Goal: Communication & Community: Share content

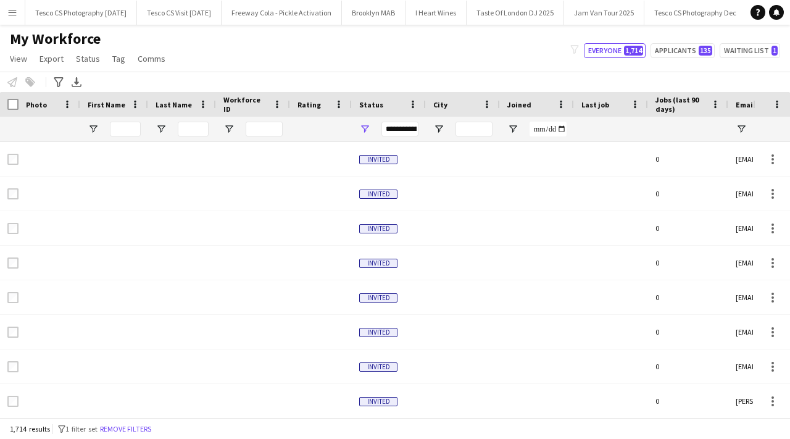
click at [17, 9] on button "Menu" at bounding box center [12, 12] width 25 height 25
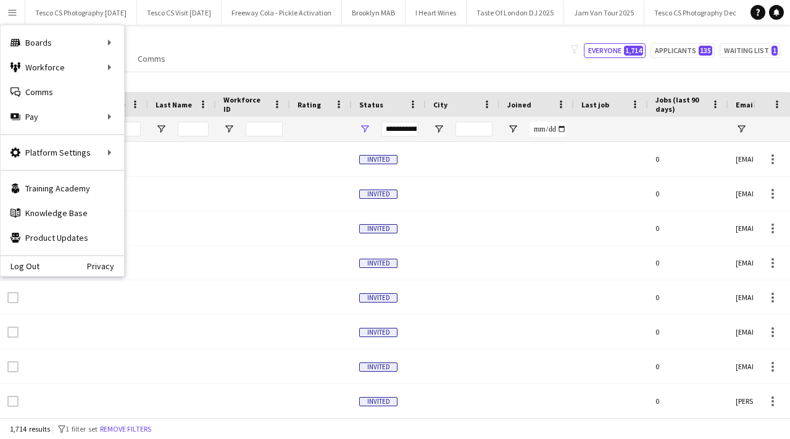
click at [181, 67] on div "My Workforce View Views Default view New view Update view Delete view Edit name…" at bounding box center [395, 51] width 790 height 42
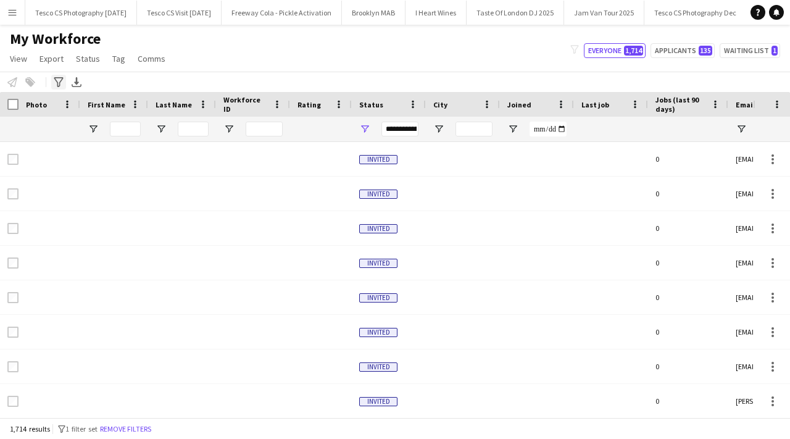
click at [59, 81] on icon "Advanced filters" at bounding box center [59, 82] width 10 height 10
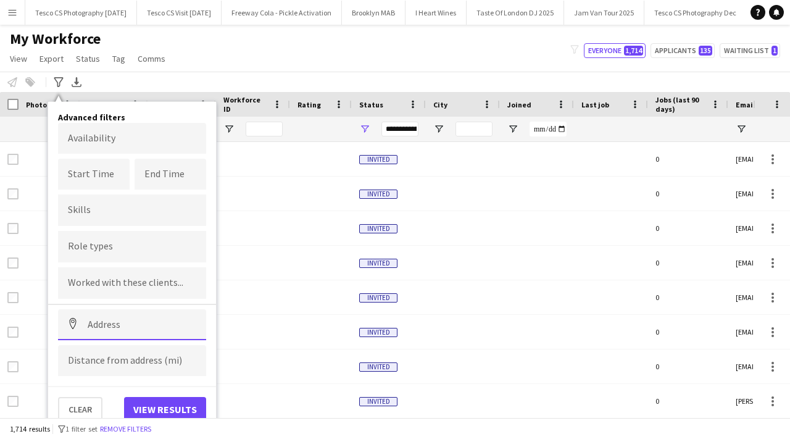
click at [118, 323] on input at bounding box center [132, 324] width 148 height 31
paste input "*******"
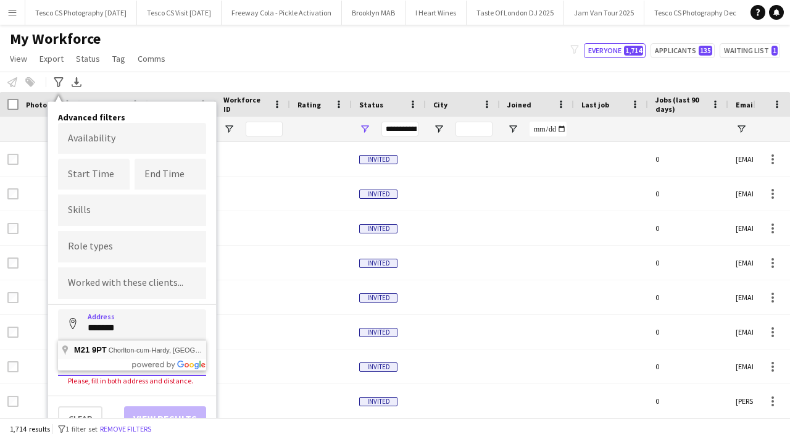
type input "**********"
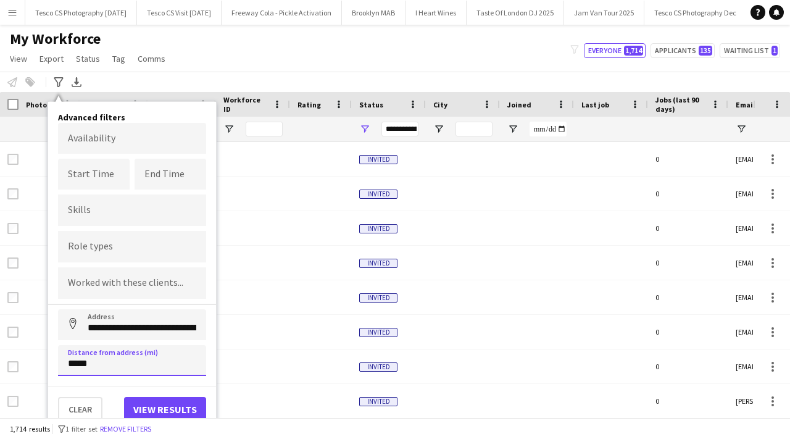
type input "****"
type input "*****"
click at [183, 401] on button "View results" at bounding box center [165, 409] width 82 height 25
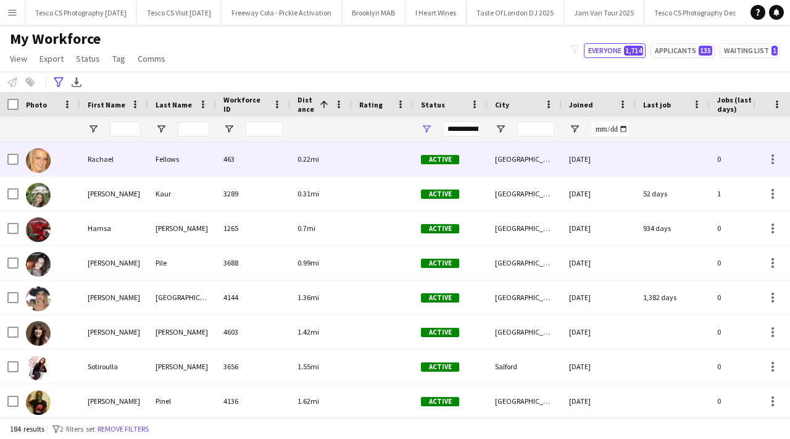
click at [182, 173] on div "Fellows" at bounding box center [182, 159] width 68 height 34
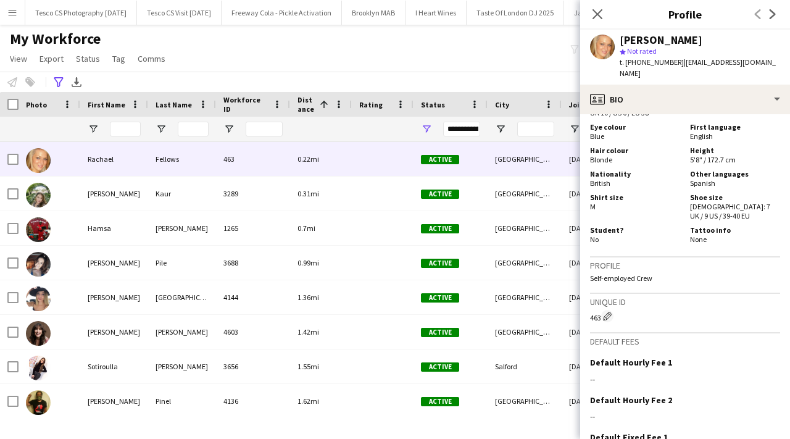
scroll to position [802, 0]
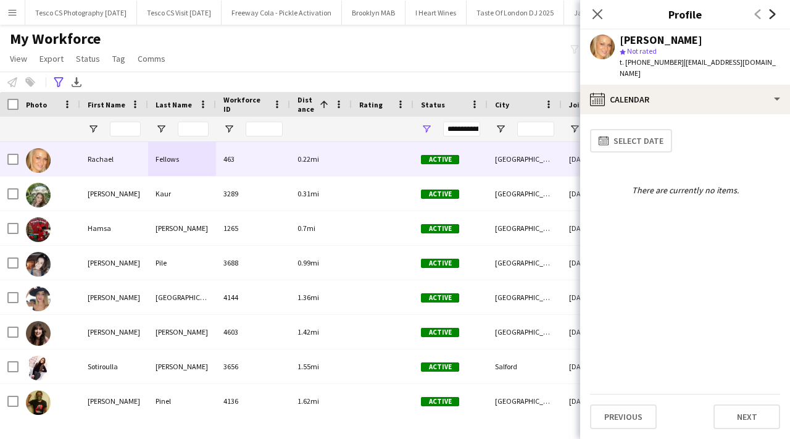
click at [768, 15] on icon "Next" at bounding box center [773, 14] width 10 height 10
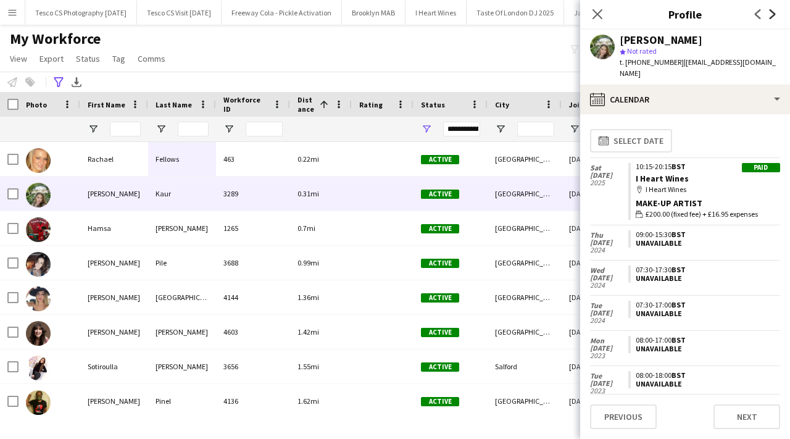
click at [768, 15] on icon "Next" at bounding box center [773, 14] width 10 height 10
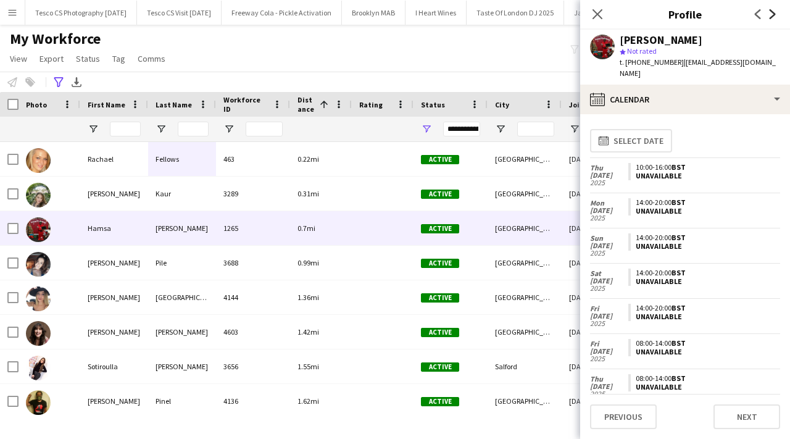
click at [775, 14] on icon at bounding box center [773, 14] width 6 height 10
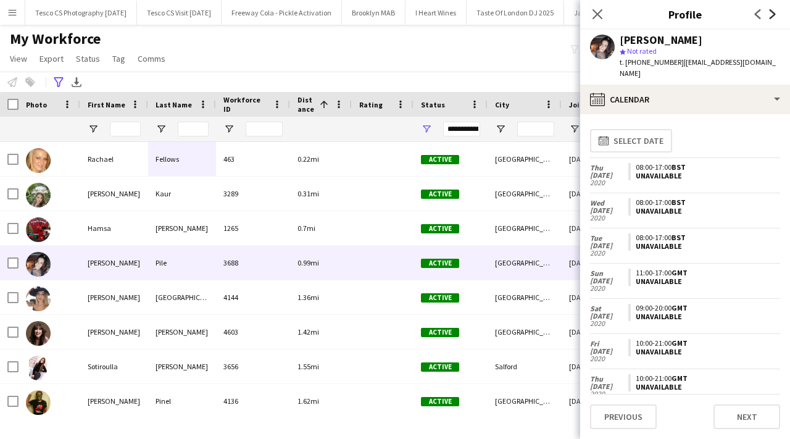
click at [775, 14] on icon at bounding box center [773, 14] width 6 height 10
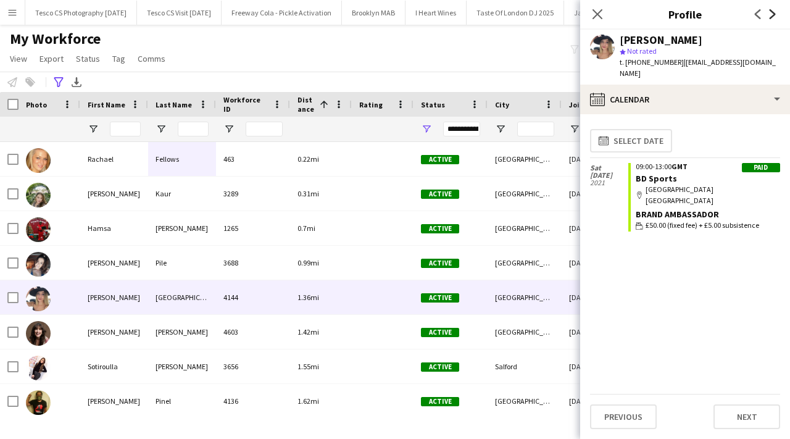
click at [775, 14] on icon at bounding box center [773, 14] width 6 height 10
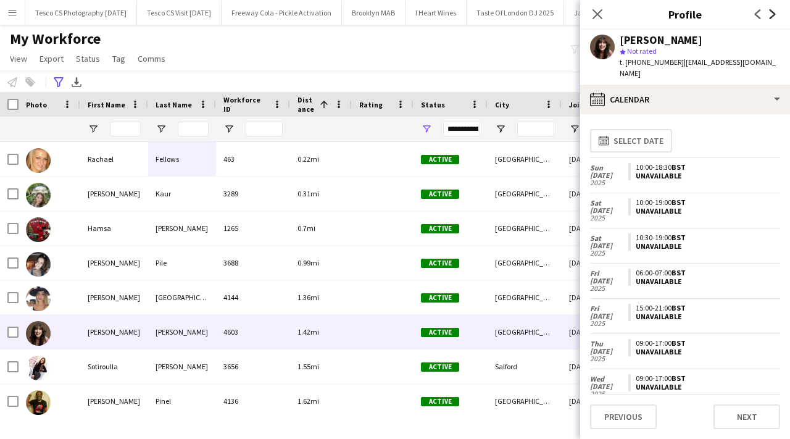
click at [775, 14] on icon at bounding box center [773, 14] width 6 height 10
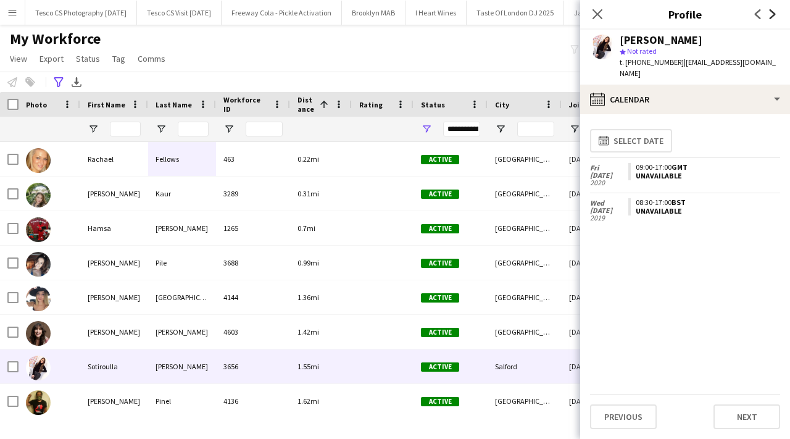
click at [775, 14] on icon at bounding box center [773, 14] width 6 height 10
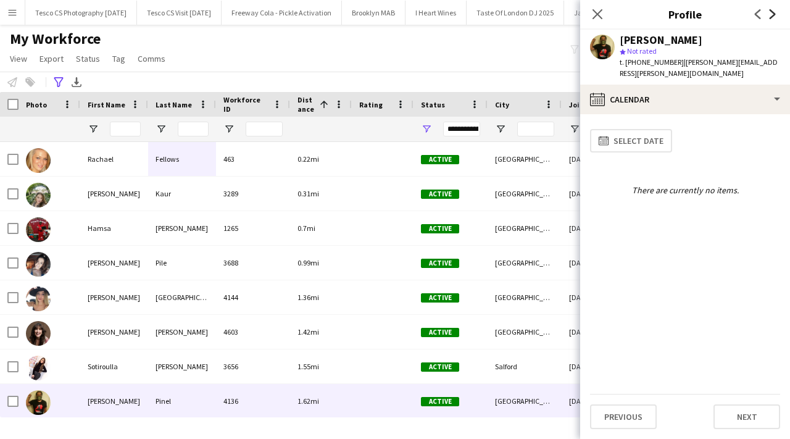
click at [775, 14] on icon at bounding box center [773, 14] width 6 height 10
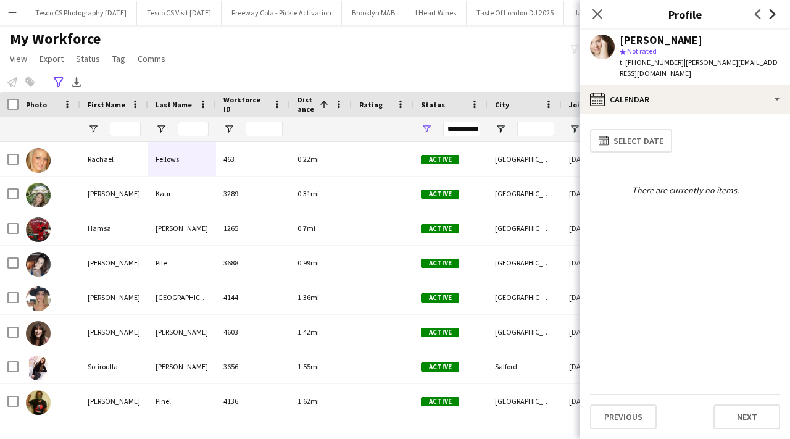
click at [775, 14] on icon at bounding box center [773, 14] width 6 height 10
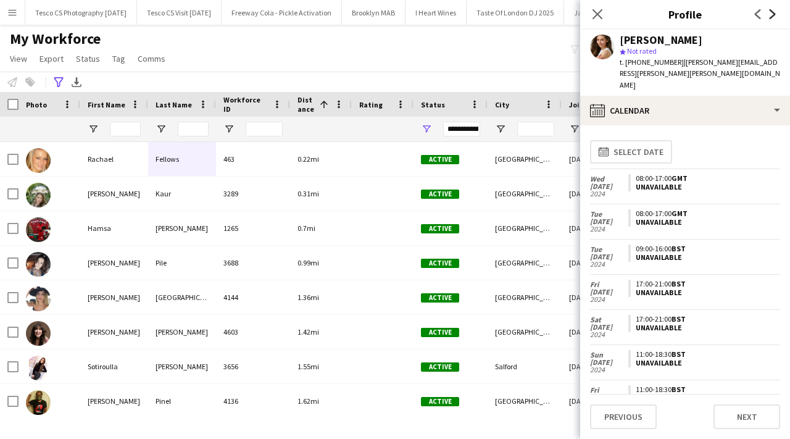
click at [775, 14] on icon at bounding box center [773, 14] width 6 height 10
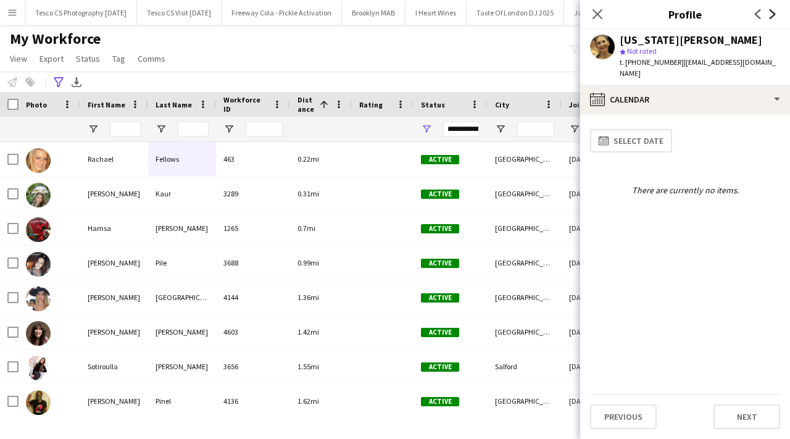
click at [775, 14] on icon at bounding box center [773, 14] width 6 height 10
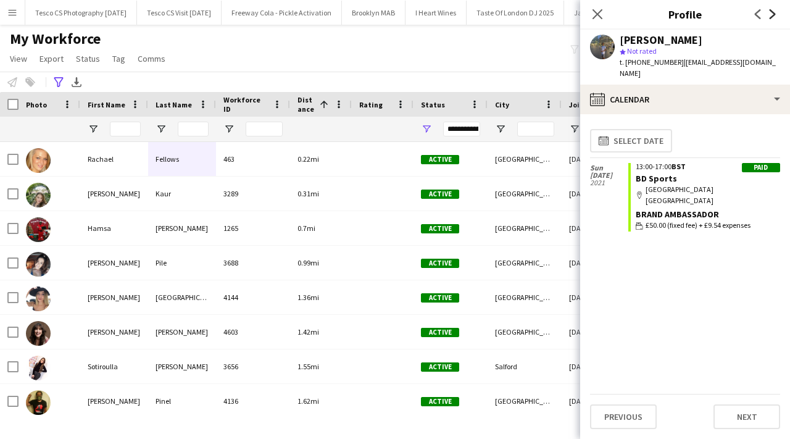
click at [775, 14] on icon at bounding box center [773, 14] width 6 height 10
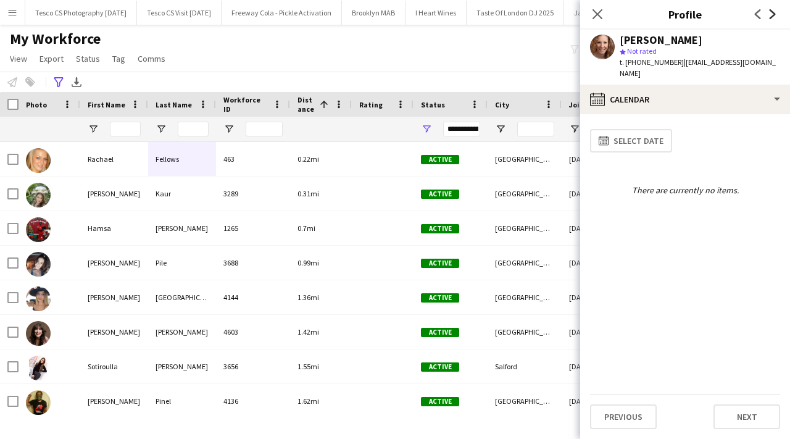
click at [775, 14] on icon at bounding box center [773, 14] width 6 height 10
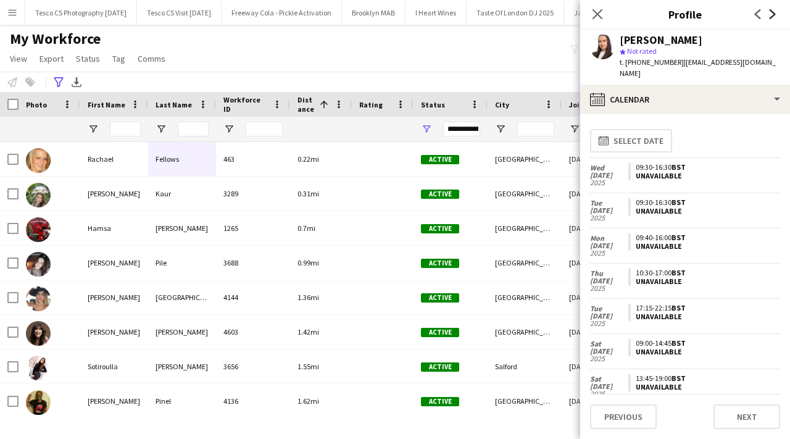
click at [775, 14] on icon at bounding box center [773, 14] width 6 height 10
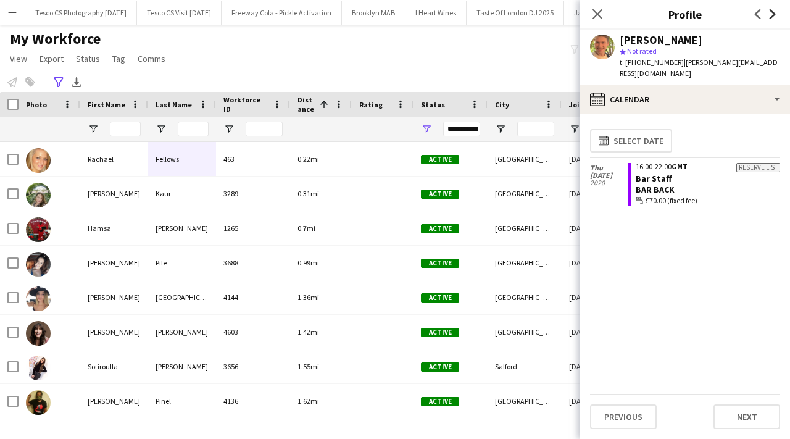
click at [775, 14] on icon at bounding box center [773, 14] width 6 height 10
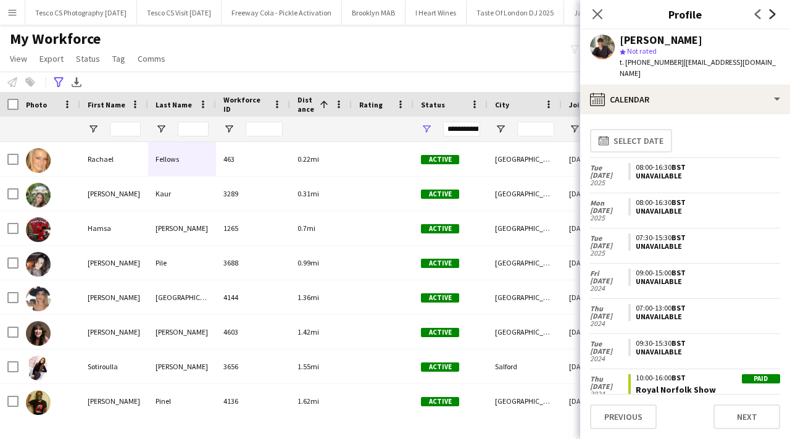
click at [775, 14] on icon at bounding box center [773, 14] width 6 height 10
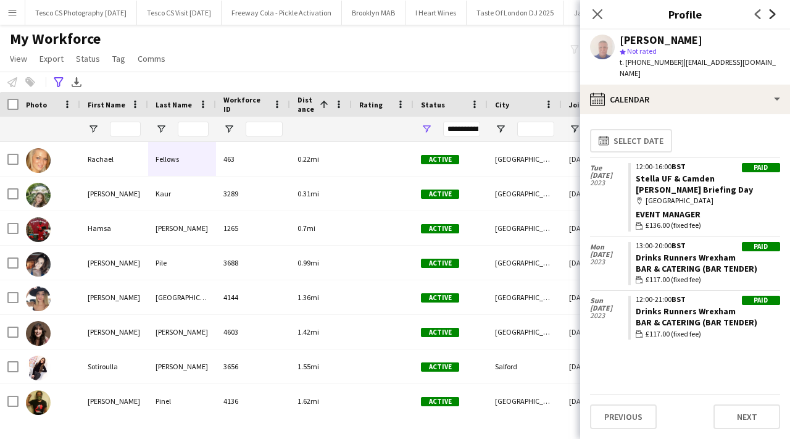
click at [775, 14] on icon at bounding box center [773, 14] width 6 height 10
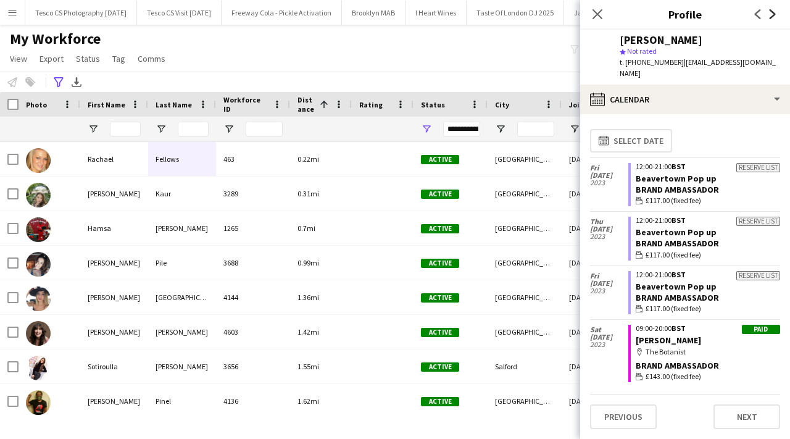
click at [775, 14] on icon at bounding box center [773, 14] width 6 height 10
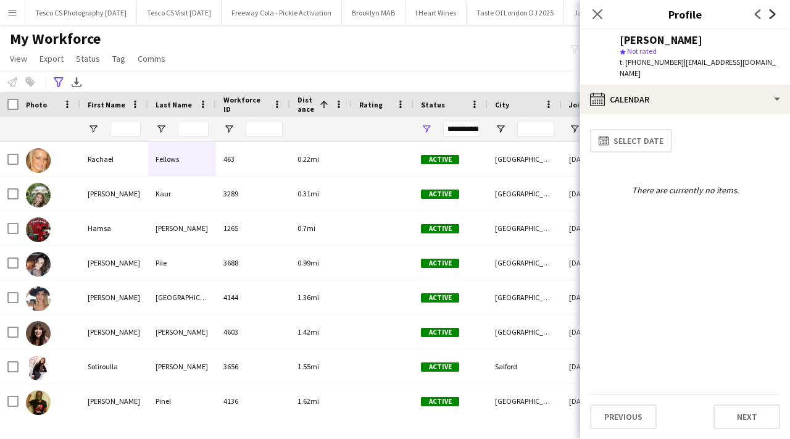
click at [775, 14] on icon at bounding box center [773, 14] width 6 height 10
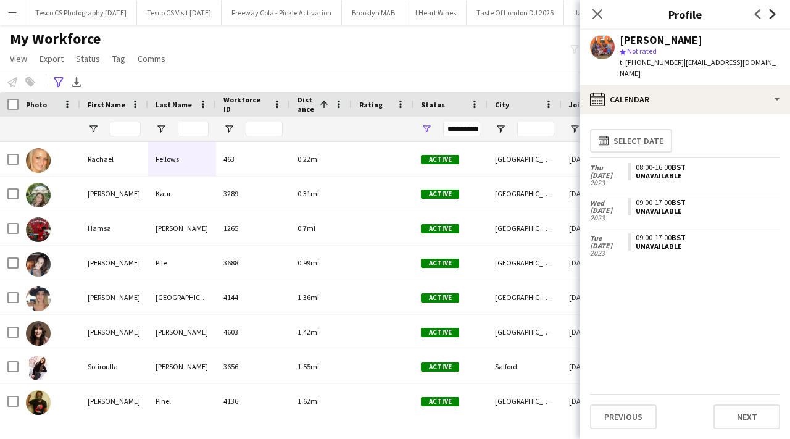
click at [775, 14] on icon at bounding box center [773, 14] width 6 height 10
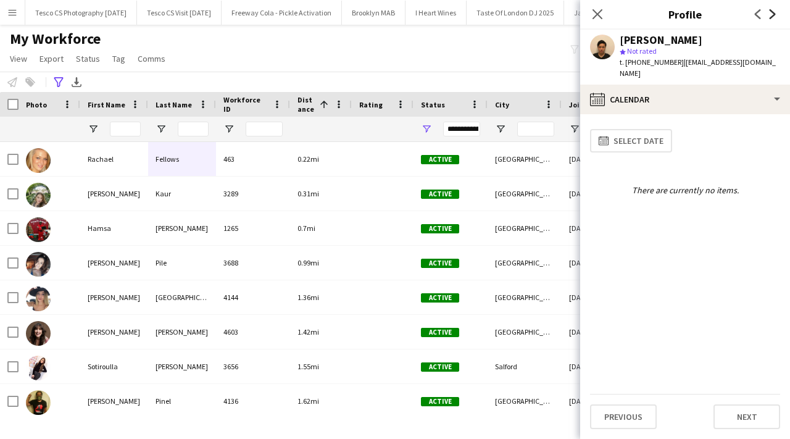
click at [775, 14] on icon at bounding box center [773, 14] width 6 height 10
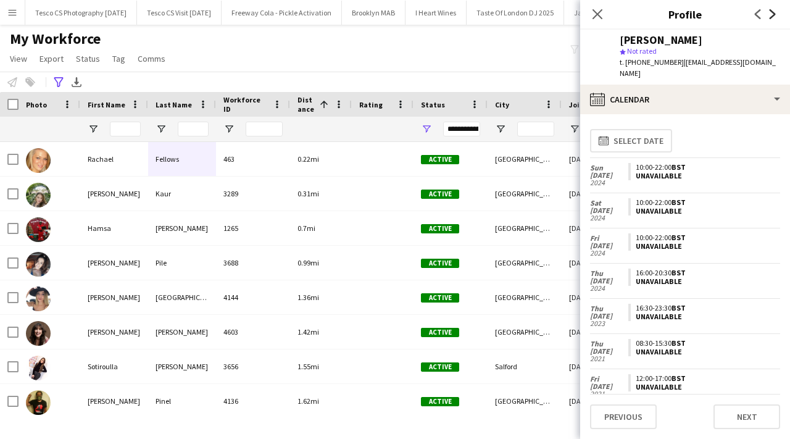
click at [775, 14] on icon at bounding box center [773, 14] width 6 height 10
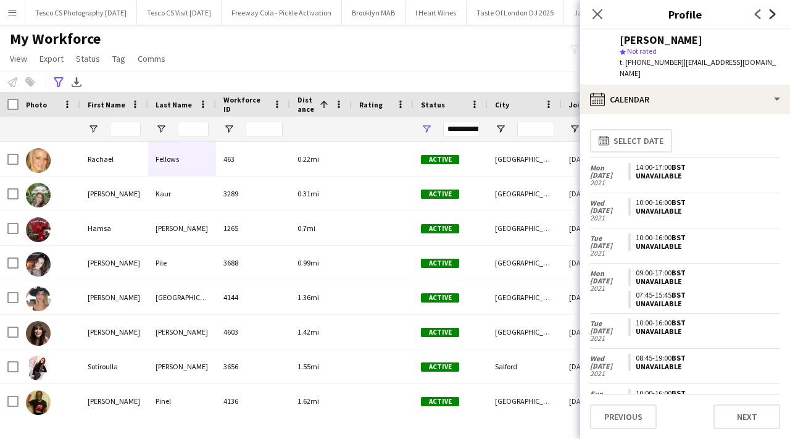
click at [775, 14] on icon at bounding box center [773, 14] width 6 height 10
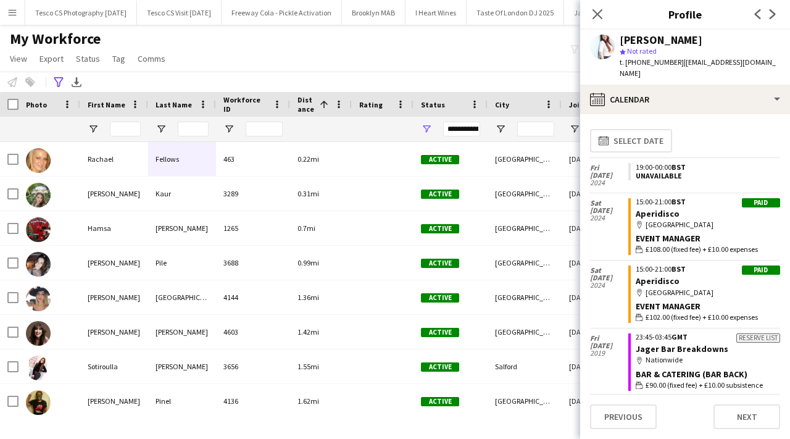
scroll to position [121, 0]
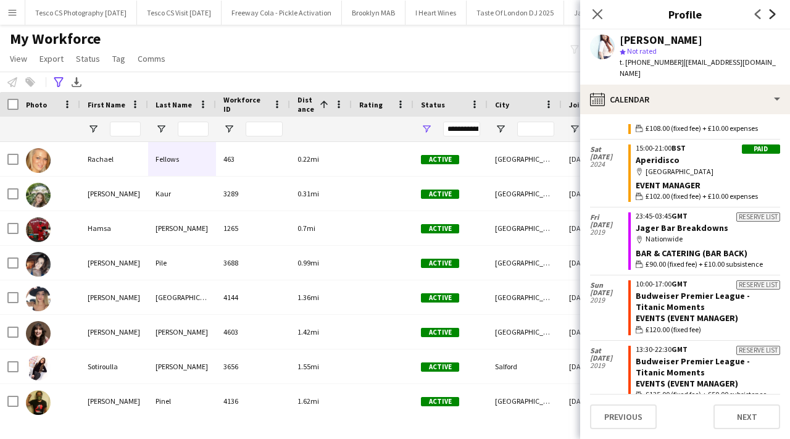
click at [773, 19] on icon "Next" at bounding box center [773, 14] width 10 height 10
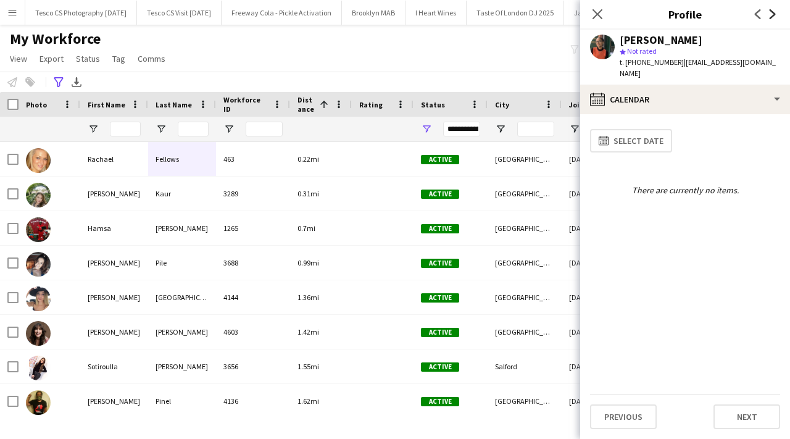
click at [773, 19] on icon "Next" at bounding box center [773, 14] width 10 height 10
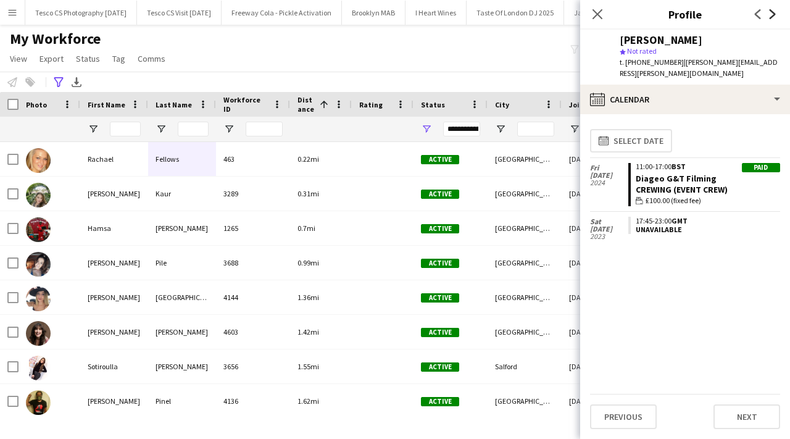
click at [773, 19] on icon "Next" at bounding box center [773, 14] width 10 height 10
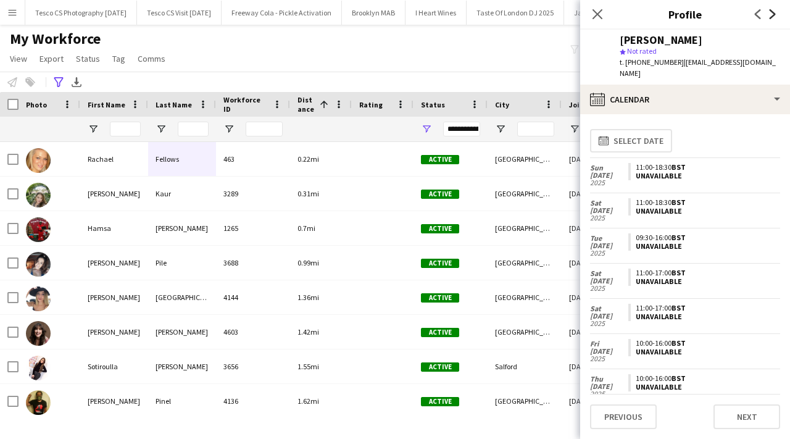
click at [773, 19] on icon "Next" at bounding box center [773, 14] width 10 height 10
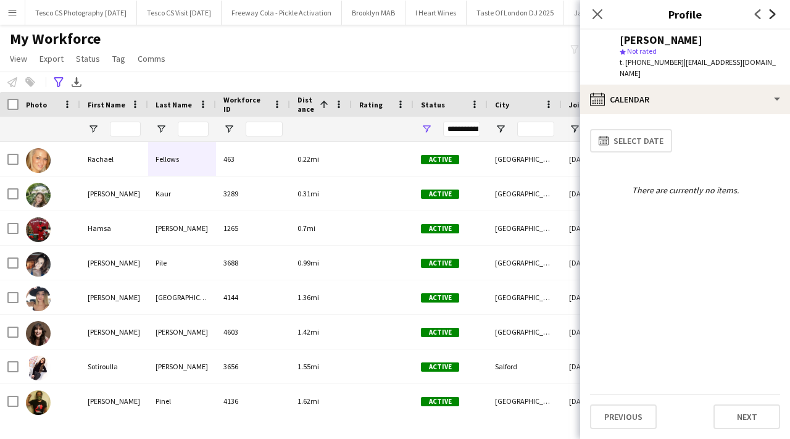
click at [773, 19] on icon "Next" at bounding box center [773, 14] width 10 height 10
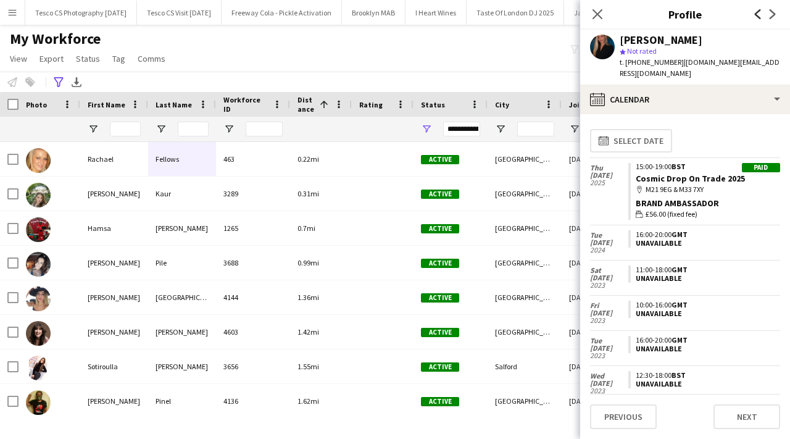
click at [755, 18] on icon "Previous" at bounding box center [758, 14] width 10 height 10
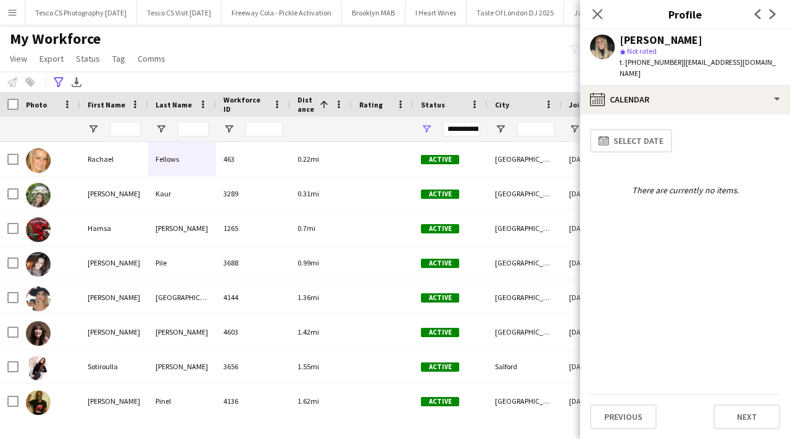
click at [604, 52] on app-user-avatar at bounding box center [602, 47] width 25 height 25
click at [758, 417] on button "Next" at bounding box center [746, 416] width 67 height 25
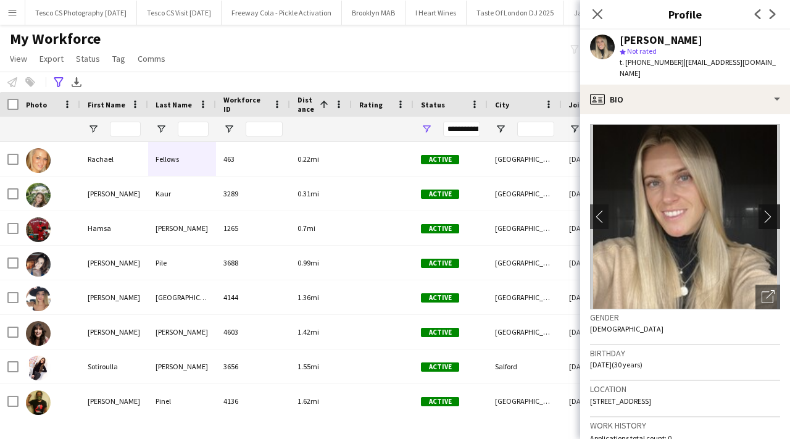
click at [773, 212] on button "chevron-right" at bounding box center [771, 216] width 25 height 25
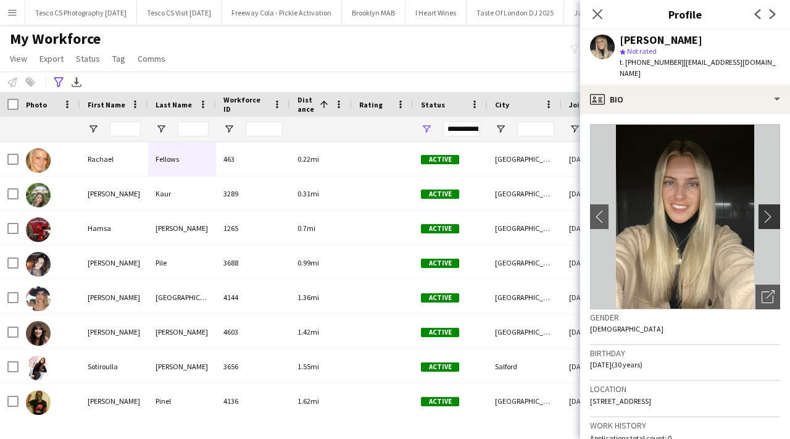
click at [770, 210] on app-icon "chevron-right" at bounding box center [771, 216] width 19 height 13
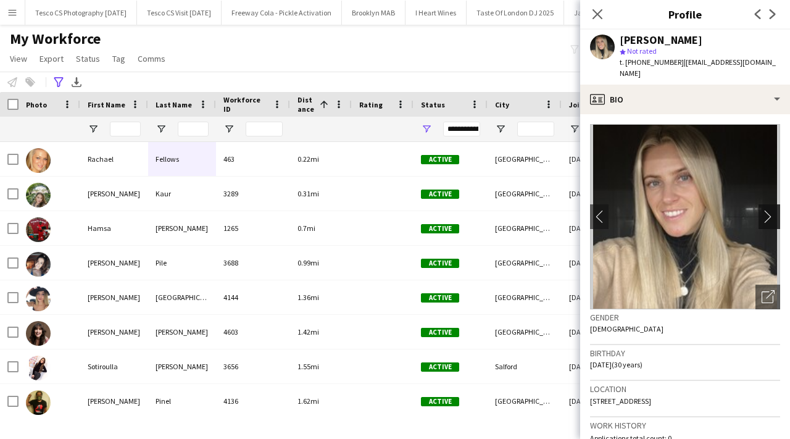
click at [770, 210] on app-icon "chevron-right" at bounding box center [771, 216] width 19 height 13
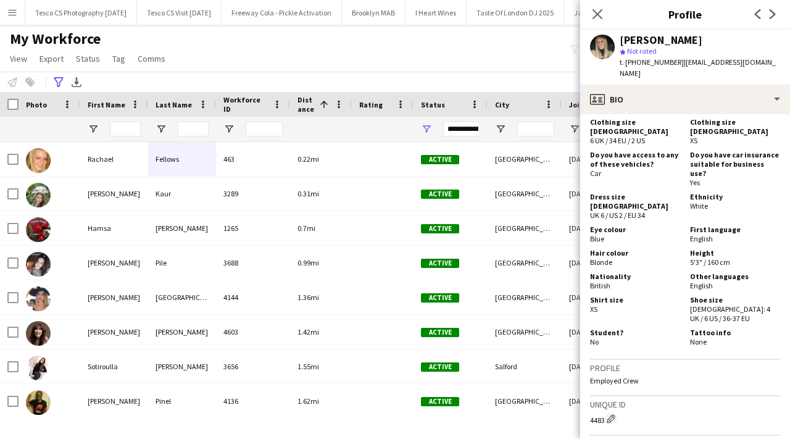
scroll to position [829, 0]
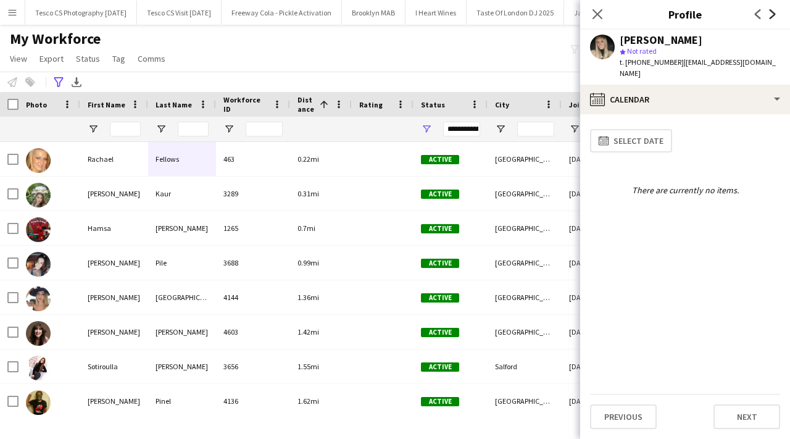
click at [771, 12] on icon at bounding box center [773, 14] width 6 height 10
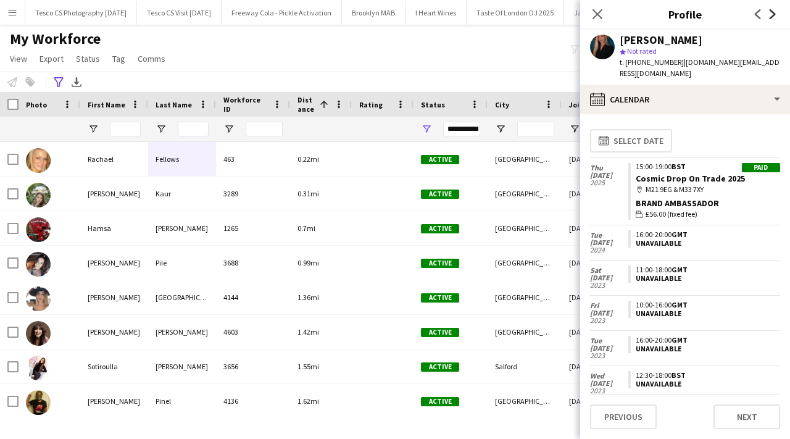
click at [771, 12] on icon at bounding box center [773, 14] width 6 height 10
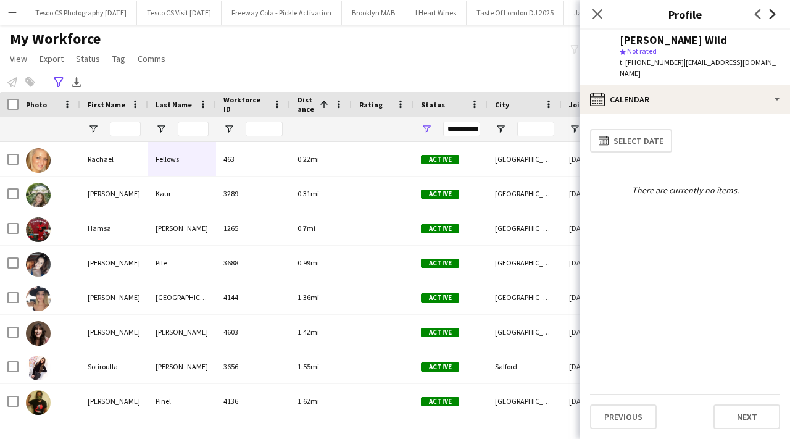
click at [771, 12] on icon at bounding box center [773, 14] width 6 height 10
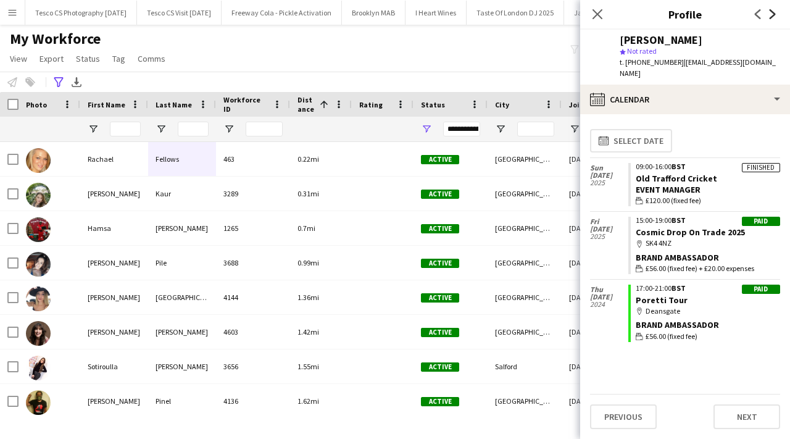
click at [771, 12] on icon at bounding box center [773, 14] width 6 height 10
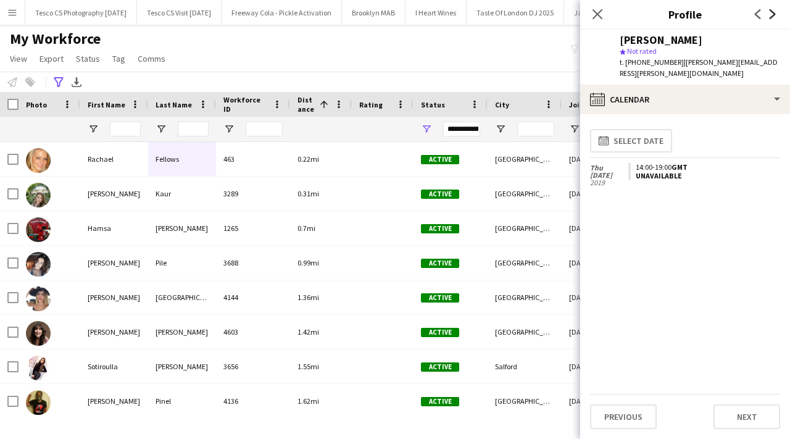
click at [771, 12] on icon at bounding box center [773, 14] width 6 height 10
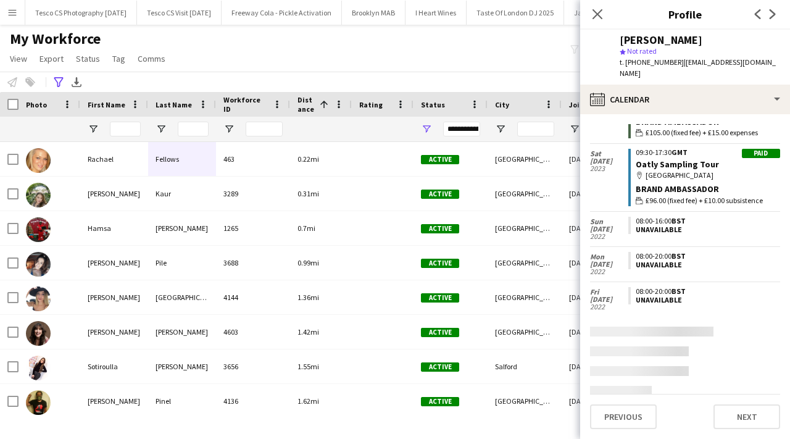
scroll to position [499, 0]
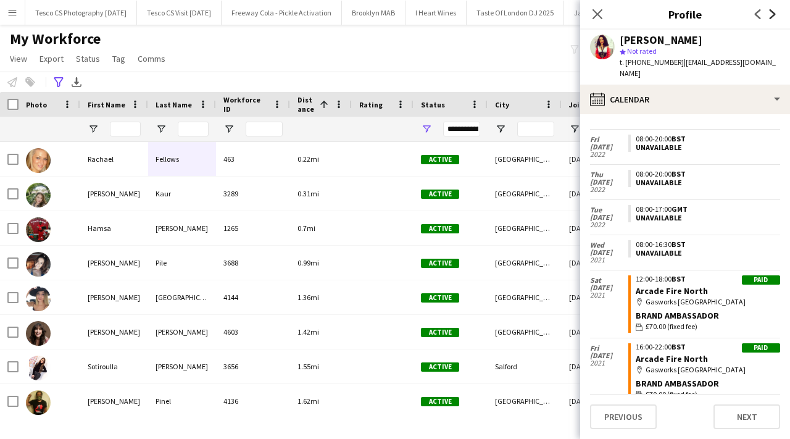
click at [776, 13] on icon "Next" at bounding box center [773, 14] width 10 height 10
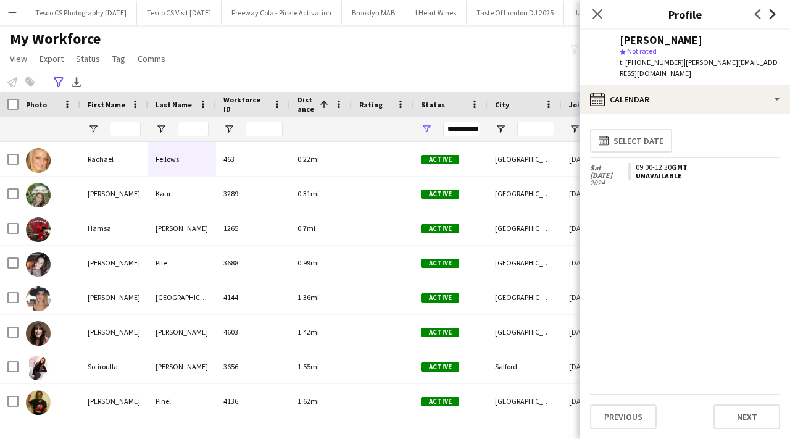
click at [776, 13] on icon "Next" at bounding box center [773, 14] width 10 height 10
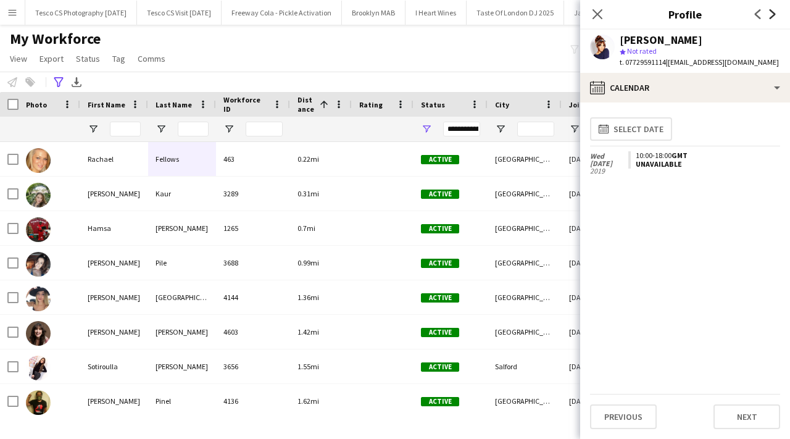
click at [776, 12] on icon "Next" at bounding box center [773, 14] width 10 height 10
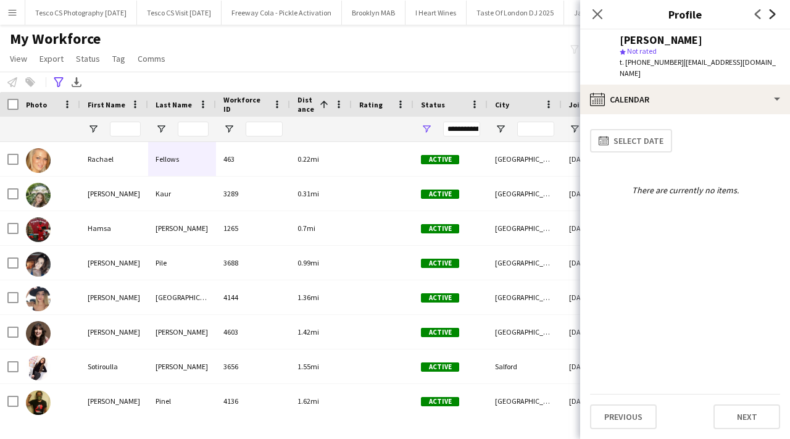
click at [776, 12] on icon "Next" at bounding box center [773, 14] width 10 height 10
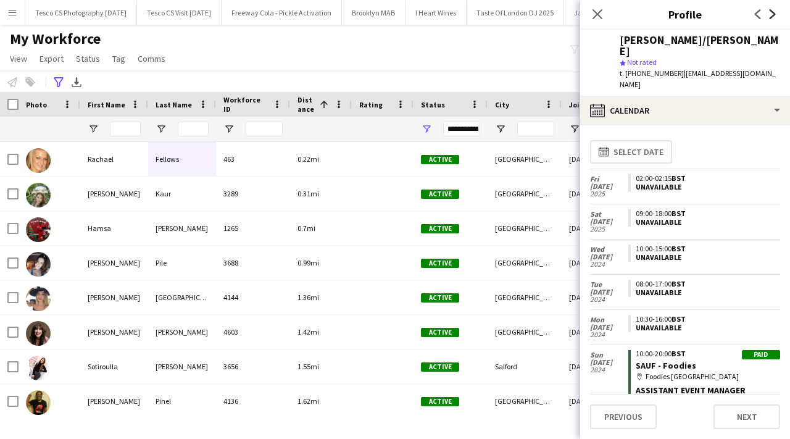
click at [776, 12] on icon "Next" at bounding box center [773, 14] width 10 height 10
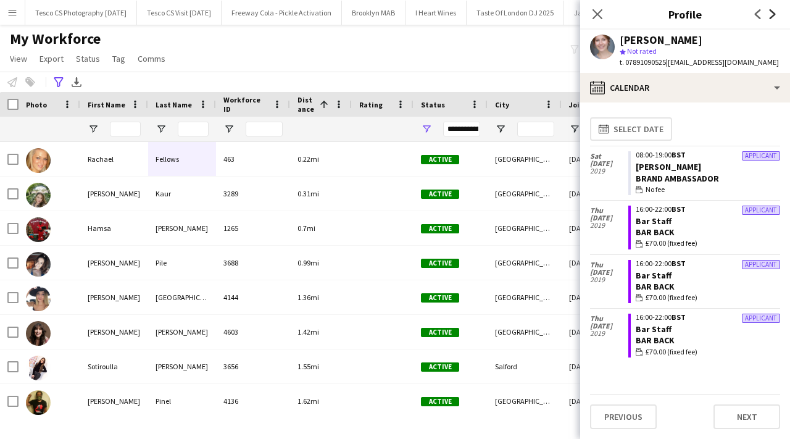
click at [776, 13] on icon "Next" at bounding box center [773, 14] width 10 height 10
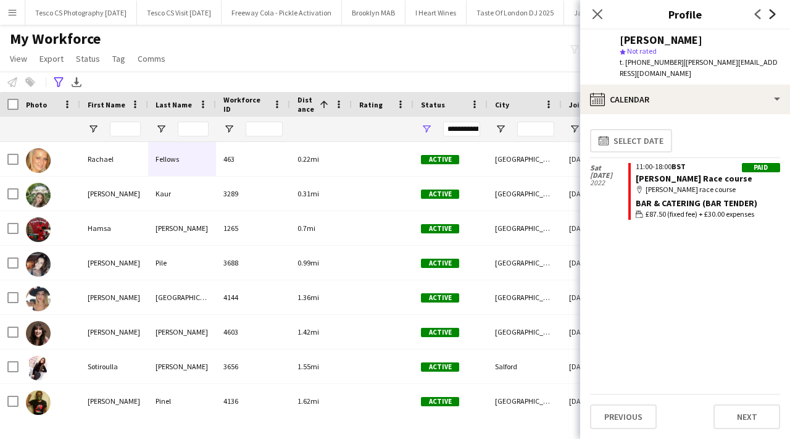
click at [776, 13] on icon "Next" at bounding box center [773, 14] width 10 height 10
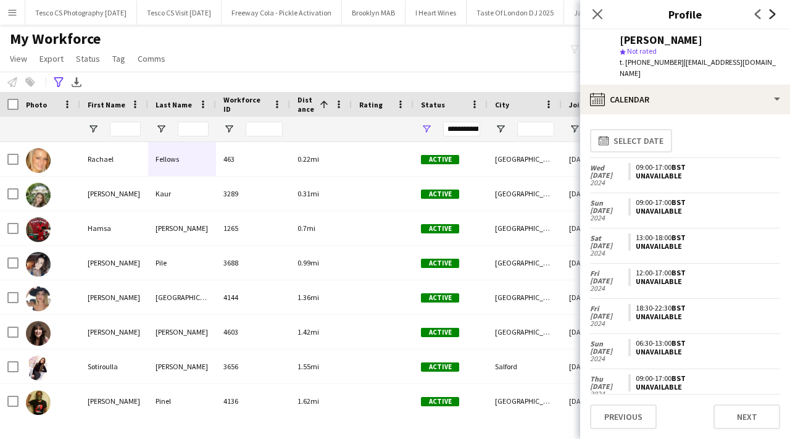
click at [776, 13] on icon "Next" at bounding box center [773, 14] width 10 height 10
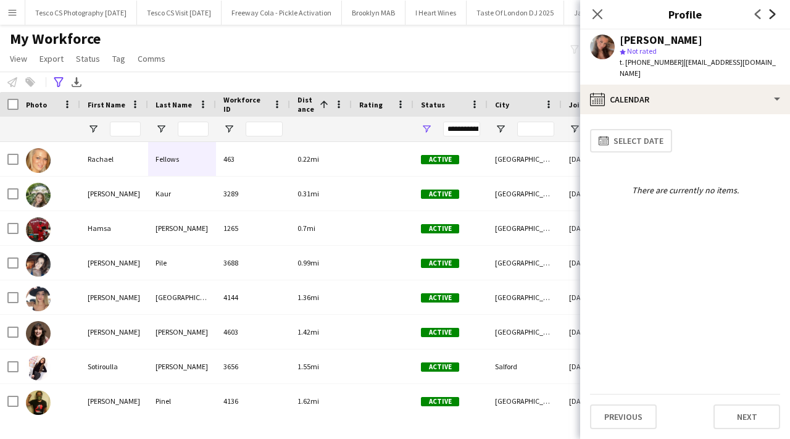
click at [776, 14] on icon "Next" at bounding box center [773, 14] width 10 height 10
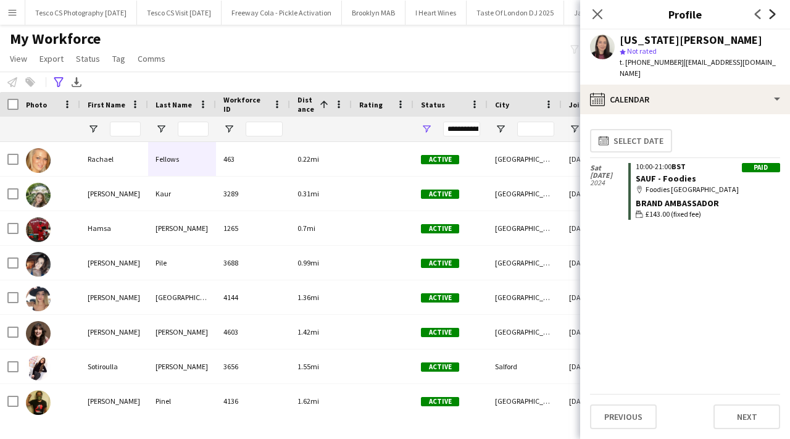
click at [776, 14] on icon "Next" at bounding box center [773, 14] width 10 height 10
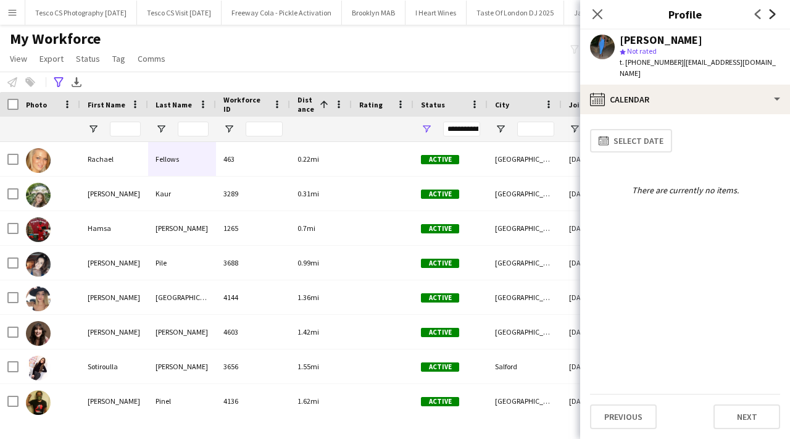
click at [776, 14] on icon "Next" at bounding box center [773, 14] width 10 height 10
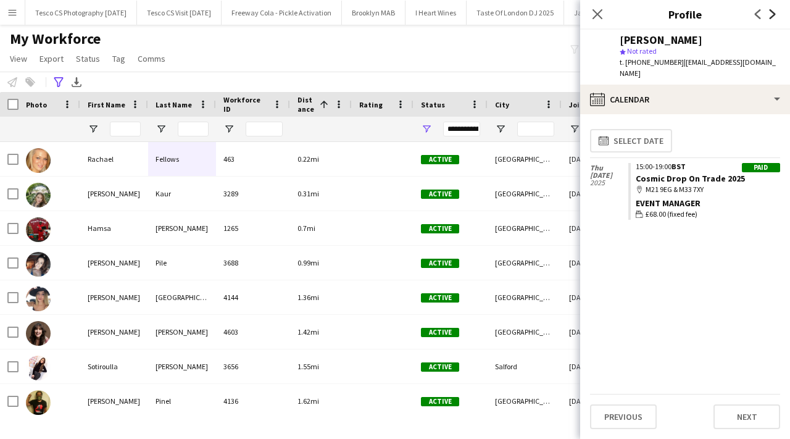
click at [776, 14] on icon "Next" at bounding box center [773, 14] width 10 height 10
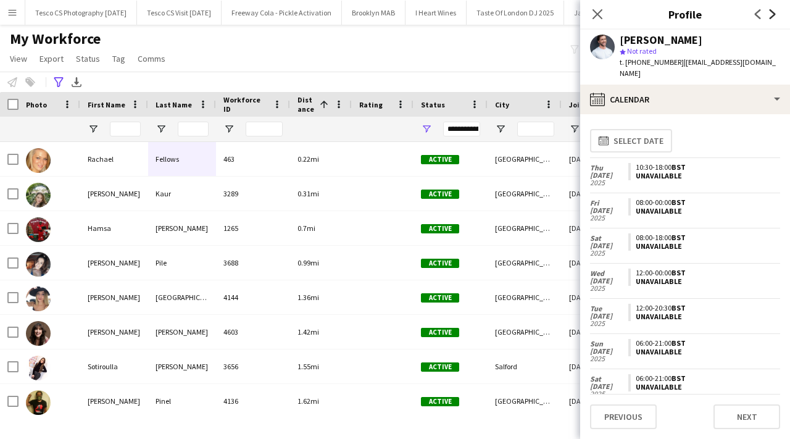
click at [776, 14] on icon "Next" at bounding box center [773, 14] width 10 height 10
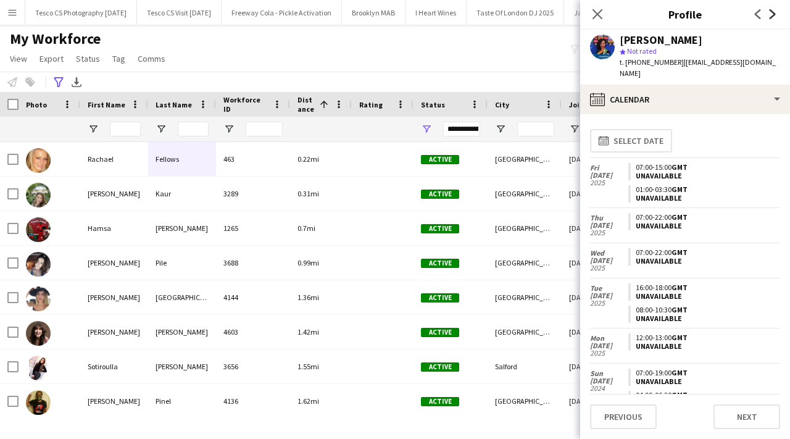
click at [776, 14] on icon "Next" at bounding box center [773, 14] width 10 height 10
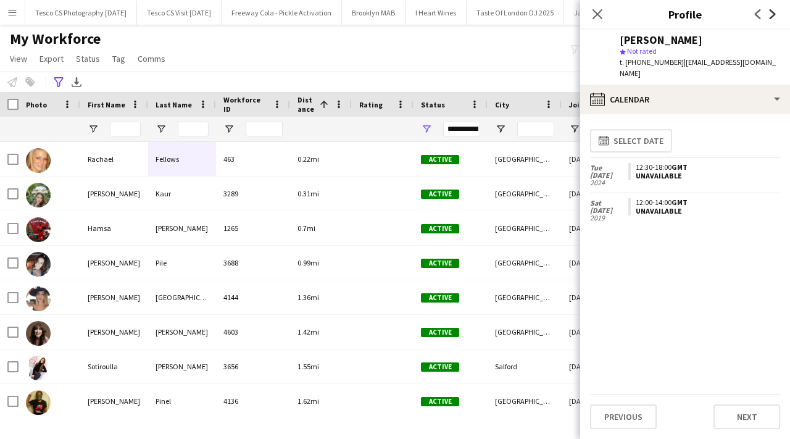
click at [776, 14] on icon "Next" at bounding box center [773, 14] width 10 height 10
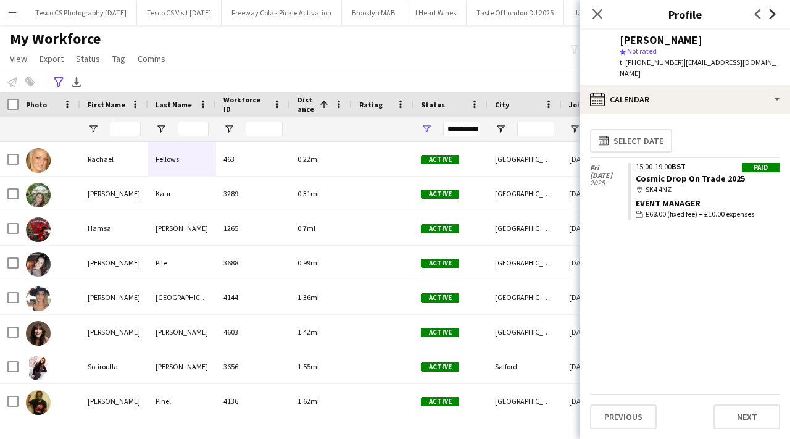
click at [776, 14] on icon "Next" at bounding box center [773, 14] width 10 height 10
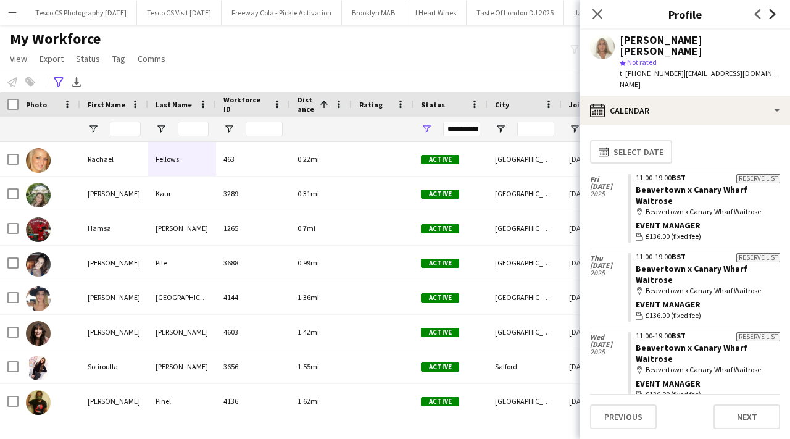
click at [776, 14] on icon "Next" at bounding box center [773, 14] width 10 height 10
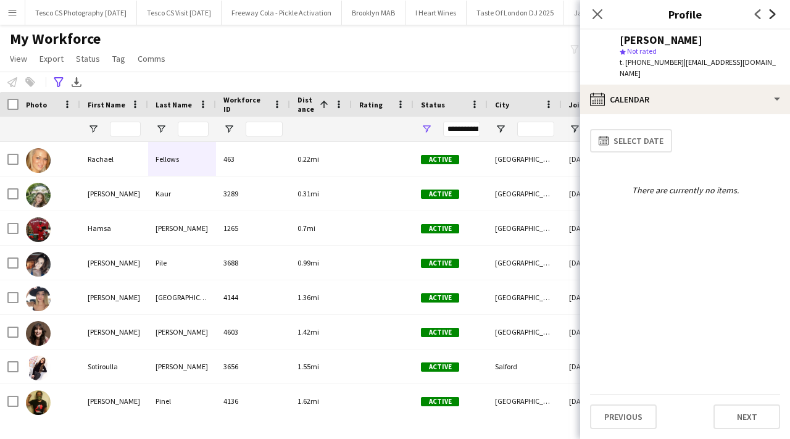
click at [776, 14] on icon "Next" at bounding box center [773, 14] width 10 height 10
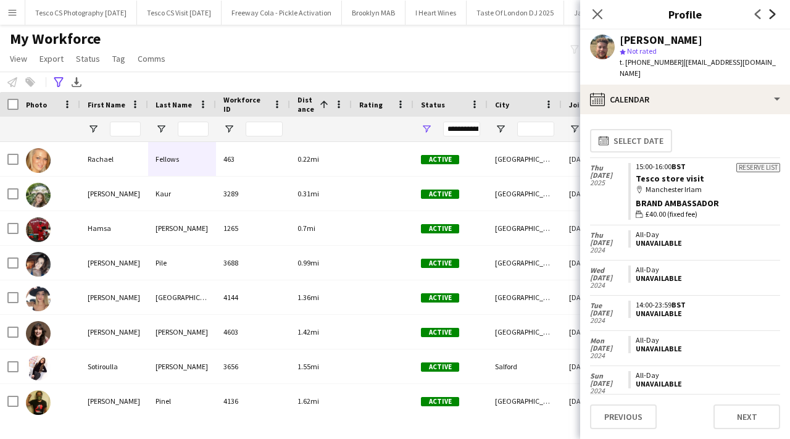
click at [776, 15] on icon "Next" at bounding box center [773, 14] width 10 height 10
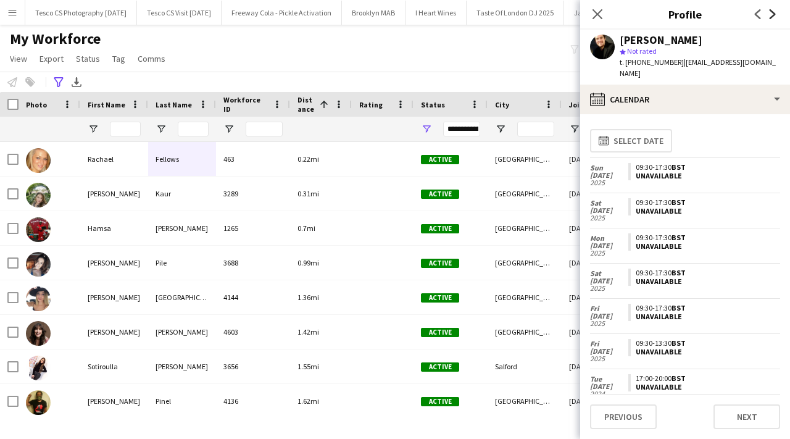
click at [776, 15] on icon "Next" at bounding box center [773, 14] width 10 height 10
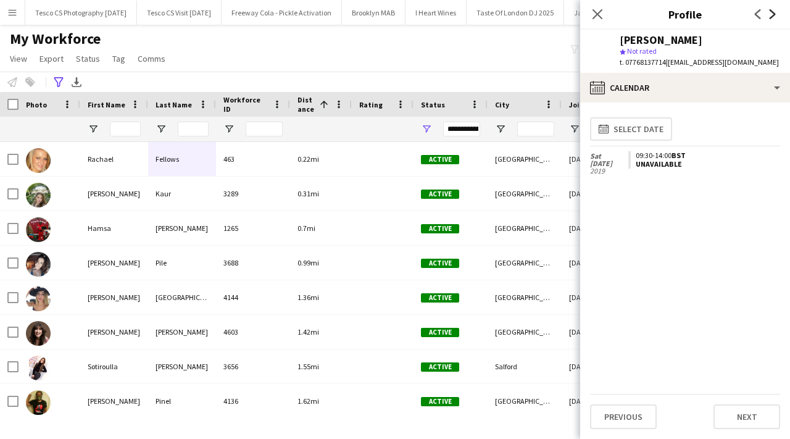
click at [776, 15] on icon "Next" at bounding box center [773, 14] width 10 height 10
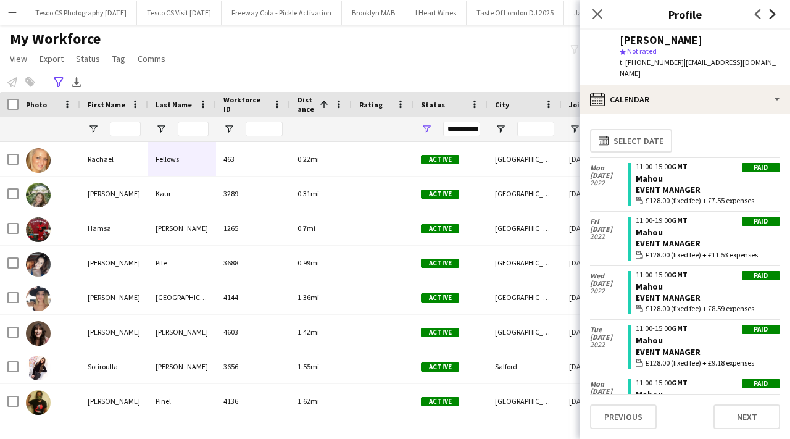
click at [773, 14] on icon "Next" at bounding box center [773, 14] width 10 height 10
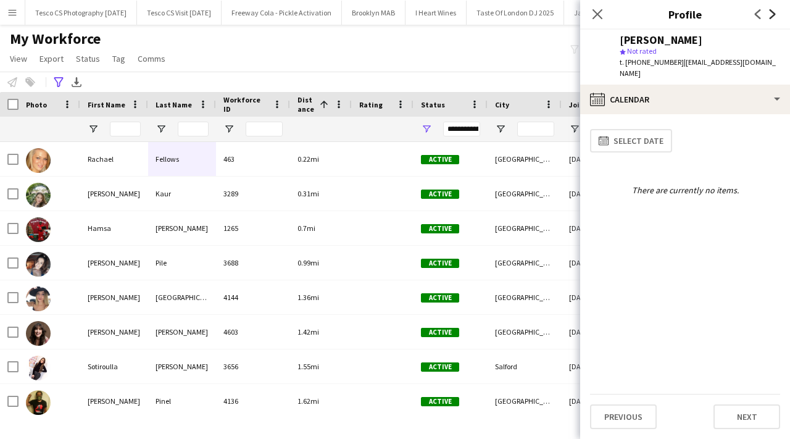
click at [773, 14] on icon "Next" at bounding box center [773, 14] width 10 height 10
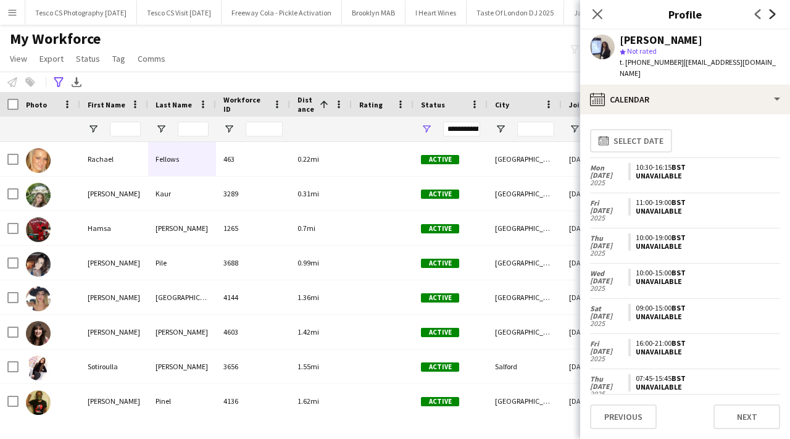
click at [773, 14] on icon "Next" at bounding box center [773, 14] width 10 height 10
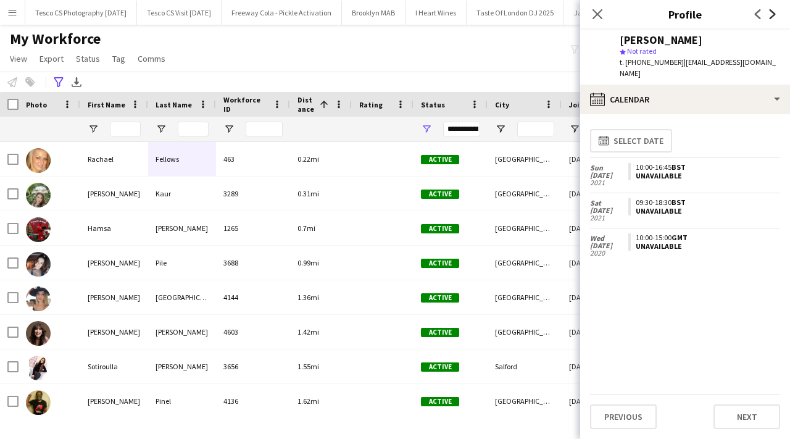
click at [773, 14] on icon "Next" at bounding box center [773, 14] width 10 height 10
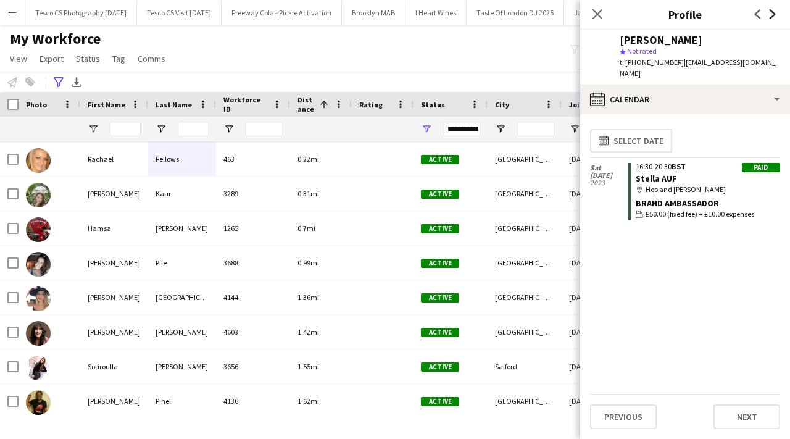
click at [773, 14] on icon "Next" at bounding box center [773, 14] width 10 height 10
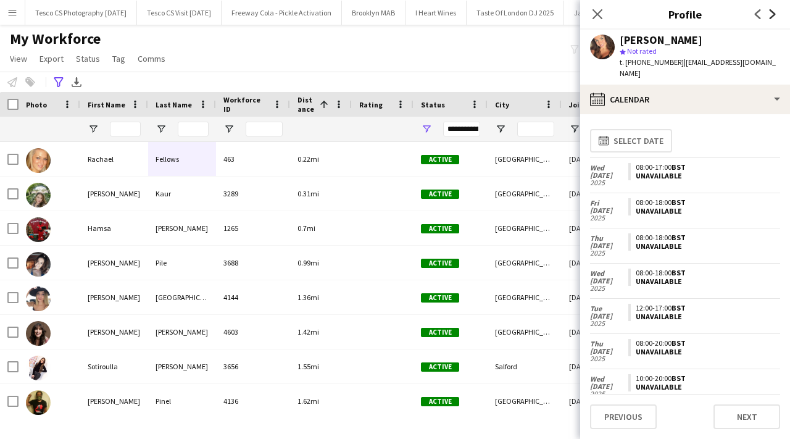
click at [773, 14] on icon "Next" at bounding box center [773, 14] width 10 height 10
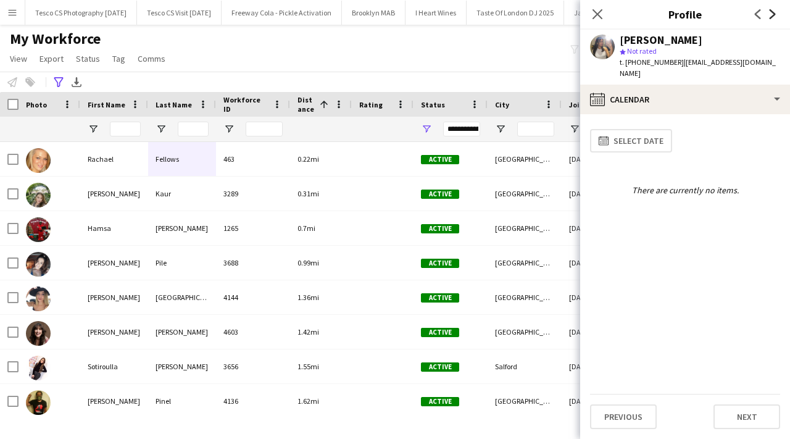
click at [773, 14] on icon "Next" at bounding box center [773, 14] width 10 height 10
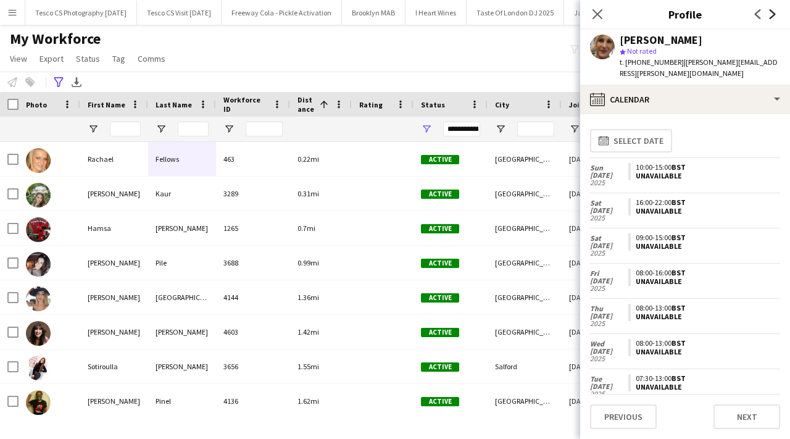
click at [773, 14] on icon "Next" at bounding box center [773, 14] width 10 height 10
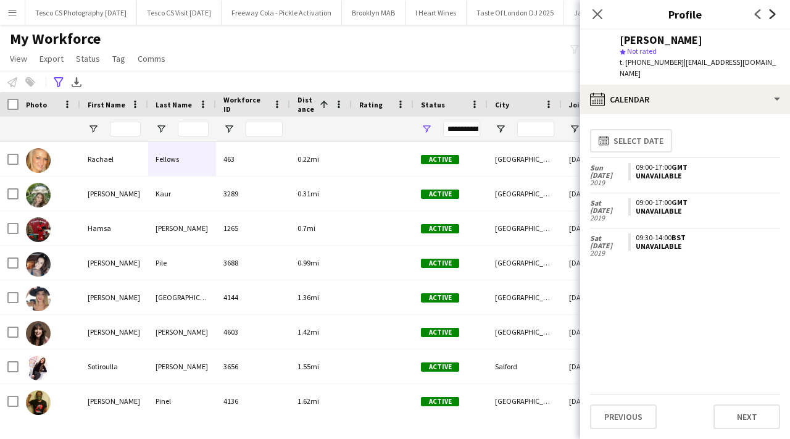
click at [773, 14] on icon "Next" at bounding box center [773, 14] width 10 height 10
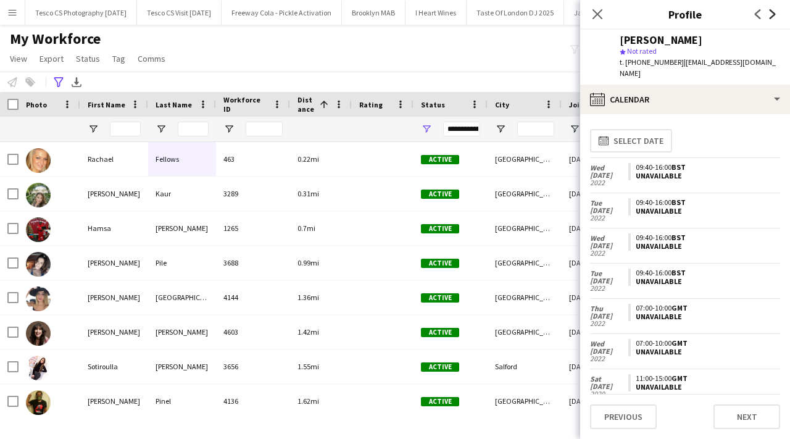
click at [773, 14] on icon "Next" at bounding box center [773, 14] width 10 height 10
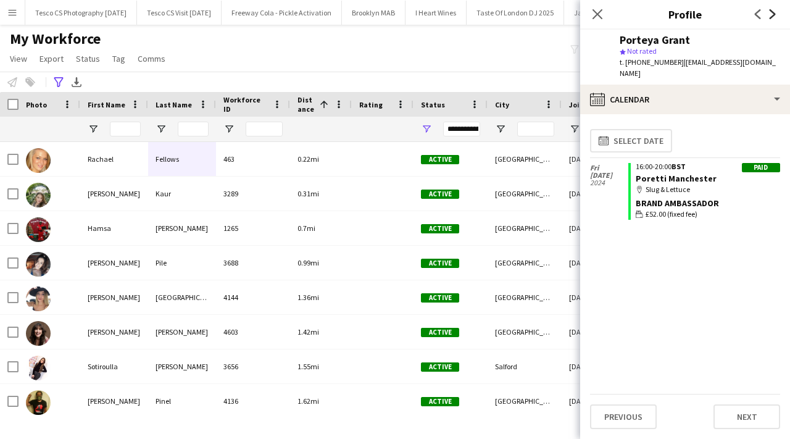
click at [773, 14] on icon "Next" at bounding box center [773, 14] width 10 height 10
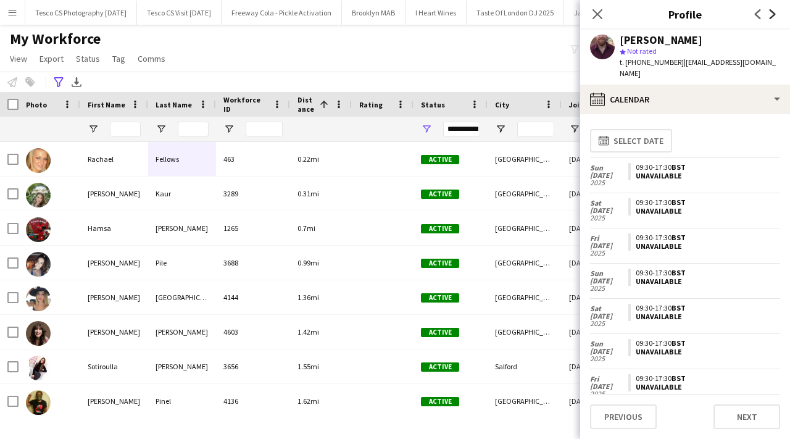
click at [773, 14] on icon "Next" at bounding box center [773, 14] width 10 height 10
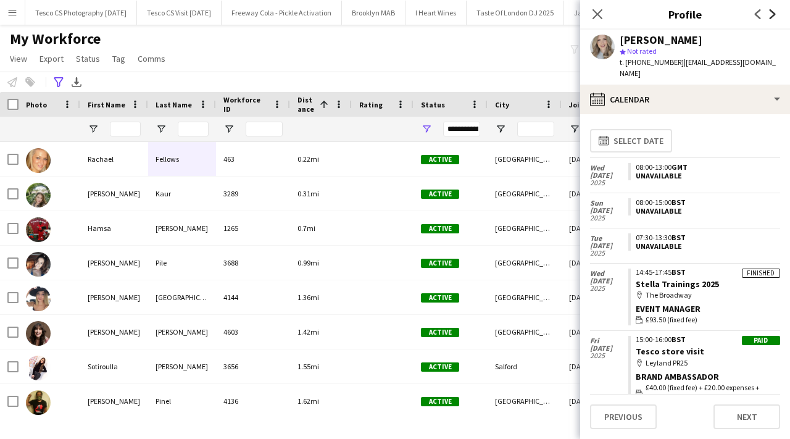
click at [773, 14] on icon "Next" at bounding box center [773, 14] width 10 height 10
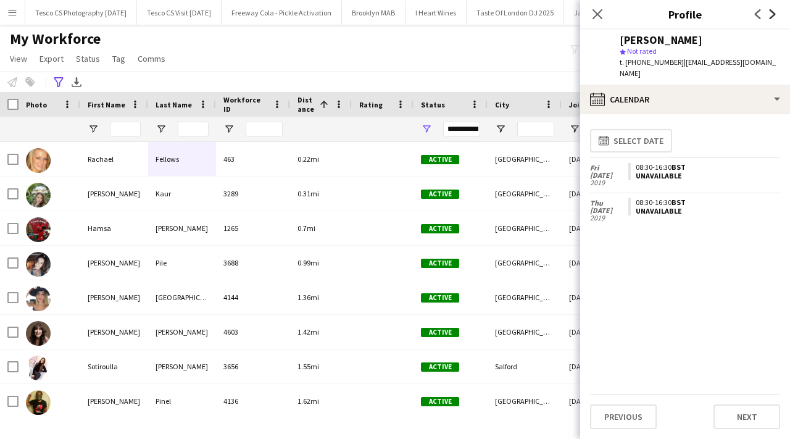
click at [773, 14] on icon "Next" at bounding box center [773, 14] width 10 height 10
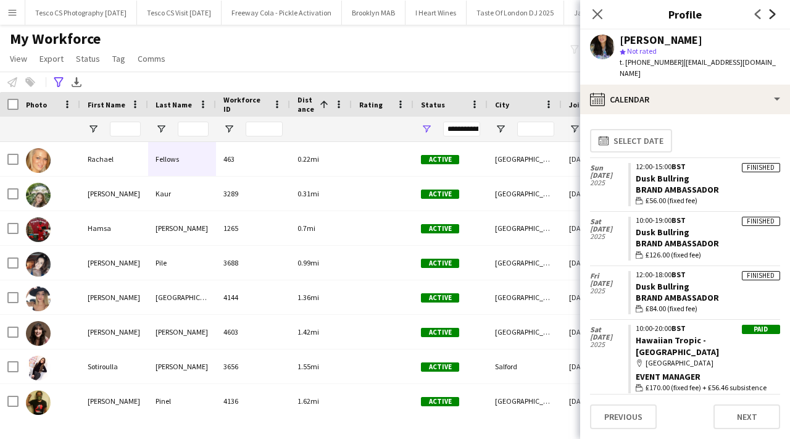
click at [773, 14] on icon "Next" at bounding box center [773, 14] width 10 height 10
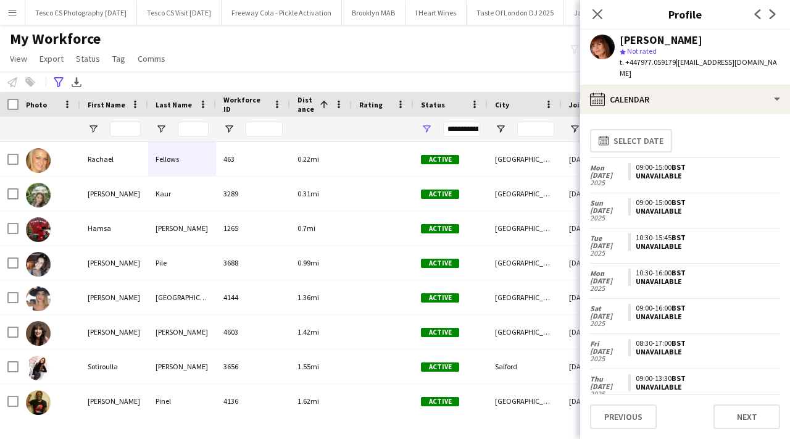
click at [752, 15] on app-icon "Previous" at bounding box center [757, 14] width 15 height 15
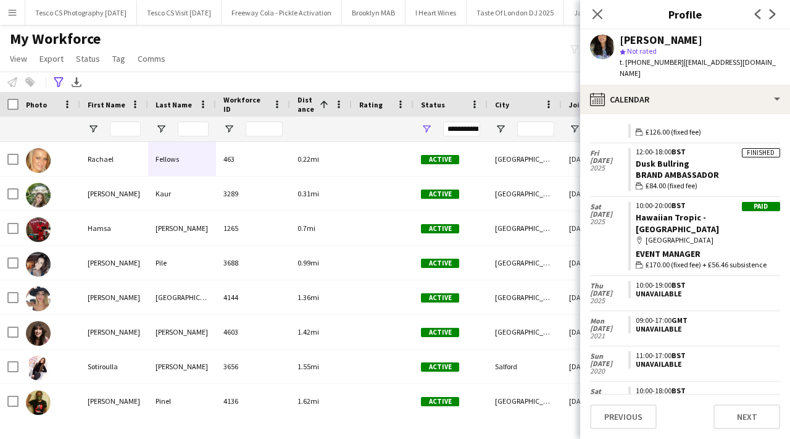
scroll to position [0, 0]
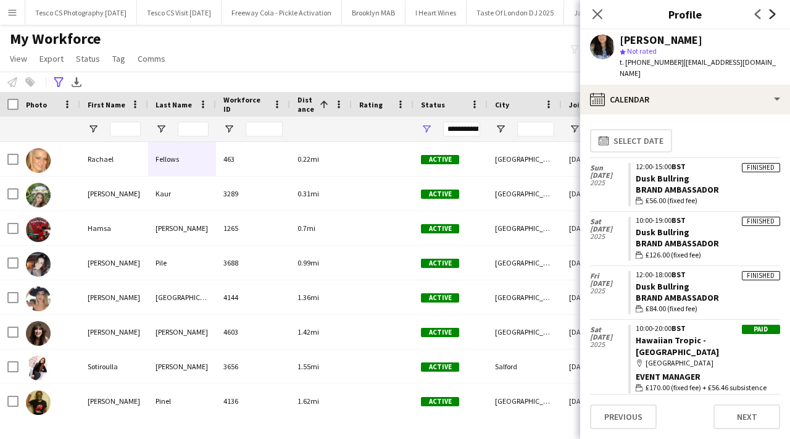
click at [772, 15] on icon at bounding box center [773, 14] width 6 height 10
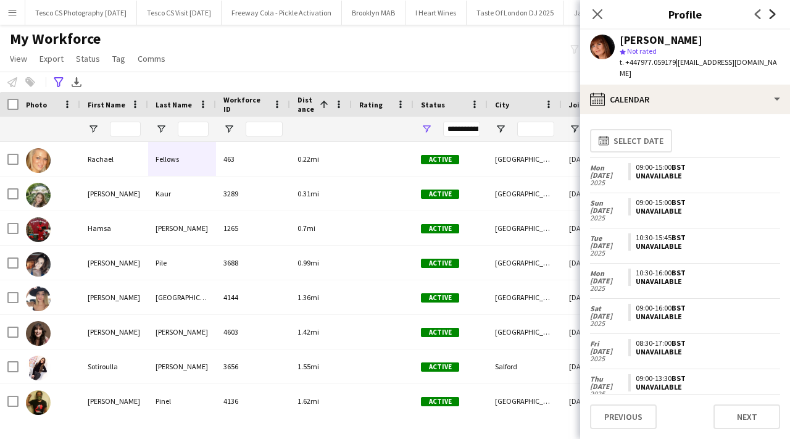
click at [772, 15] on icon at bounding box center [773, 14] width 6 height 10
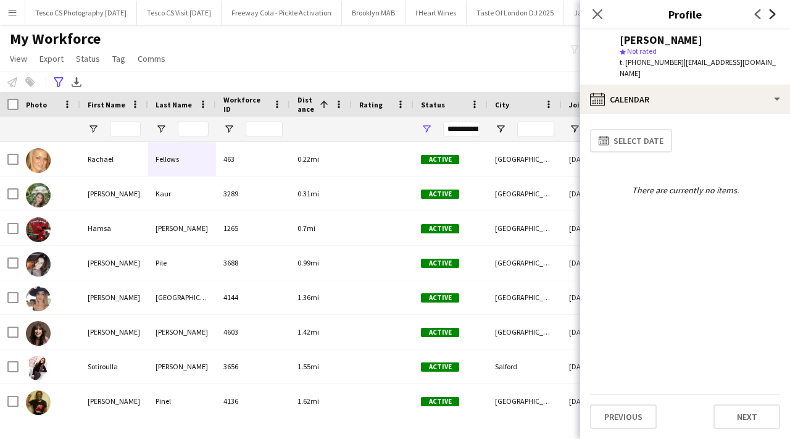
click at [772, 15] on icon at bounding box center [773, 14] width 6 height 10
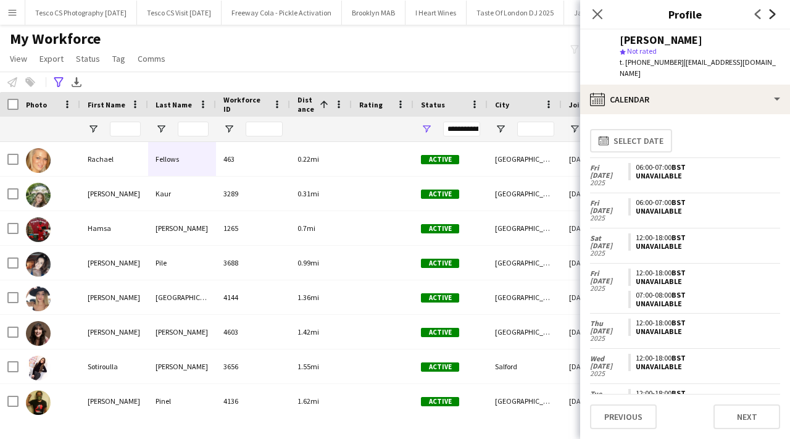
click at [772, 15] on icon at bounding box center [773, 14] width 6 height 10
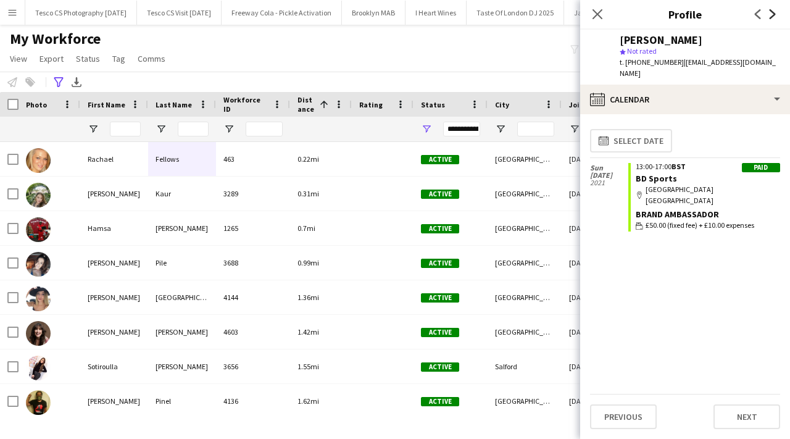
click at [772, 15] on icon at bounding box center [773, 14] width 6 height 10
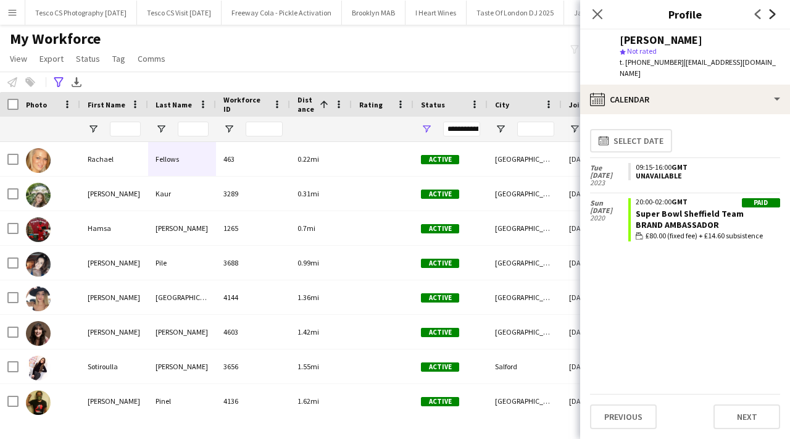
click at [772, 15] on icon at bounding box center [773, 14] width 6 height 10
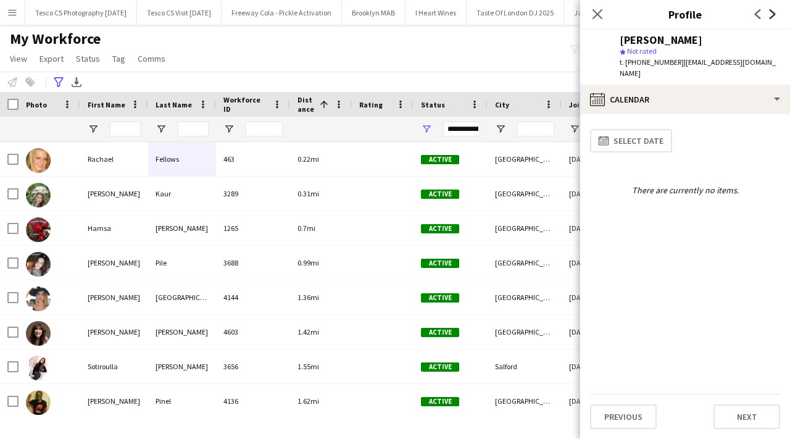
click at [772, 15] on icon at bounding box center [773, 14] width 6 height 10
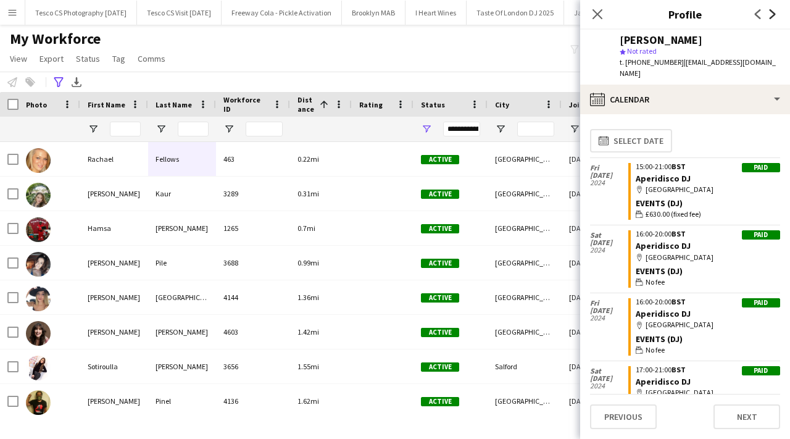
click at [772, 15] on icon at bounding box center [773, 14] width 6 height 10
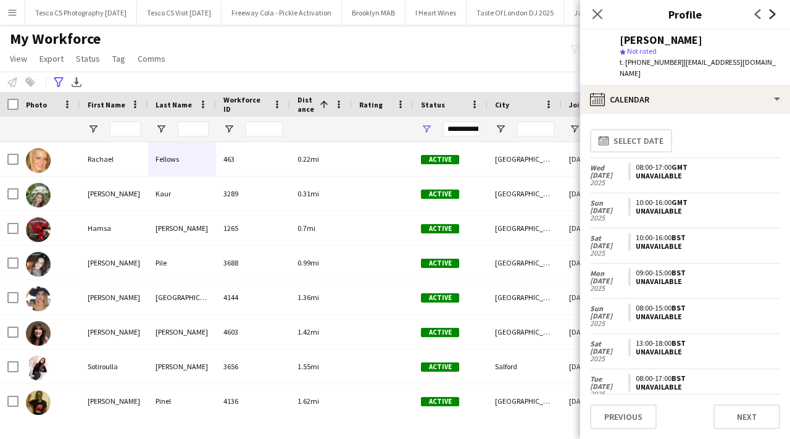
click at [772, 15] on icon at bounding box center [773, 14] width 6 height 10
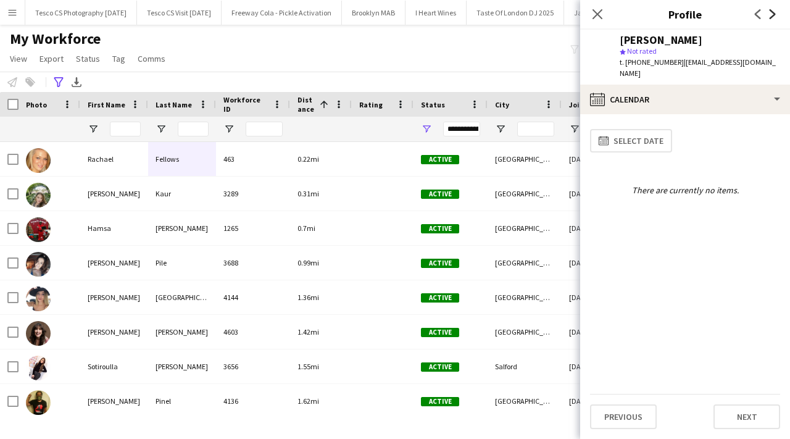
click at [772, 15] on icon at bounding box center [773, 14] width 6 height 10
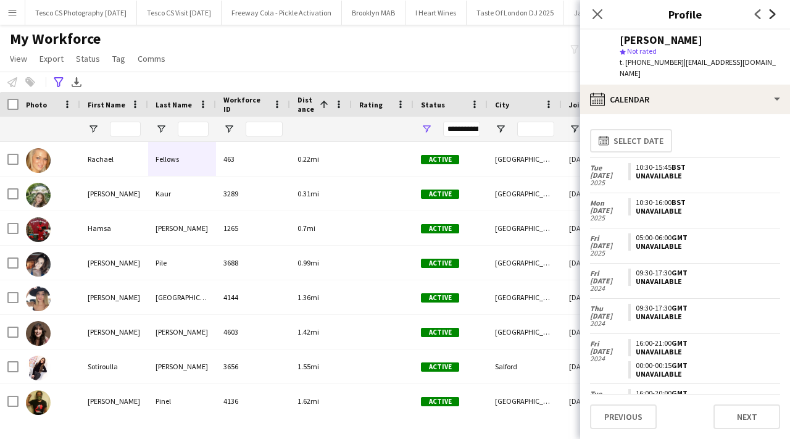
click at [772, 15] on icon at bounding box center [773, 14] width 6 height 10
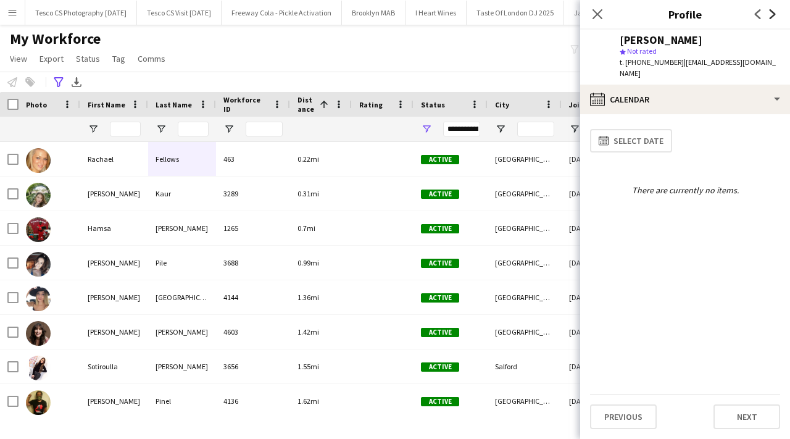
click at [772, 15] on icon at bounding box center [773, 14] width 6 height 10
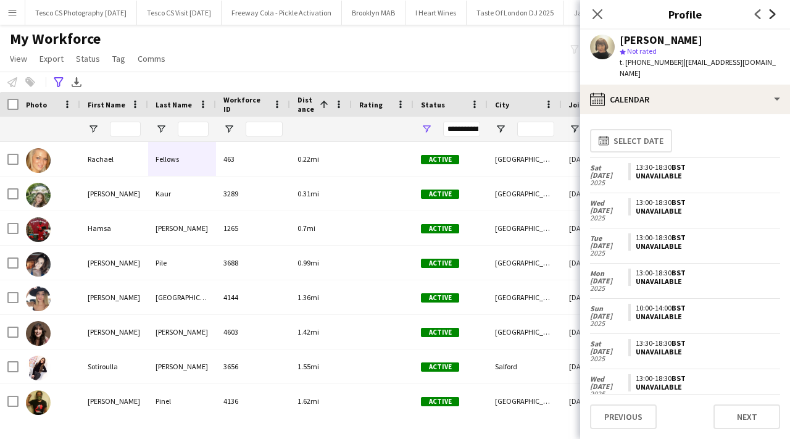
click at [772, 15] on icon at bounding box center [773, 14] width 6 height 10
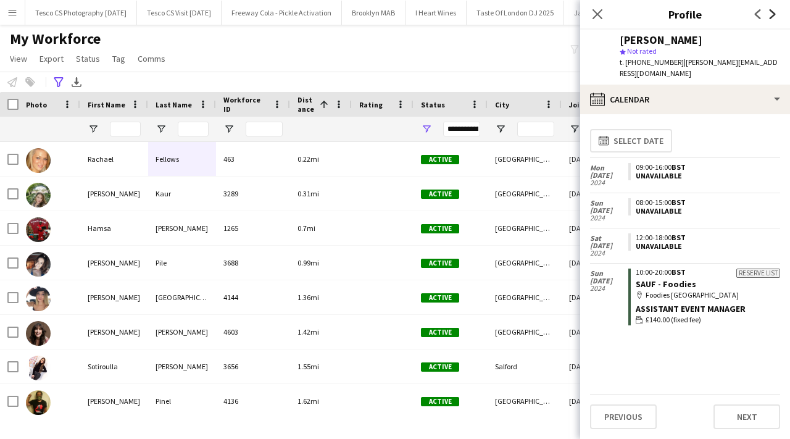
click at [772, 15] on icon at bounding box center [773, 14] width 6 height 10
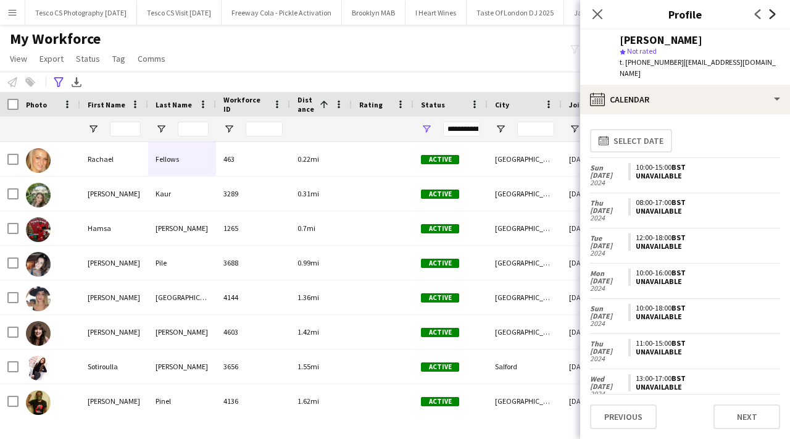
click at [772, 15] on icon at bounding box center [773, 14] width 6 height 10
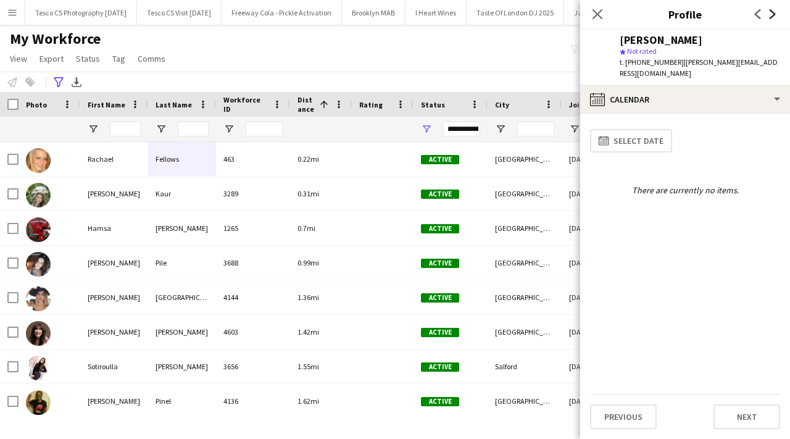
click at [768, 15] on icon "Next" at bounding box center [773, 14] width 10 height 10
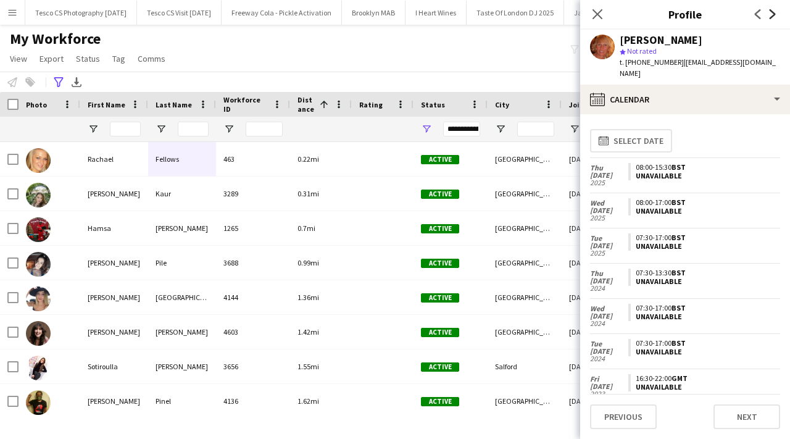
click at [771, 15] on icon "Next" at bounding box center [773, 14] width 10 height 10
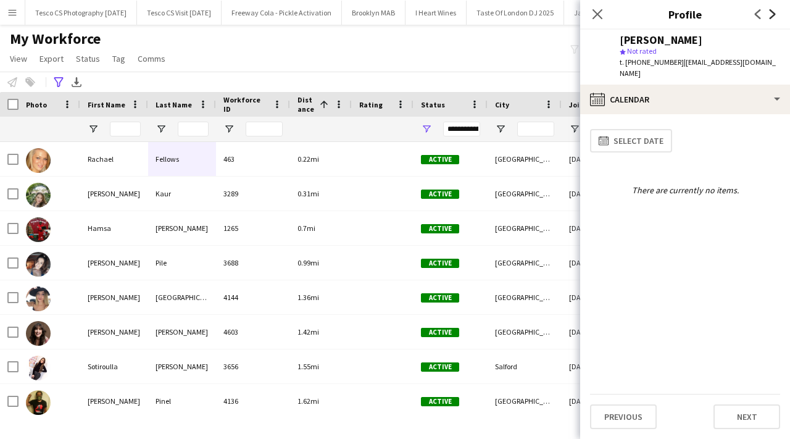
click at [771, 15] on icon "Next" at bounding box center [773, 14] width 10 height 10
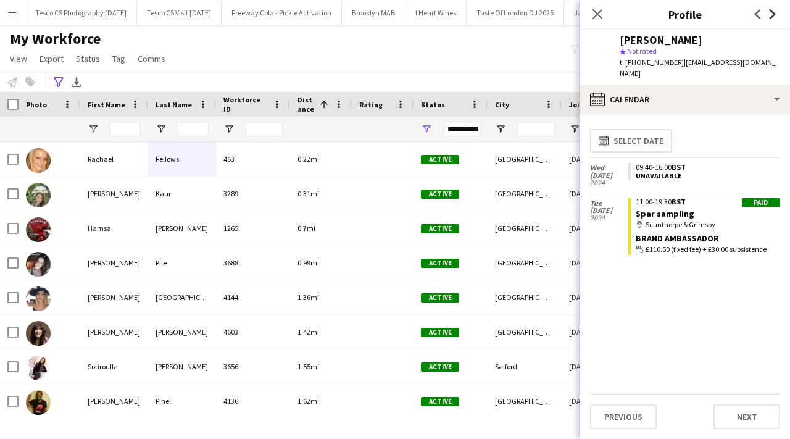
click at [771, 15] on icon "Next" at bounding box center [773, 14] width 10 height 10
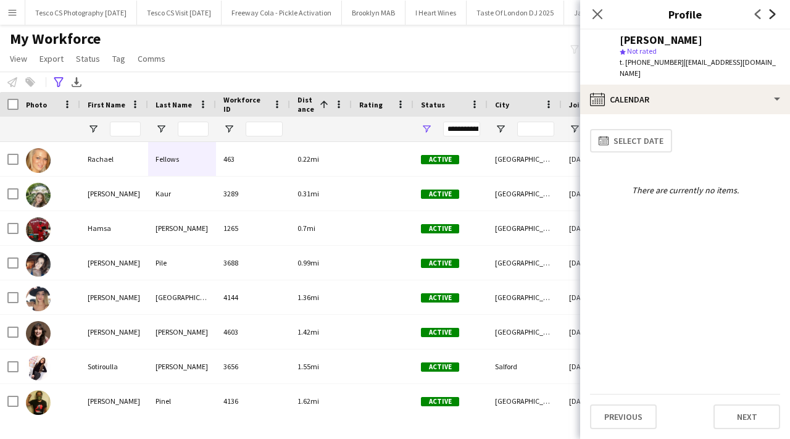
click at [771, 15] on icon "Next" at bounding box center [773, 14] width 10 height 10
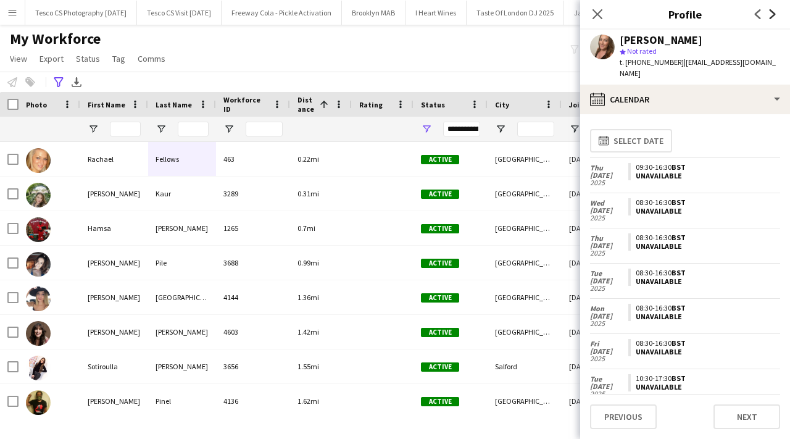
click at [771, 15] on icon "Next" at bounding box center [773, 14] width 10 height 10
click at [755, 16] on icon "Previous" at bounding box center [758, 14] width 10 height 10
click at [776, 17] on icon "Next" at bounding box center [773, 14] width 10 height 10
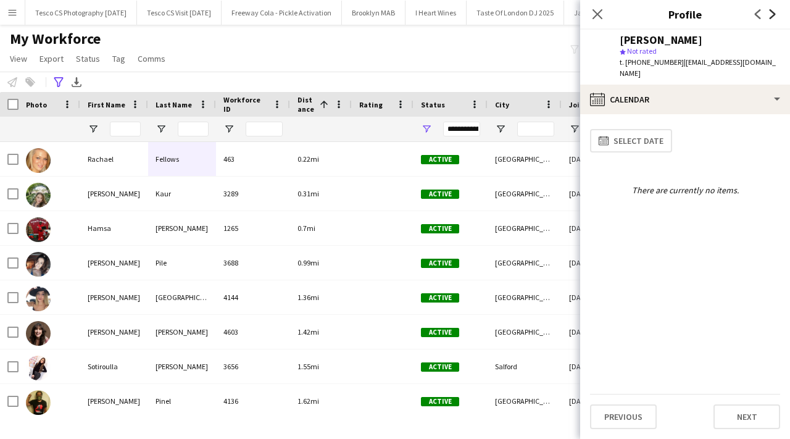
click at [776, 17] on icon "Next" at bounding box center [773, 14] width 10 height 10
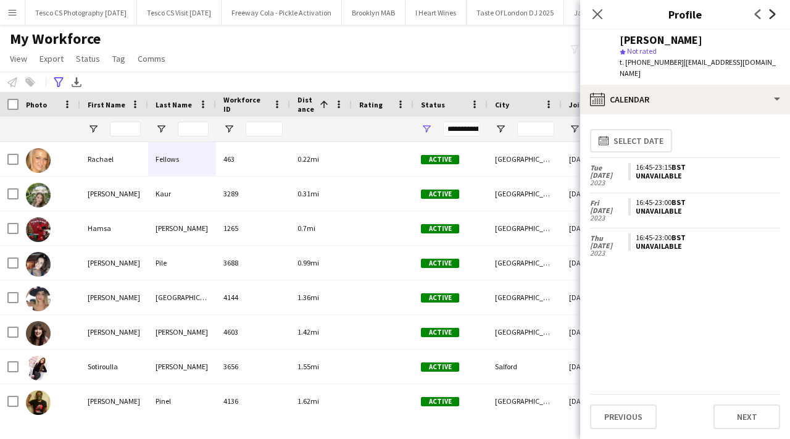
click at [776, 17] on icon "Next" at bounding box center [773, 14] width 10 height 10
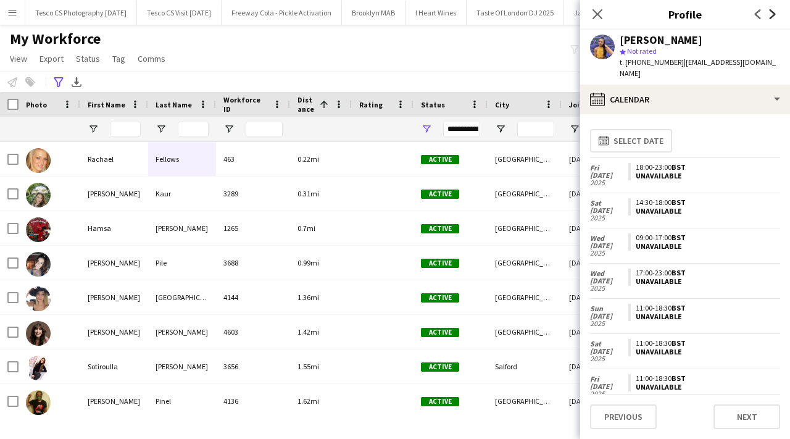
click at [776, 17] on icon "Next" at bounding box center [773, 14] width 10 height 10
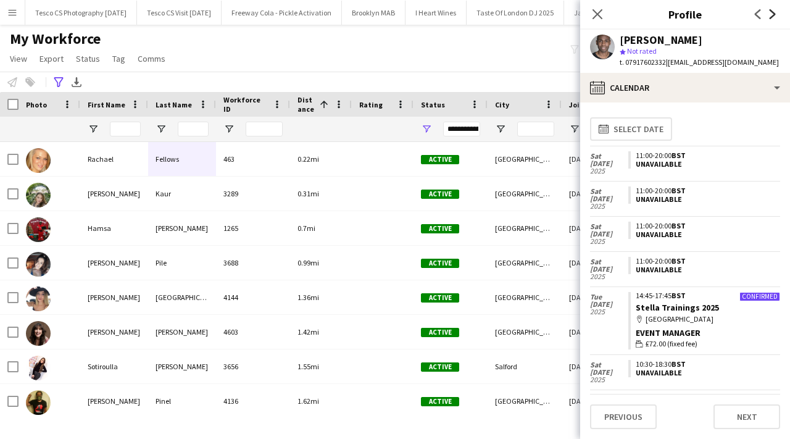
click at [776, 17] on icon "Next" at bounding box center [773, 14] width 10 height 10
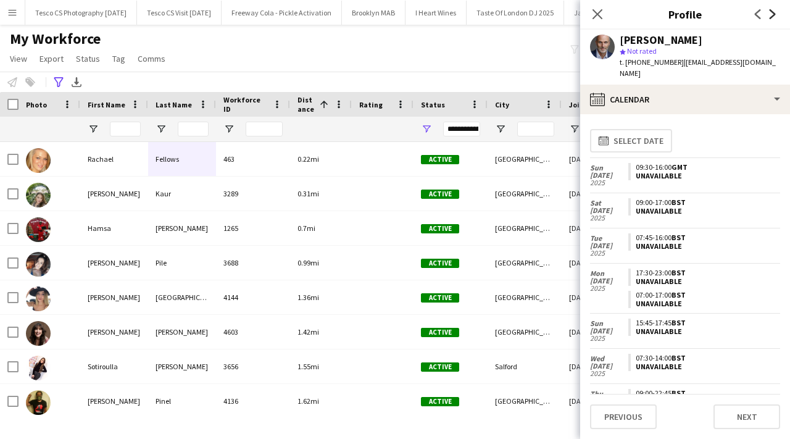
click at [776, 17] on icon "Next" at bounding box center [773, 14] width 10 height 10
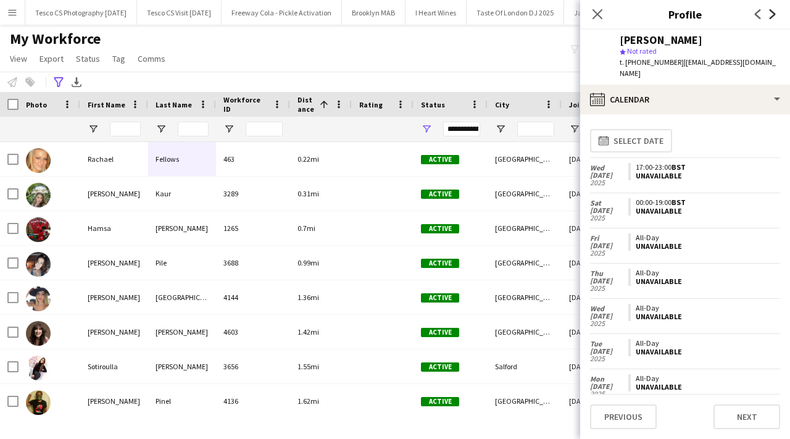
click at [776, 17] on icon "Next" at bounding box center [773, 14] width 10 height 10
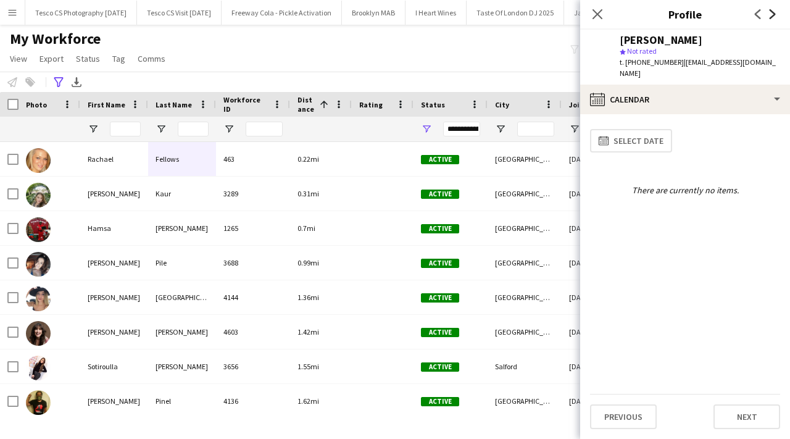
click at [776, 17] on icon "Next" at bounding box center [773, 14] width 10 height 10
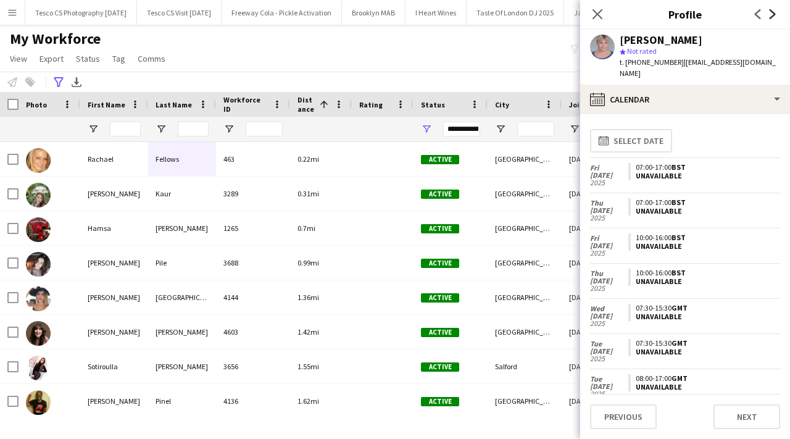
click at [776, 17] on icon "Next" at bounding box center [773, 14] width 10 height 10
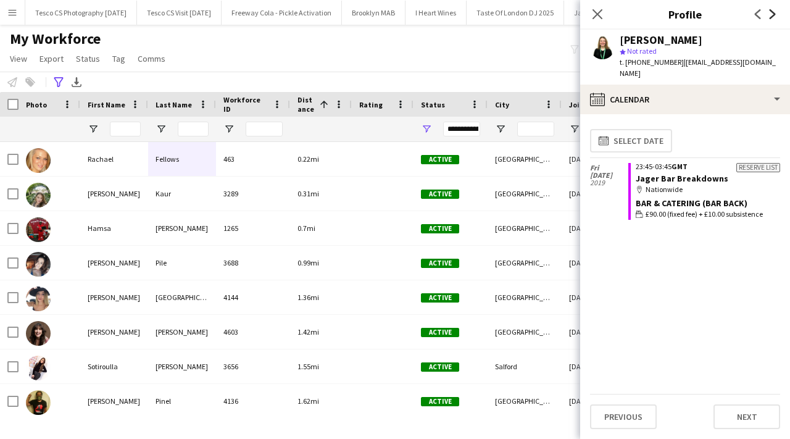
click at [776, 17] on icon "Next" at bounding box center [773, 14] width 10 height 10
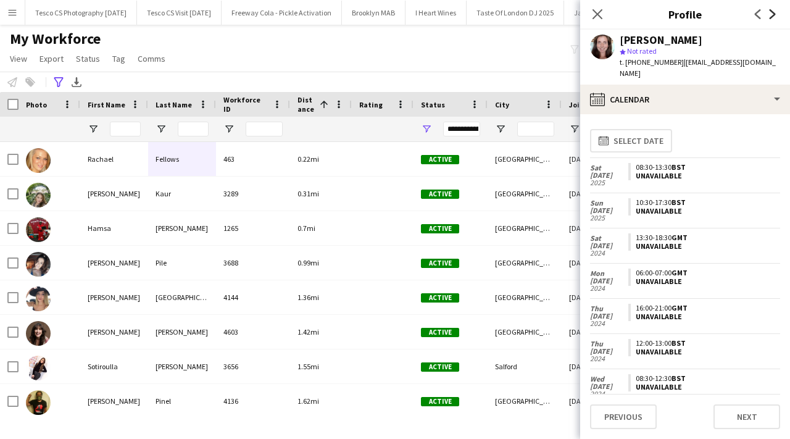
click at [776, 17] on icon "Next" at bounding box center [773, 14] width 10 height 10
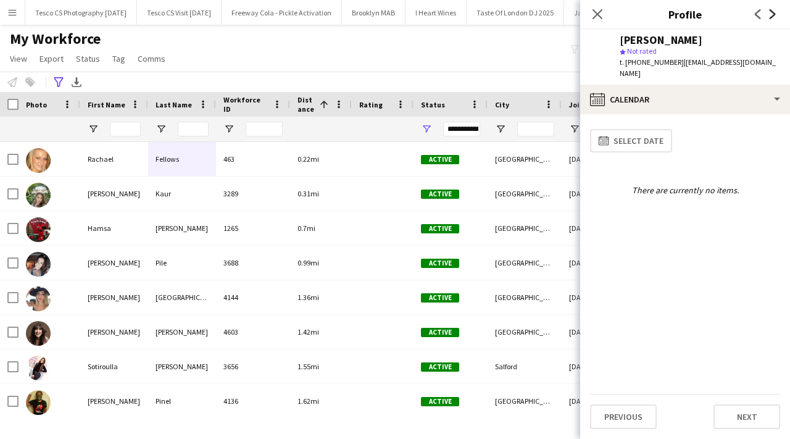
click at [776, 17] on icon "Next" at bounding box center [773, 14] width 10 height 10
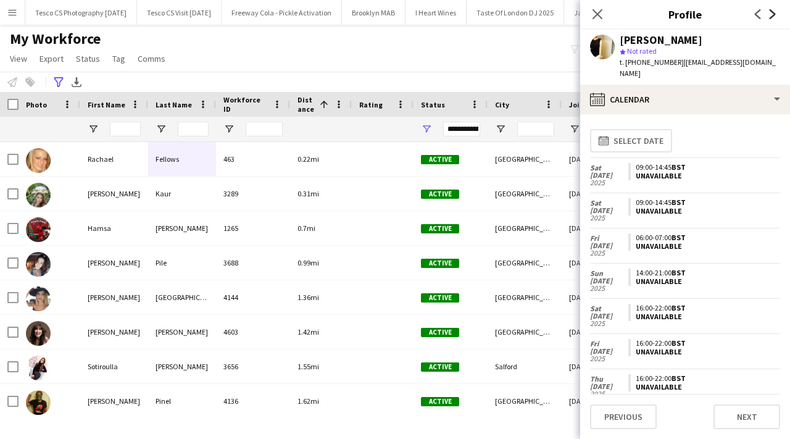
click at [776, 17] on icon "Next" at bounding box center [773, 14] width 10 height 10
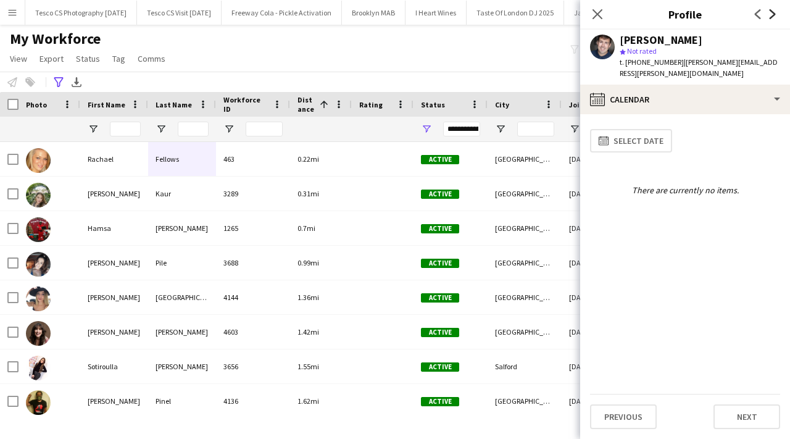
click at [776, 17] on icon "Next" at bounding box center [773, 14] width 10 height 10
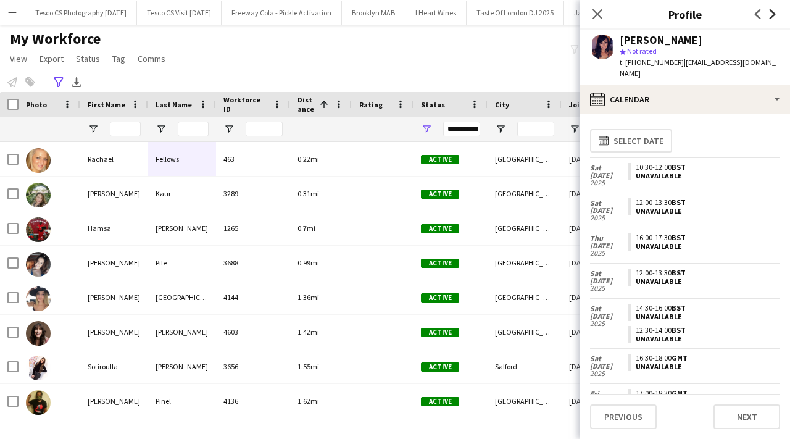
click at [776, 17] on icon "Next" at bounding box center [773, 14] width 10 height 10
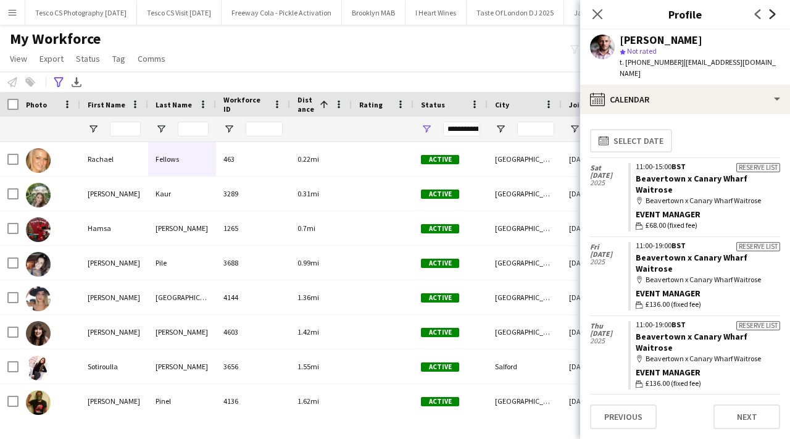
click at [776, 17] on icon "Next" at bounding box center [773, 14] width 10 height 10
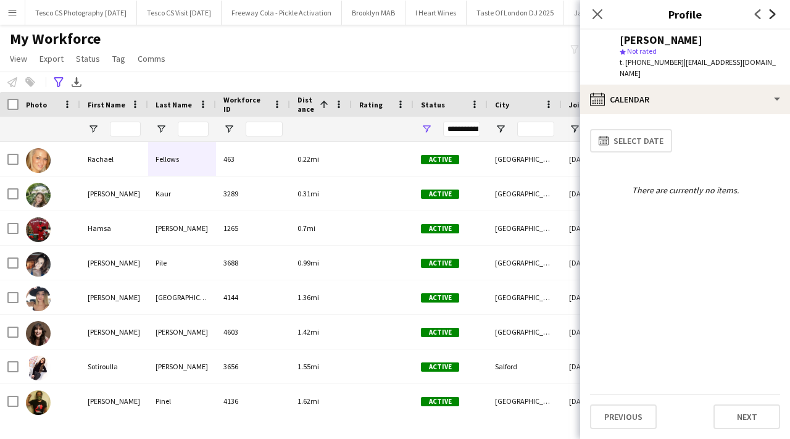
click at [776, 17] on icon "Next" at bounding box center [773, 14] width 10 height 10
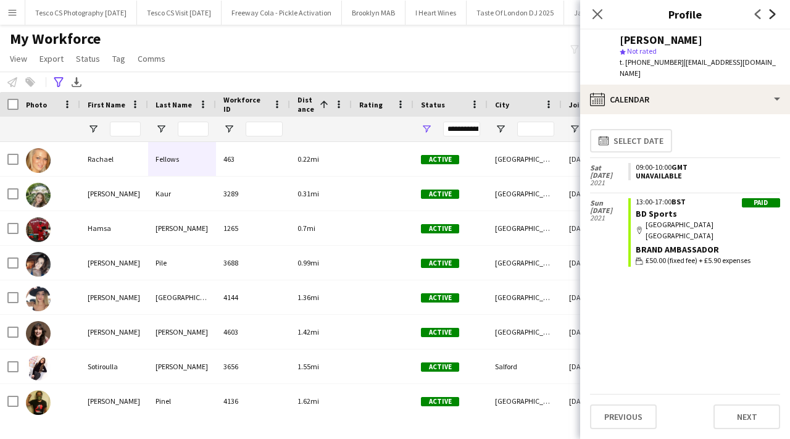
click at [776, 17] on icon "Next" at bounding box center [773, 14] width 10 height 10
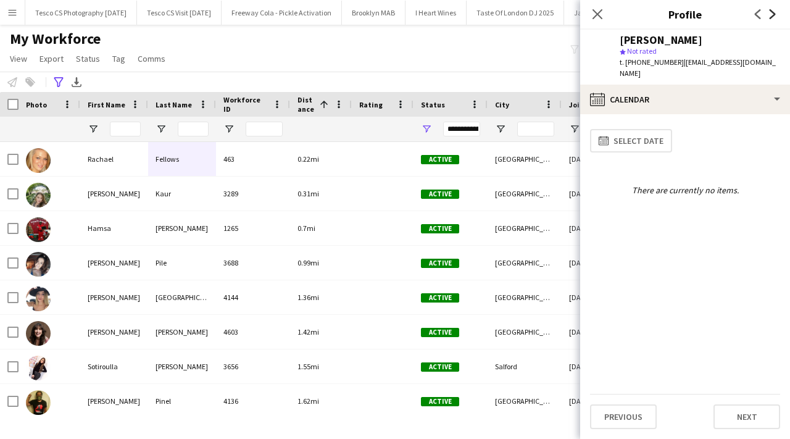
click at [776, 17] on icon "Next" at bounding box center [773, 14] width 10 height 10
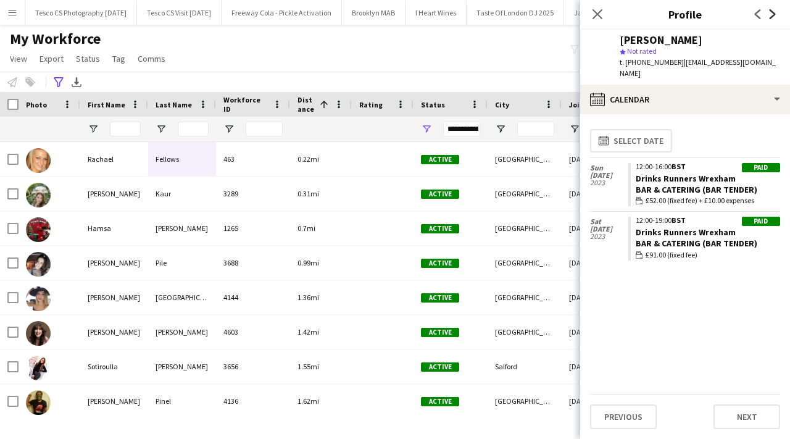
click at [776, 17] on icon "Next" at bounding box center [773, 14] width 10 height 10
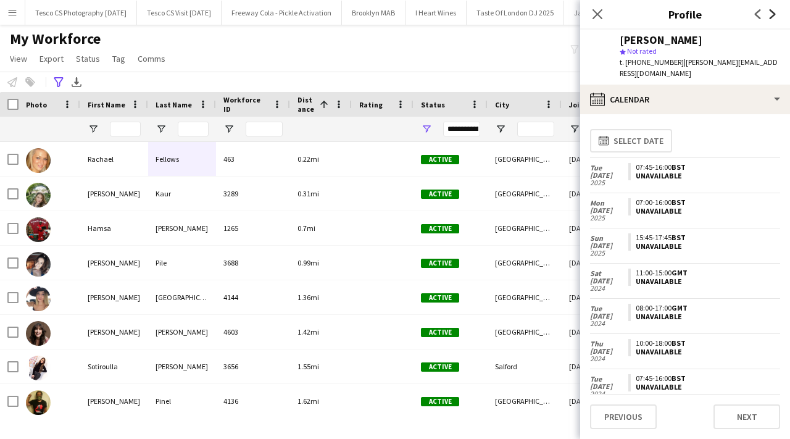
click at [776, 17] on icon "Next" at bounding box center [773, 14] width 10 height 10
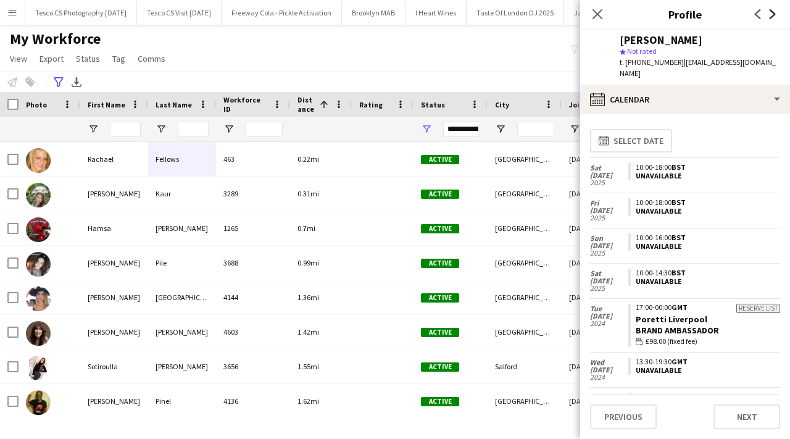
click at [776, 17] on icon "Next" at bounding box center [773, 14] width 10 height 10
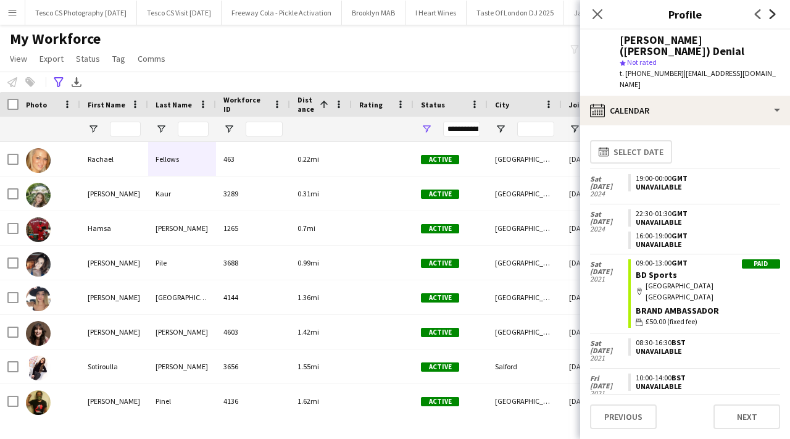
click at [776, 17] on icon "Next" at bounding box center [773, 14] width 10 height 10
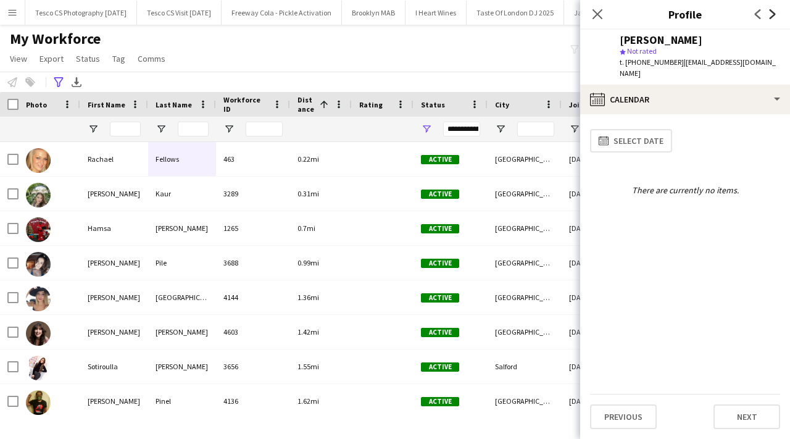
click at [776, 17] on icon "Next" at bounding box center [773, 14] width 10 height 10
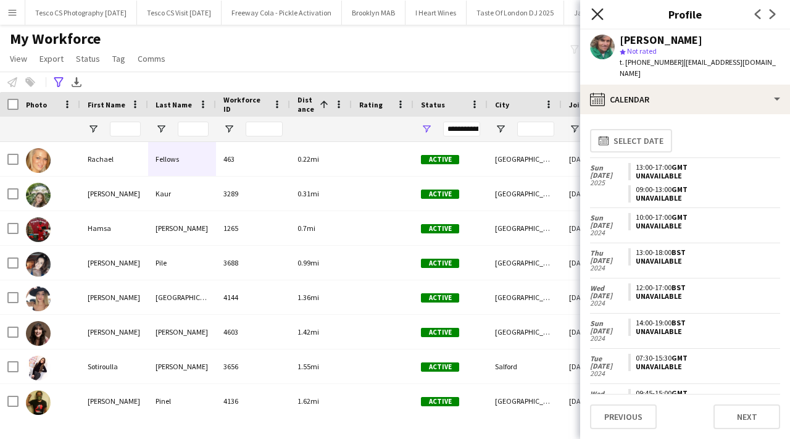
click at [594, 15] on icon "Close pop-in" at bounding box center [597, 14] width 12 height 12
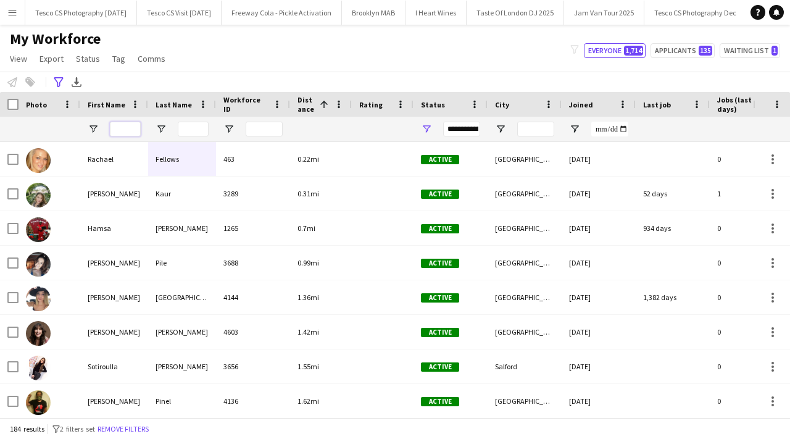
click at [120, 128] on input "First Name Filter Input" at bounding box center [125, 129] width 31 height 15
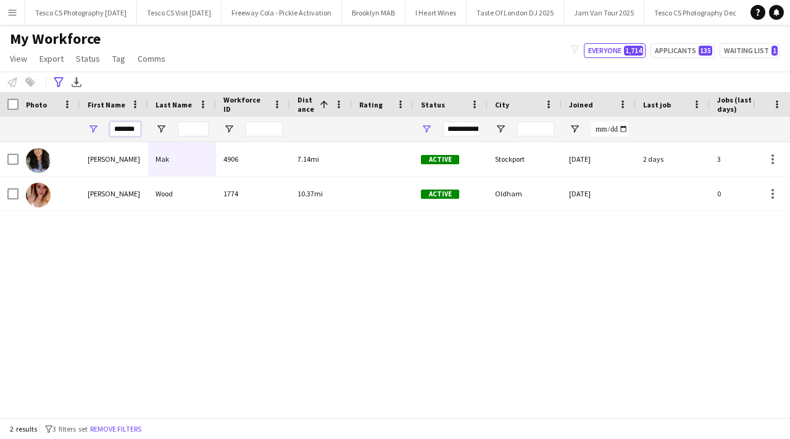
type input "*******"
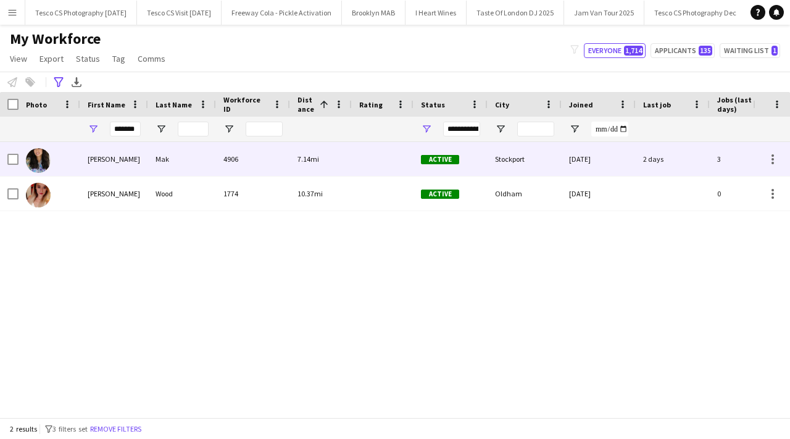
click at [133, 142] on div "Christine" at bounding box center [114, 159] width 68 height 34
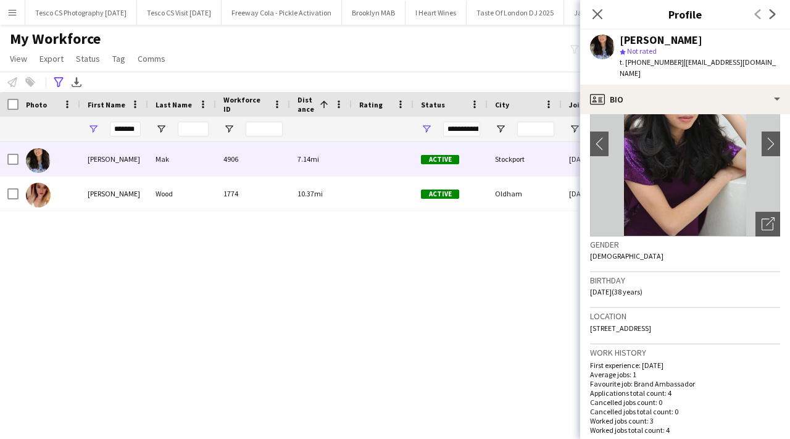
scroll to position [75, 0]
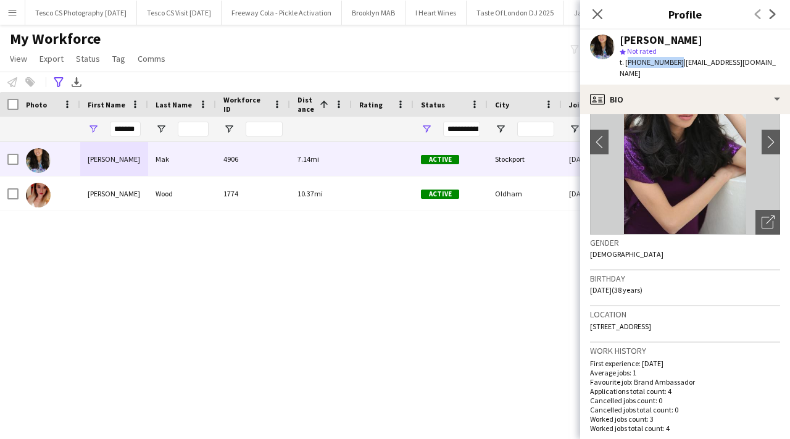
drag, startPoint x: 626, startPoint y: 62, endPoint x: 673, endPoint y: 64, distance: 47.6
click at [673, 64] on span "t. +447759225117" at bounding box center [652, 61] width 64 height 9
copy span "+447759225117"
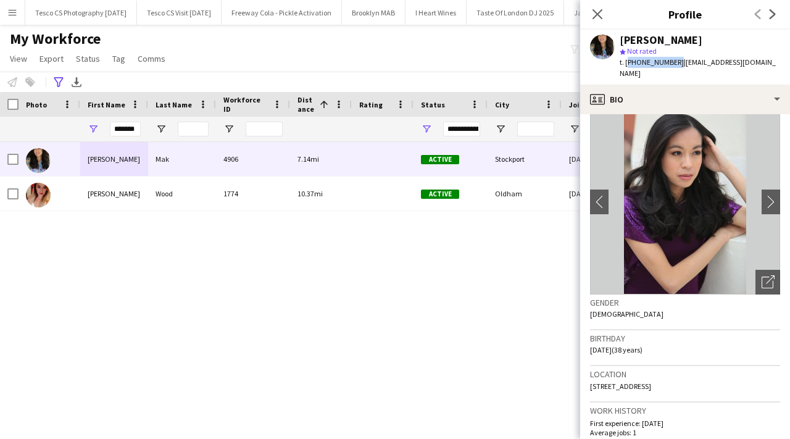
scroll to position [0, 0]
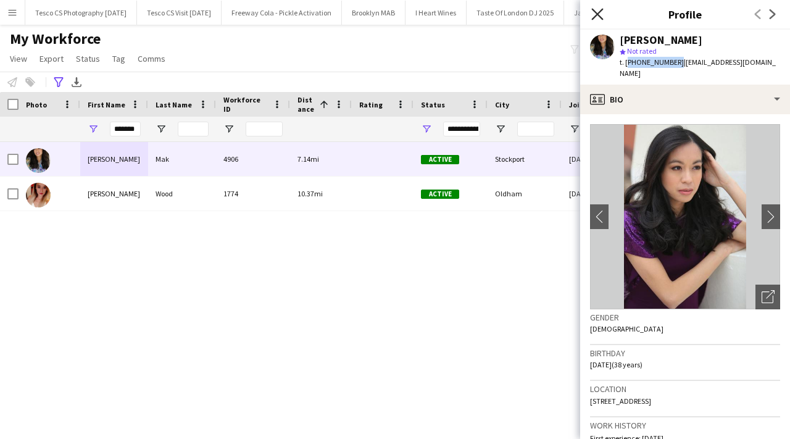
click at [597, 9] on icon "Close pop-in" at bounding box center [597, 14] width 12 height 12
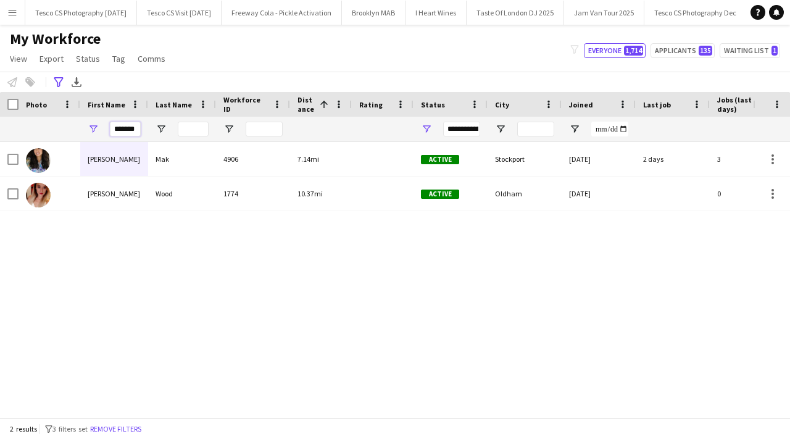
drag, startPoint x: 135, startPoint y: 129, endPoint x: 92, endPoint y: 127, distance: 43.2
click at [92, 127] on div "*******" at bounding box center [114, 129] width 68 height 25
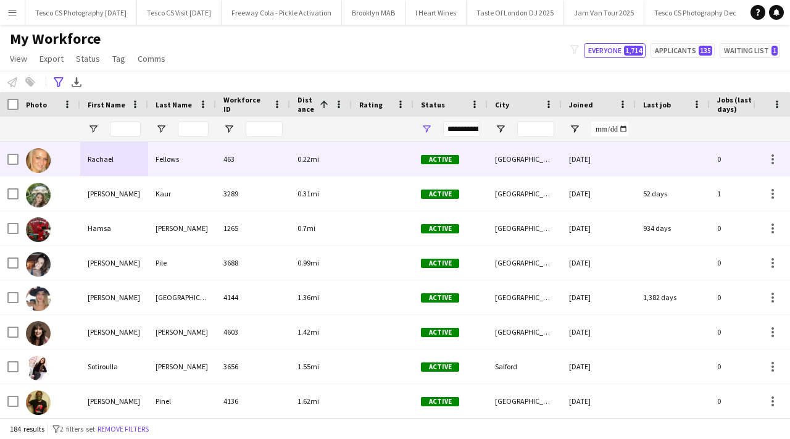
click at [201, 165] on div "Fellows" at bounding box center [182, 159] width 68 height 34
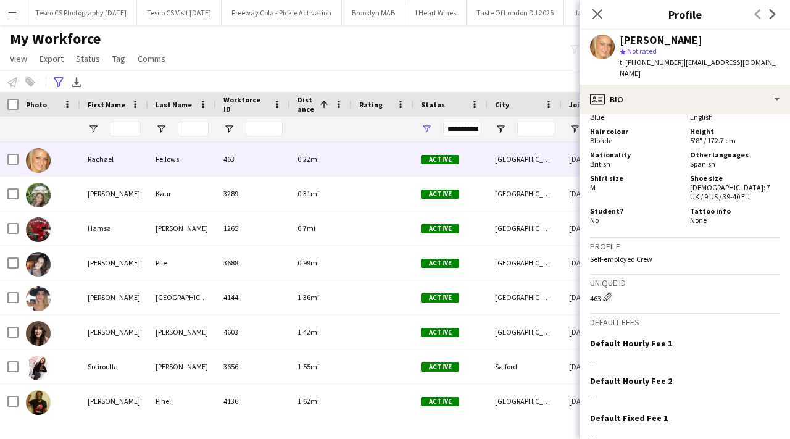
scroll to position [802, 0]
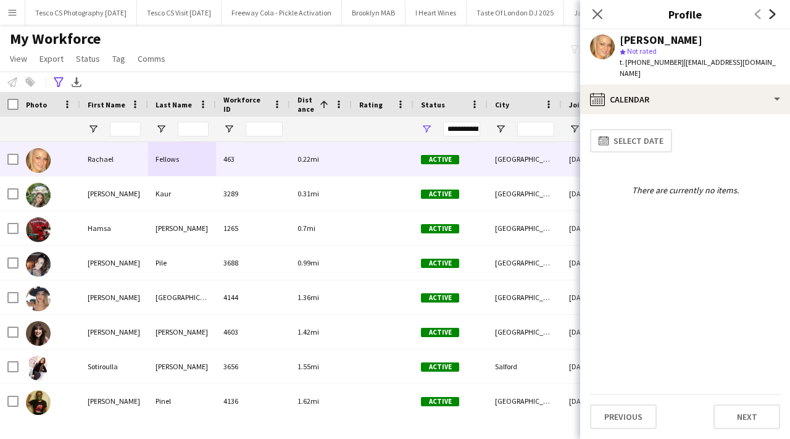
click at [771, 18] on icon "Next" at bounding box center [773, 14] width 10 height 10
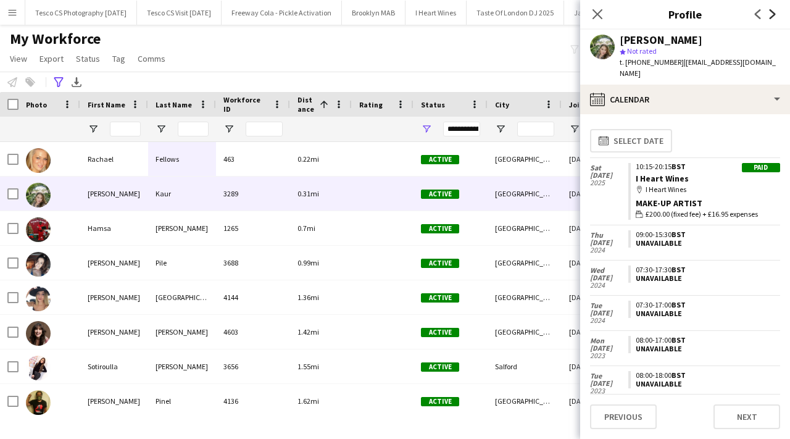
click at [771, 18] on icon "Next" at bounding box center [773, 14] width 10 height 10
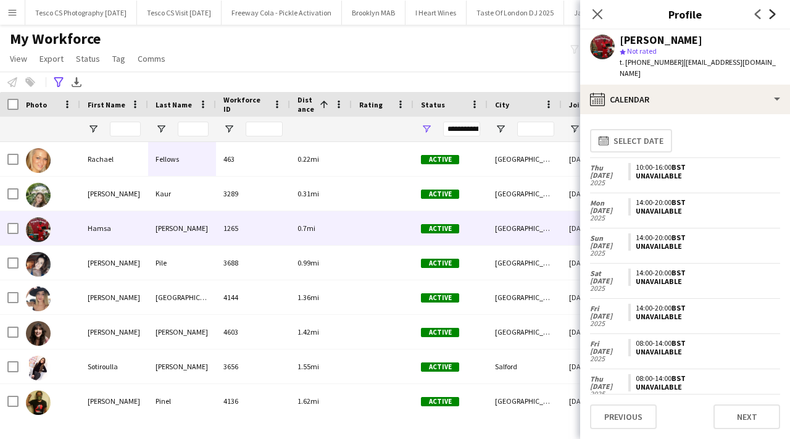
click at [771, 18] on icon "Next" at bounding box center [773, 14] width 10 height 10
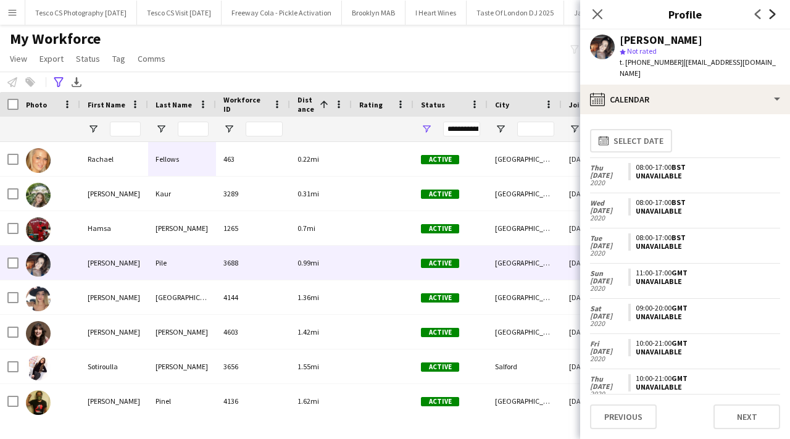
click at [771, 18] on icon "Next" at bounding box center [773, 14] width 10 height 10
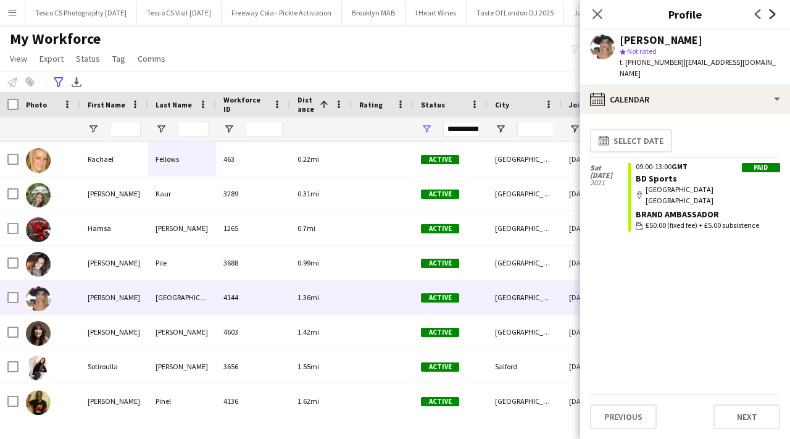
click at [771, 18] on icon "Next" at bounding box center [773, 14] width 10 height 10
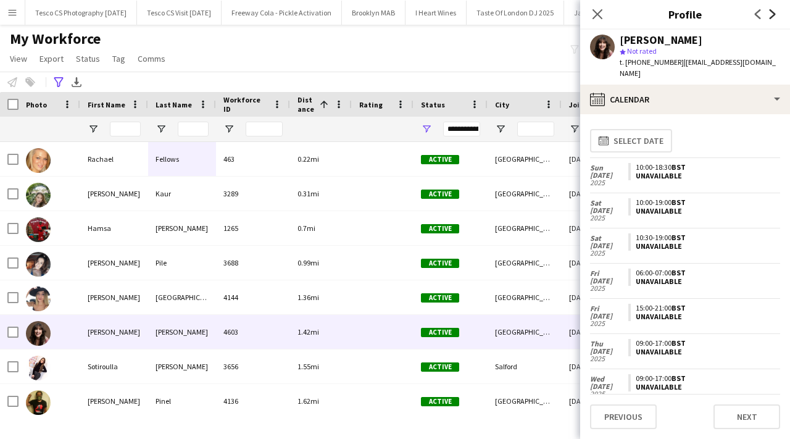
click at [771, 18] on icon "Next" at bounding box center [773, 14] width 10 height 10
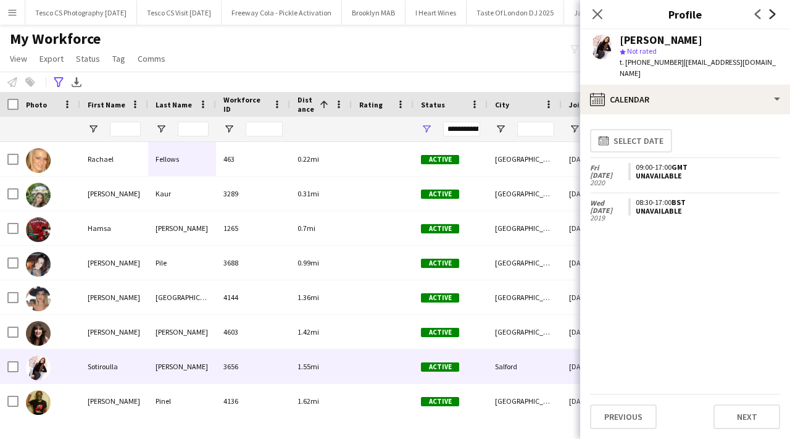
click at [771, 18] on icon "Next" at bounding box center [773, 14] width 10 height 10
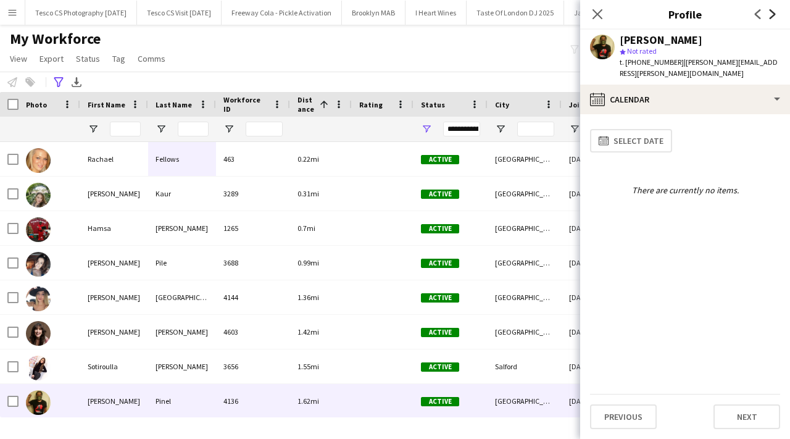
click at [771, 18] on icon "Next" at bounding box center [773, 14] width 10 height 10
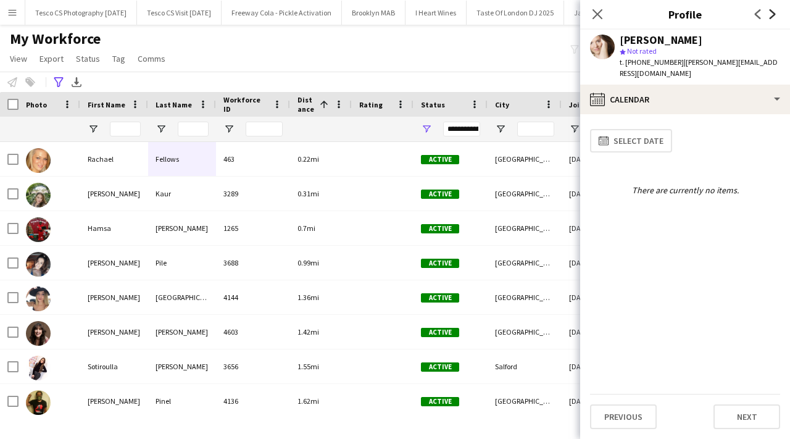
click at [771, 18] on icon "Next" at bounding box center [773, 14] width 10 height 10
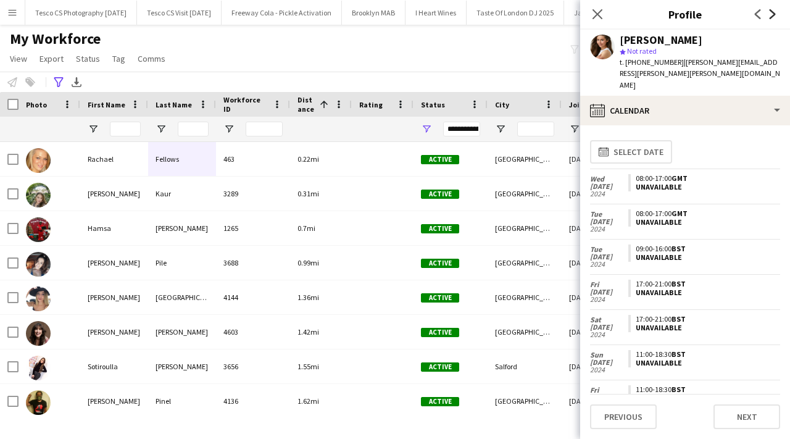
click at [771, 18] on icon "Next" at bounding box center [773, 14] width 10 height 10
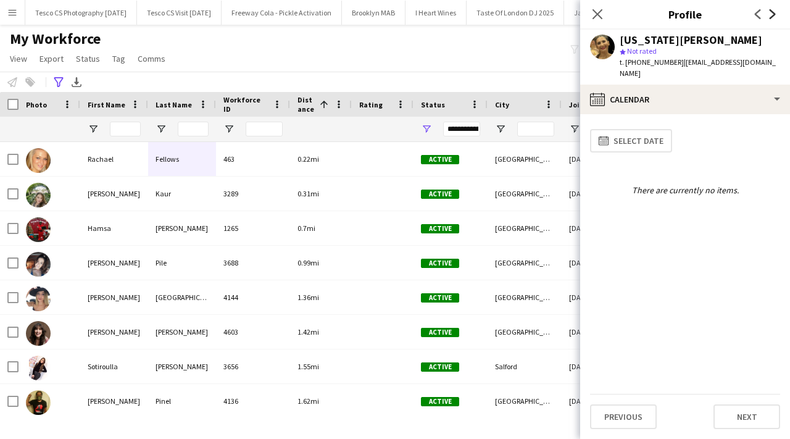
click at [771, 18] on icon "Next" at bounding box center [773, 14] width 10 height 10
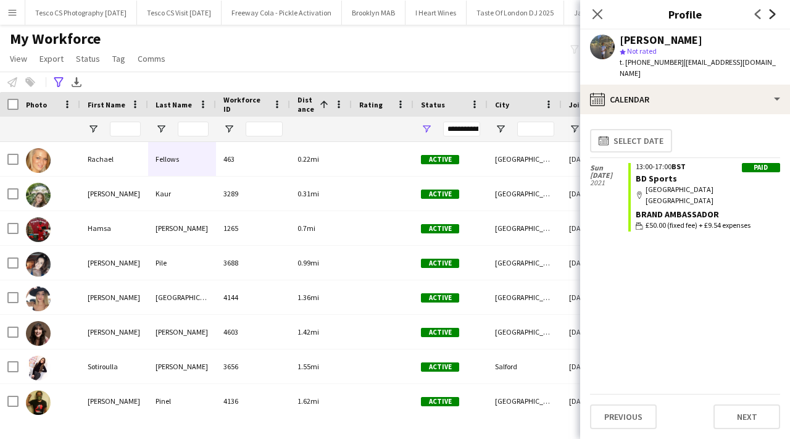
click at [771, 18] on icon "Next" at bounding box center [773, 14] width 10 height 10
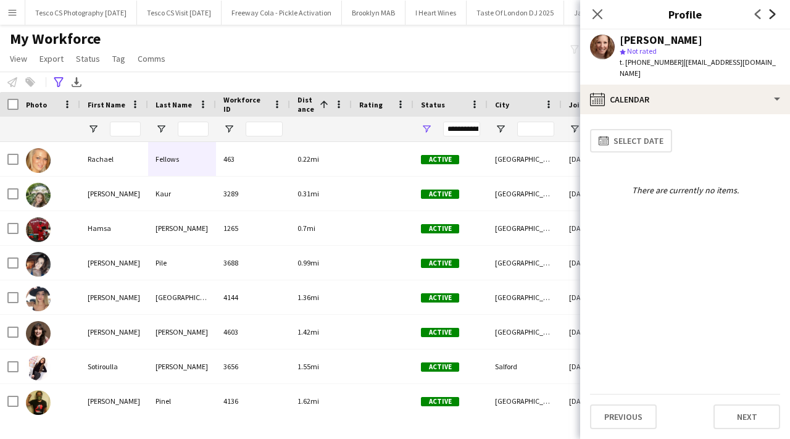
click at [771, 18] on icon "Next" at bounding box center [773, 14] width 10 height 10
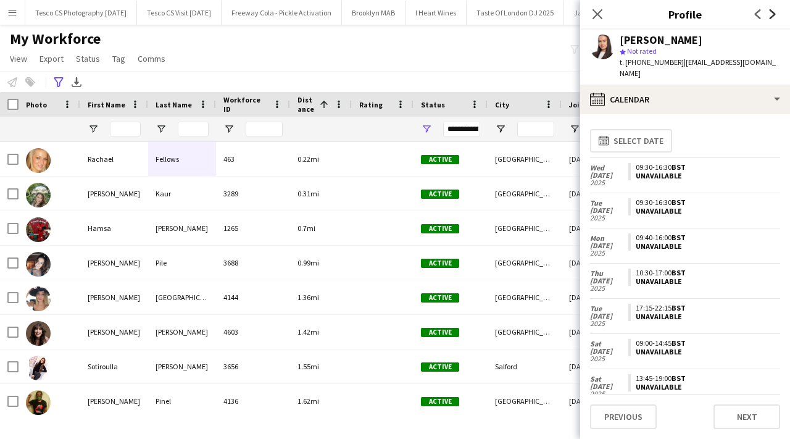
click at [771, 18] on icon "Next" at bounding box center [773, 14] width 10 height 10
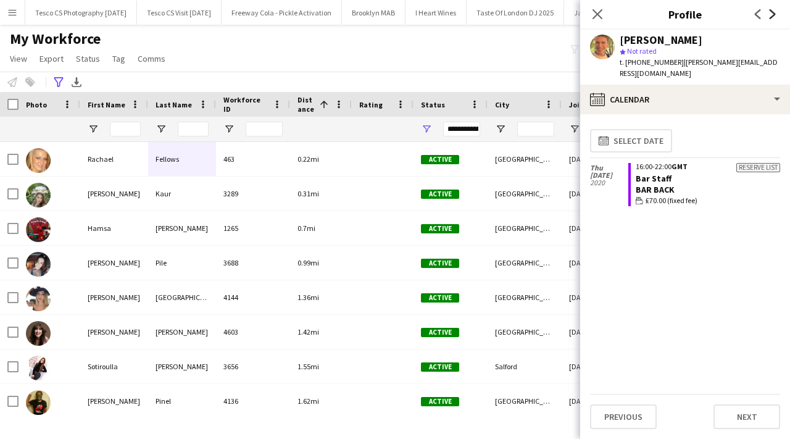
click at [771, 18] on icon "Next" at bounding box center [773, 14] width 10 height 10
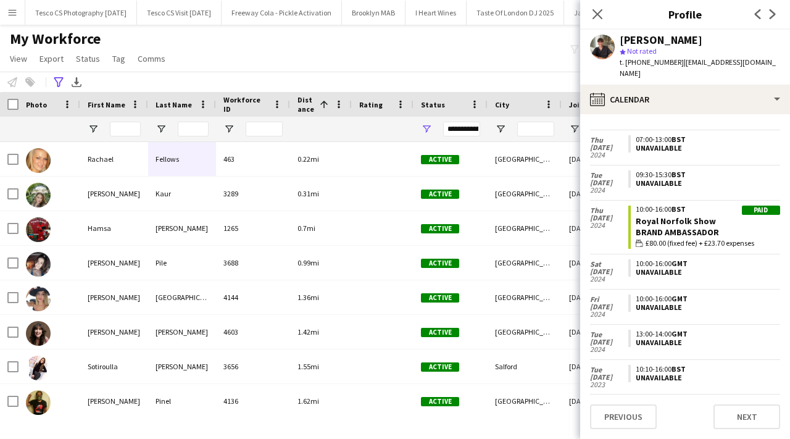
scroll to position [193, 0]
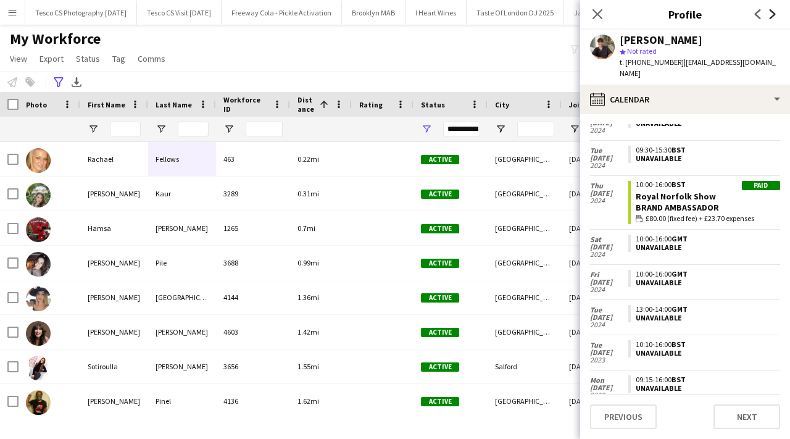
click at [775, 14] on icon "Next" at bounding box center [773, 14] width 10 height 10
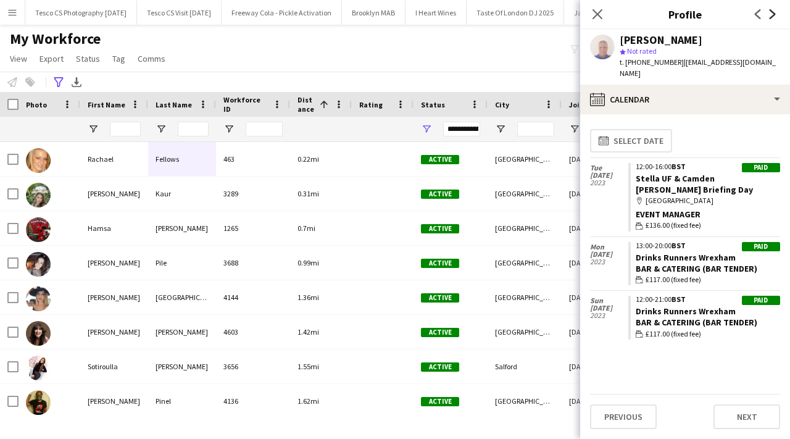
click at [775, 14] on icon at bounding box center [773, 14] width 6 height 10
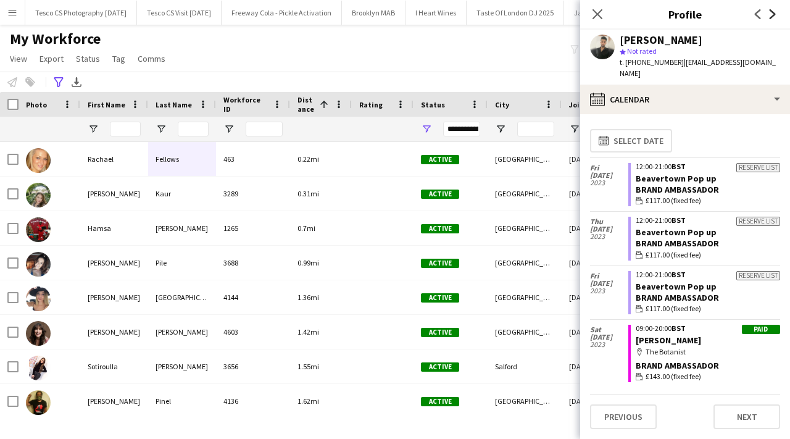
click at [775, 14] on icon at bounding box center [773, 14] width 6 height 10
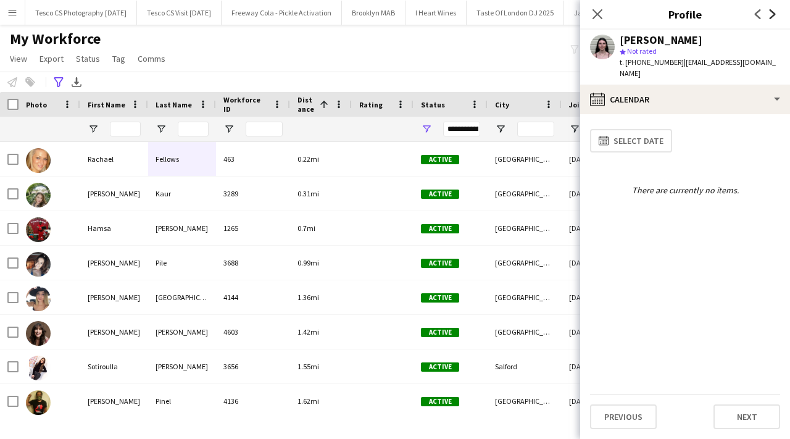
click at [775, 14] on icon at bounding box center [773, 14] width 6 height 10
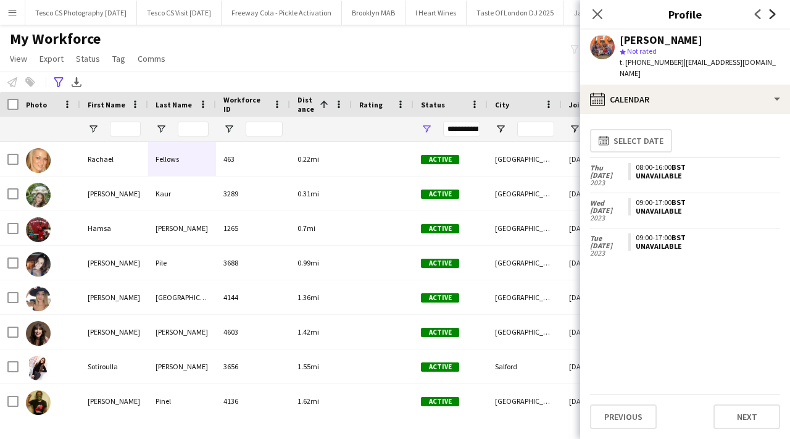
click at [775, 14] on icon at bounding box center [773, 14] width 6 height 10
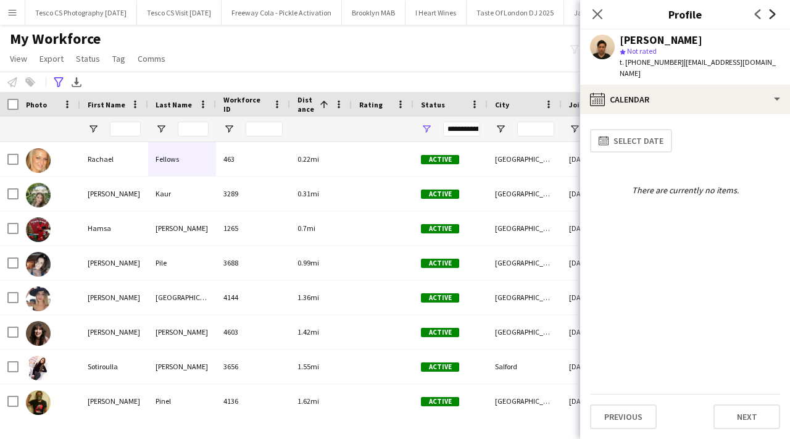
click at [775, 14] on icon at bounding box center [773, 14] width 6 height 10
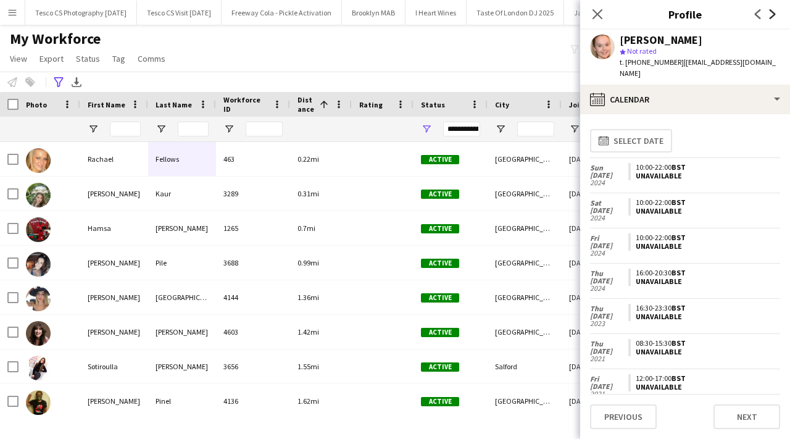
click at [775, 14] on icon at bounding box center [773, 14] width 6 height 10
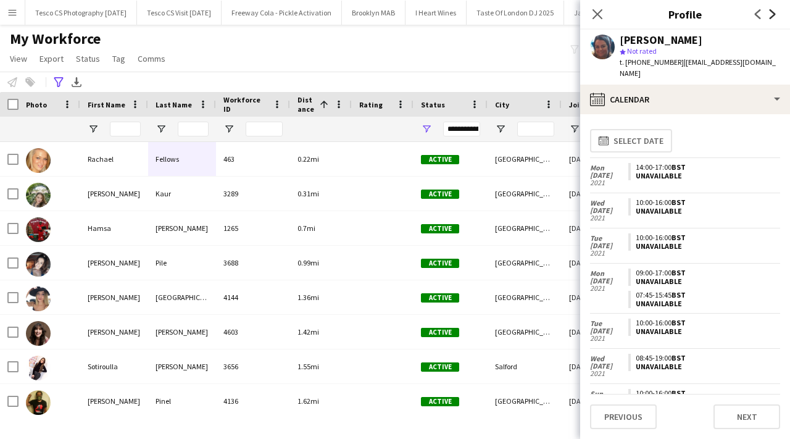
click at [775, 14] on icon at bounding box center [773, 14] width 6 height 10
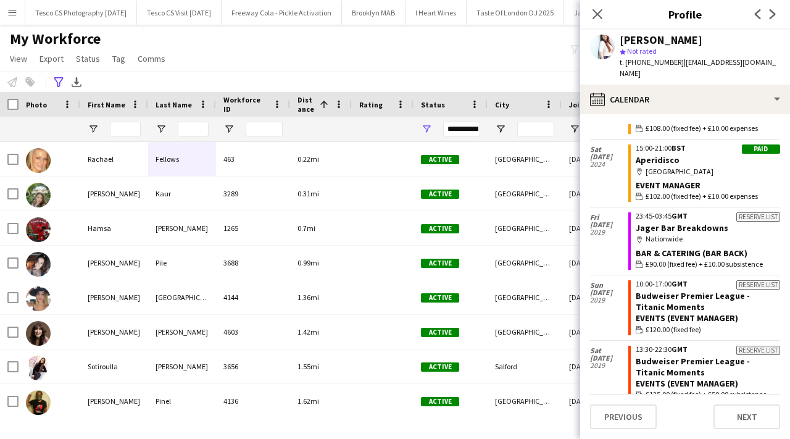
scroll to position [0, 0]
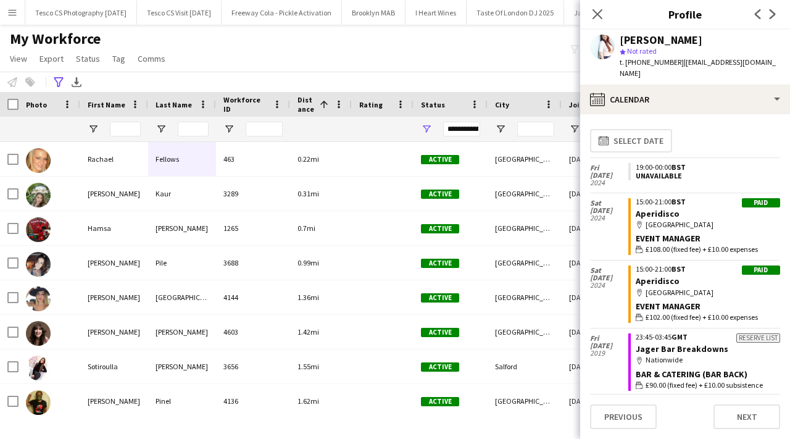
click at [610, 47] on app-user-avatar at bounding box center [602, 47] width 25 height 25
click at [733, 423] on button "Next" at bounding box center [746, 416] width 67 height 25
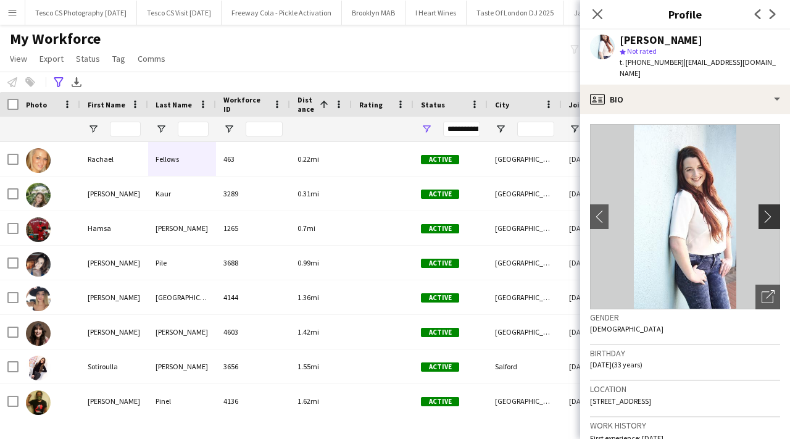
click at [768, 210] on app-icon "chevron-right" at bounding box center [771, 216] width 19 height 13
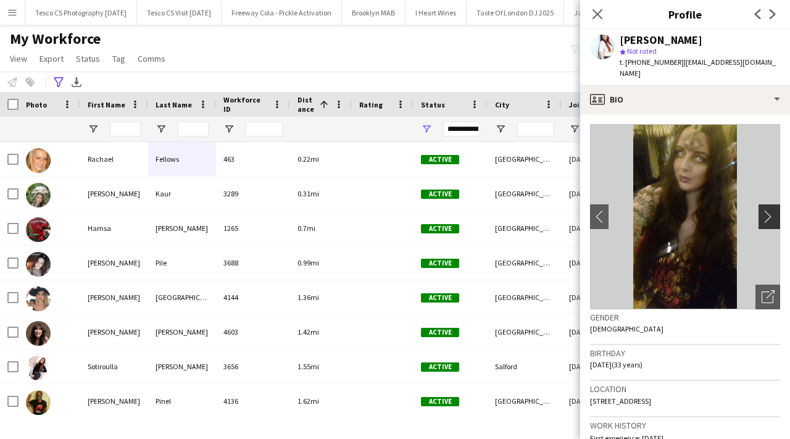
click at [768, 210] on app-icon "chevron-right" at bounding box center [771, 216] width 19 height 13
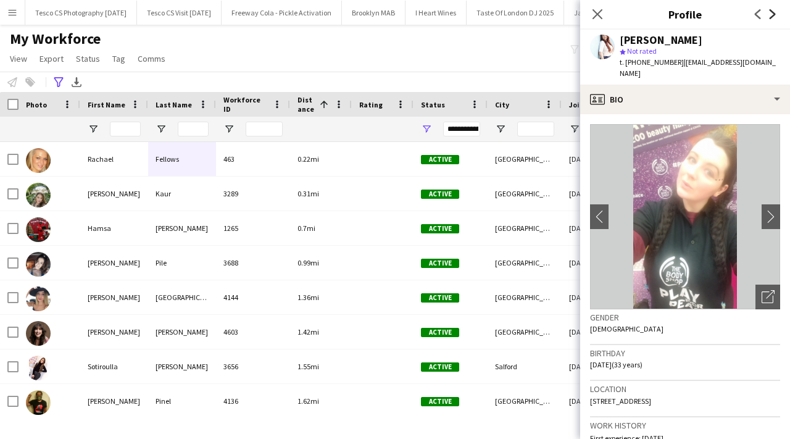
click at [775, 11] on icon "Next" at bounding box center [773, 14] width 10 height 10
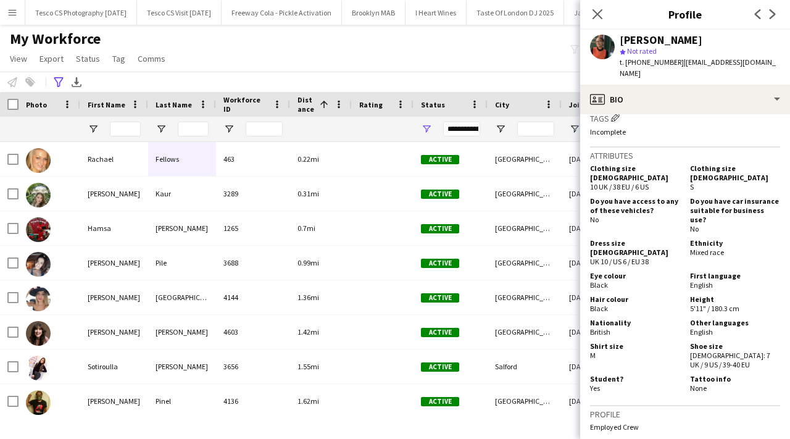
scroll to position [731, 0]
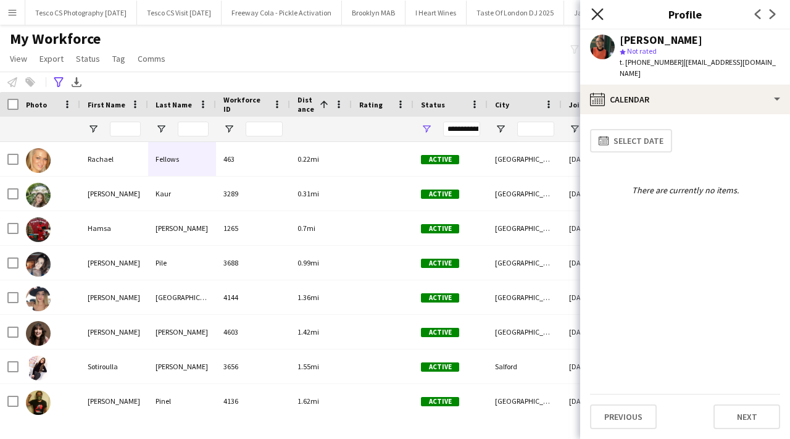
click at [599, 19] on icon "Close pop-in" at bounding box center [597, 14] width 12 height 12
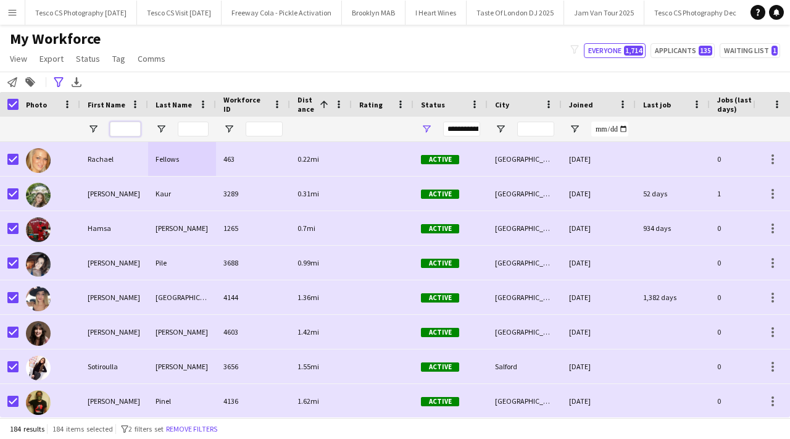
click at [136, 133] on input "First Name Filter Input" at bounding box center [125, 129] width 31 height 15
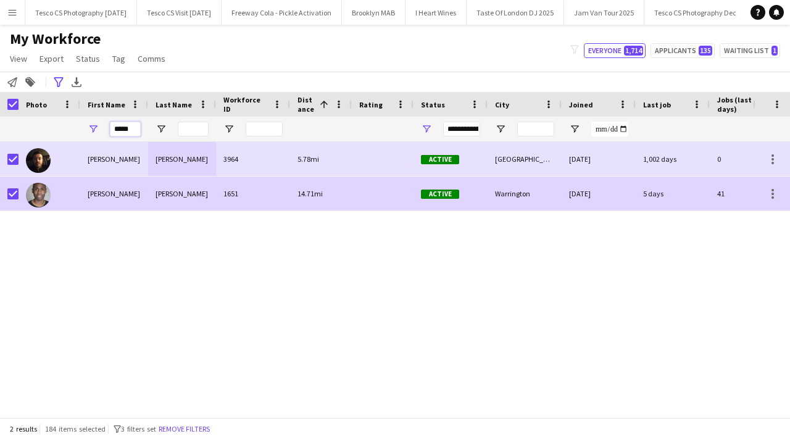
type input "*****"
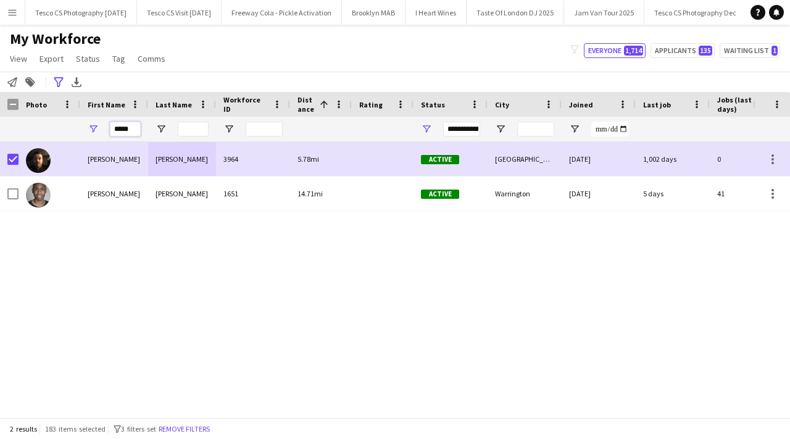
drag, startPoint x: 133, startPoint y: 131, endPoint x: 111, endPoint y: 131, distance: 21.6
click at [114, 131] on input "*****" at bounding box center [125, 129] width 31 height 15
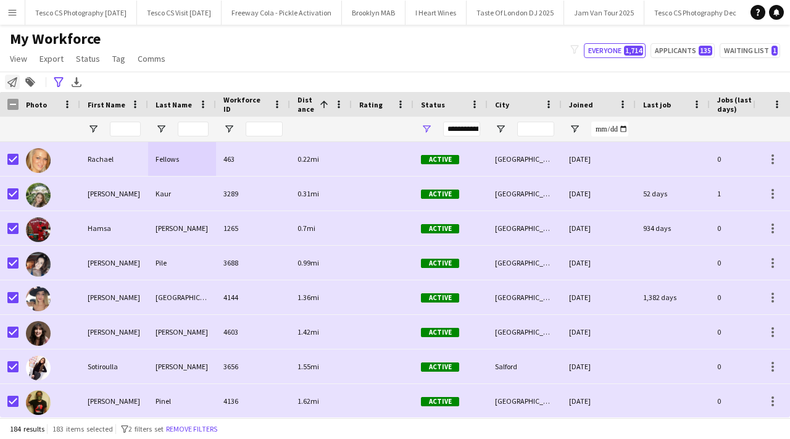
click at [10, 86] on icon at bounding box center [12, 82] width 10 height 10
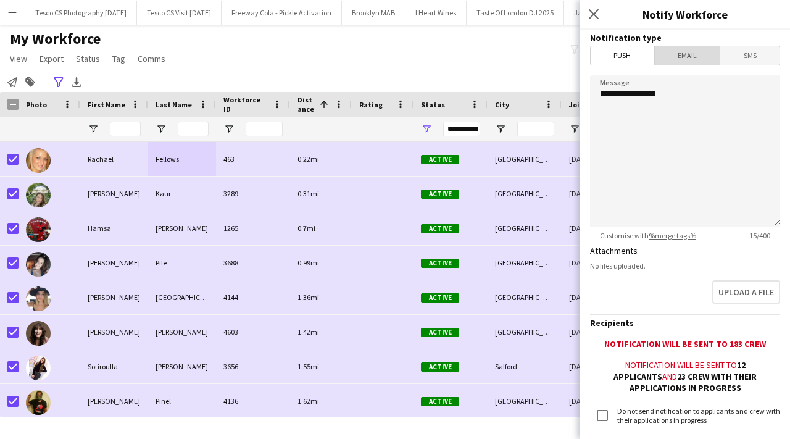
click at [703, 56] on span "Email" at bounding box center [687, 55] width 65 height 19
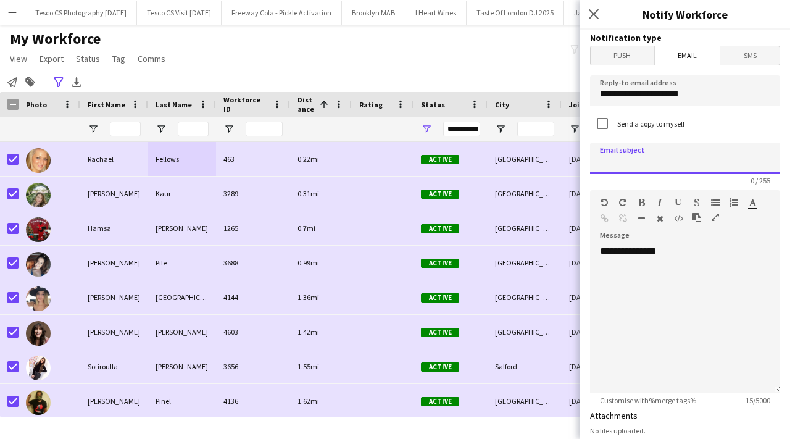
click at [644, 153] on input at bounding box center [685, 158] width 190 height 31
type input "**********"
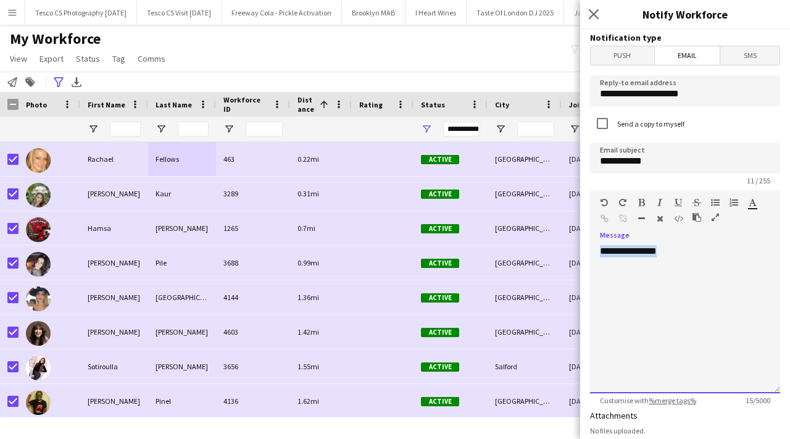
drag, startPoint x: 677, startPoint y: 249, endPoint x: 591, endPoint y: 254, distance: 85.9
click at [591, 254] on div "**********" at bounding box center [685, 319] width 190 height 148
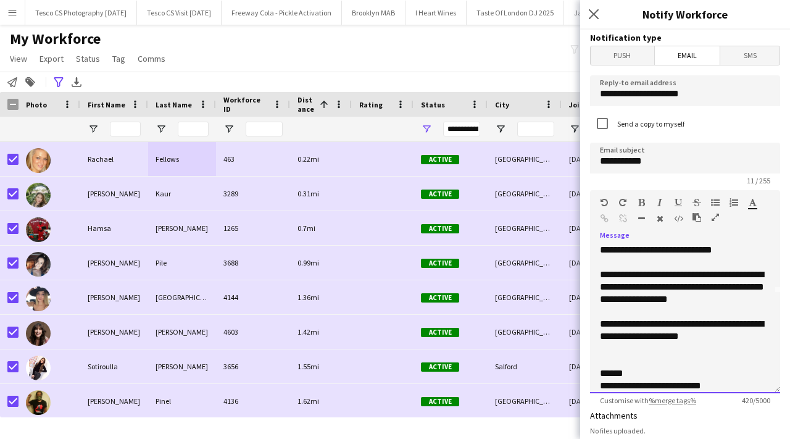
scroll to position [0, 0]
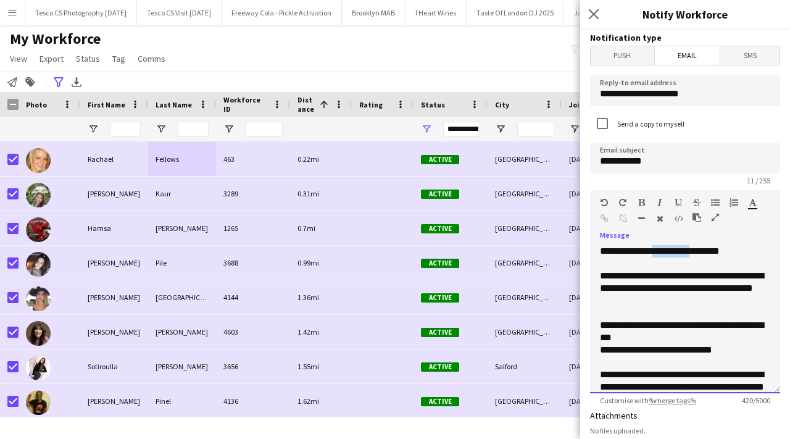
drag, startPoint x: 703, startPoint y: 251, endPoint x: 660, endPoint y: 251, distance: 43.2
click at [660, 251] on div "**********" at bounding box center [685, 251] width 170 height 12
click at [725, 251] on div "**********" at bounding box center [685, 251] width 170 height 12
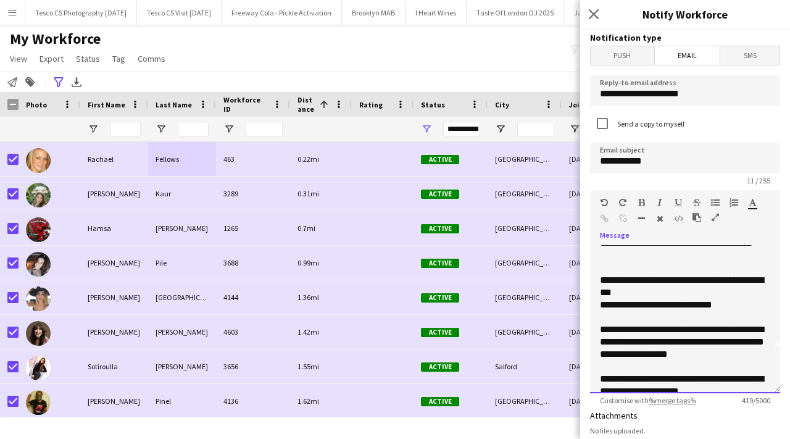
scroll to position [54, 0]
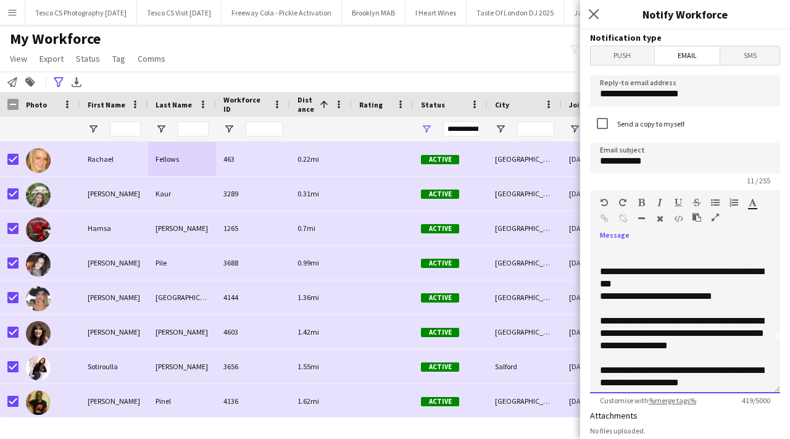
click at [638, 282] on div "**********" at bounding box center [685, 277] width 170 height 25
drag, startPoint x: 630, startPoint y: 343, endPoint x: 627, endPoint y: 320, distance: 23.0
click at [627, 320] on div "**********" at bounding box center [685, 333] width 170 height 37
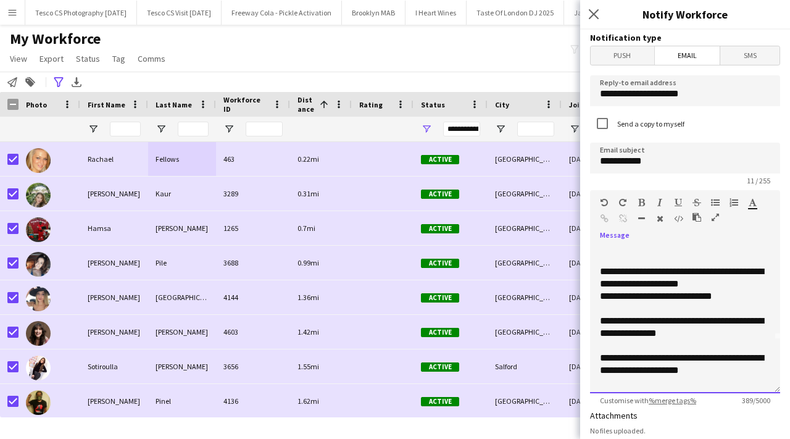
click at [705, 336] on div "**********" at bounding box center [685, 327] width 170 height 25
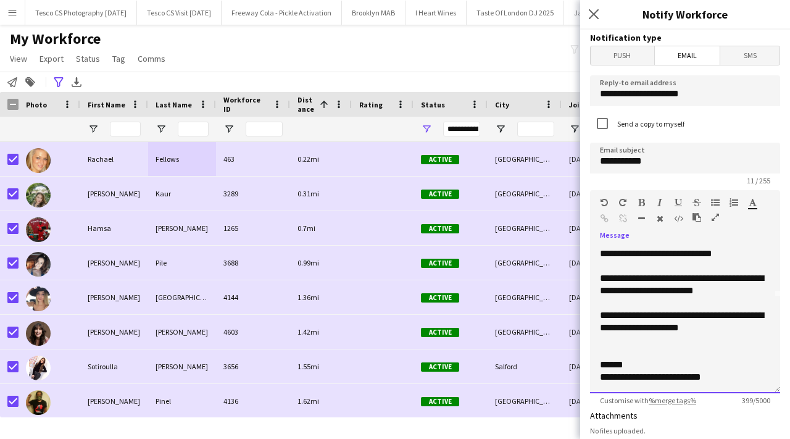
scroll to position [20, 0]
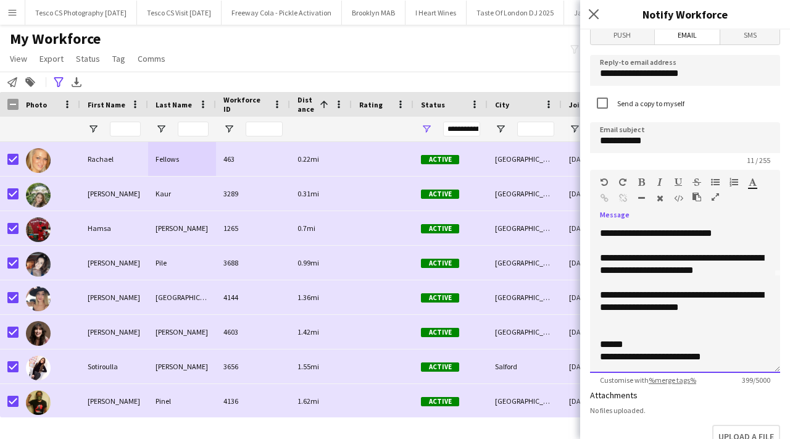
click at [745, 259] on div "**********" at bounding box center [685, 264] width 170 height 25
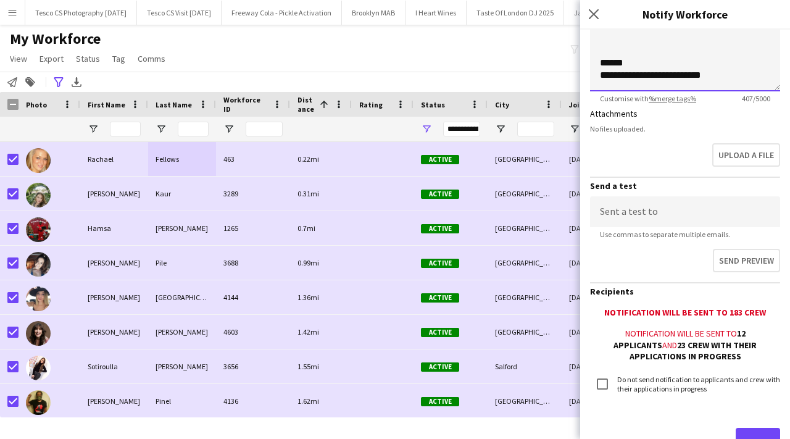
scroll to position [352, 0]
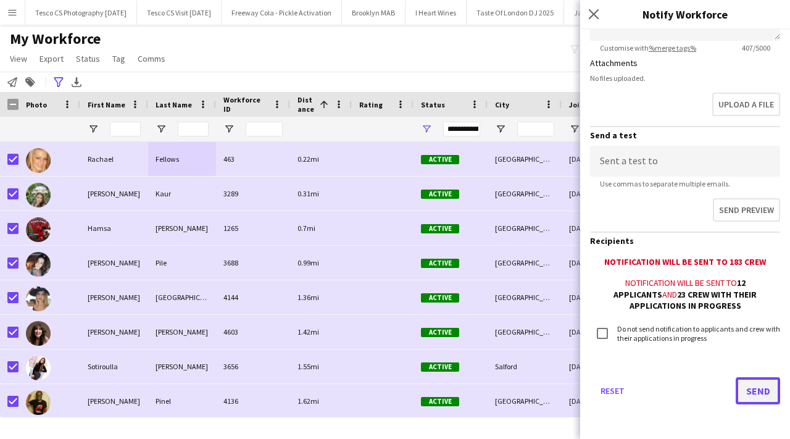
click at [756, 386] on button "Send" at bounding box center [758, 390] width 44 height 27
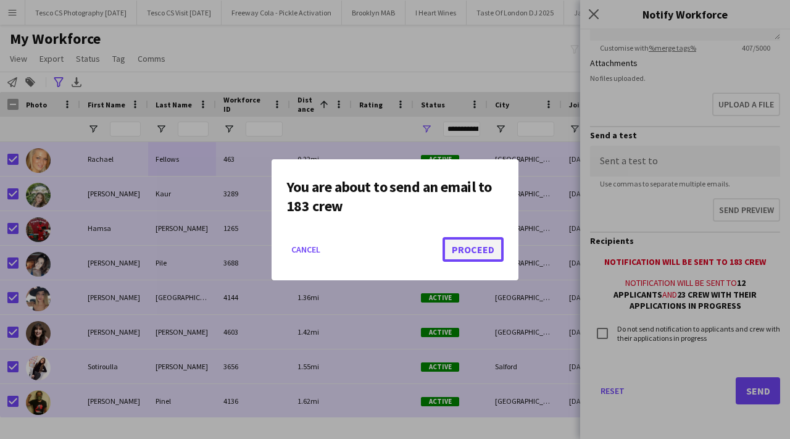
click at [475, 251] on button "Proceed" at bounding box center [473, 249] width 61 height 25
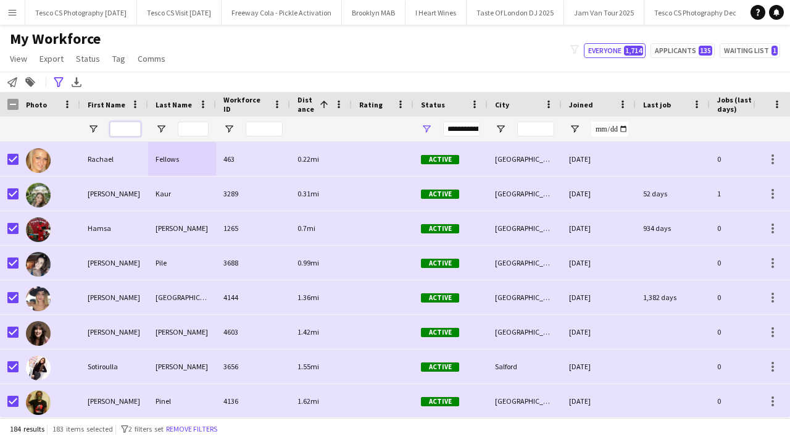
click at [119, 130] on input "First Name Filter Input" at bounding box center [125, 129] width 31 height 15
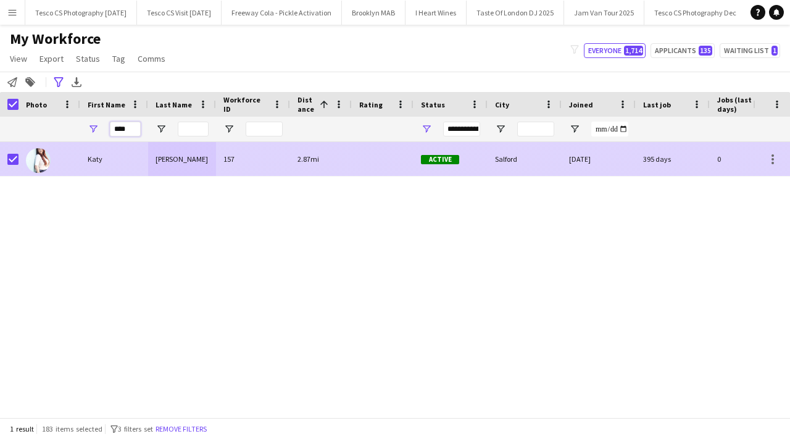
type input "****"
click at [125, 169] on div "Katy" at bounding box center [114, 159] width 68 height 34
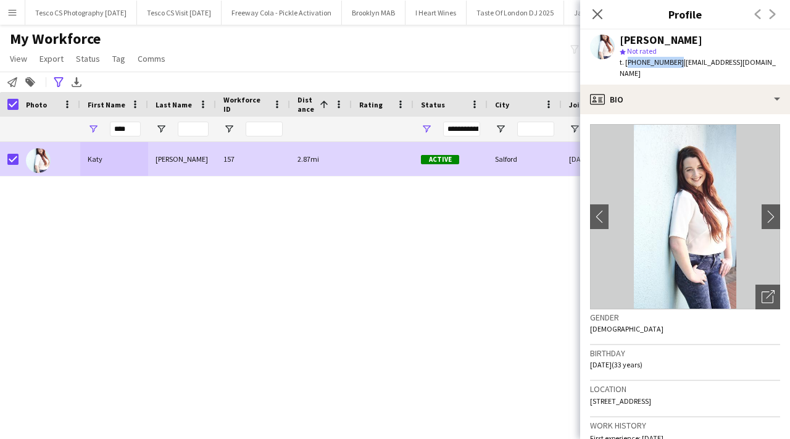
drag, startPoint x: 626, startPoint y: 62, endPoint x: 672, endPoint y: 64, distance: 45.7
click at [672, 64] on span "t. +447805952999" at bounding box center [652, 61] width 64 height 9
copy span "+447805952999"
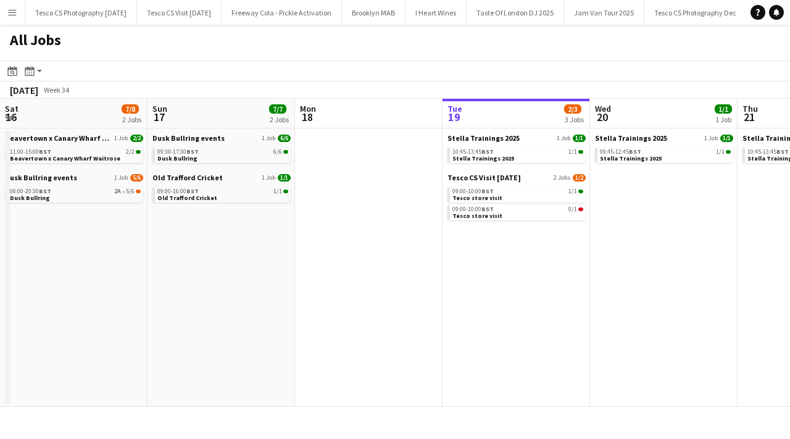
scroll to position [0, 295]
